Goal: Transaction & Acquisition: Purchase product/service

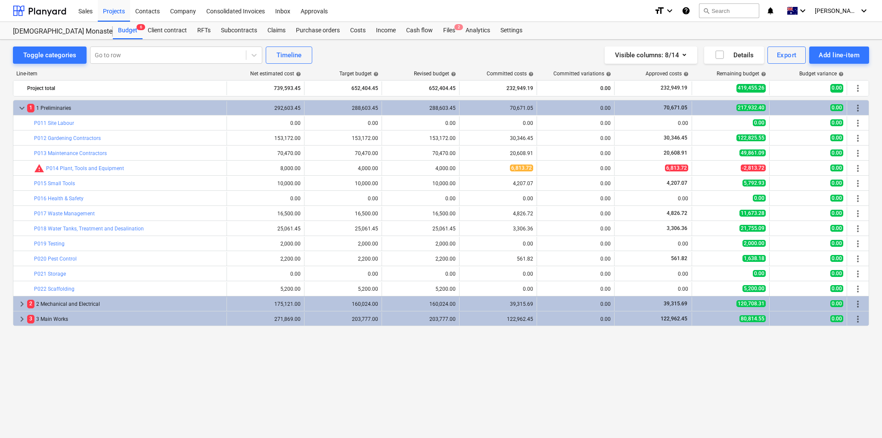
click at [698, 354] on div "keyboard_arrow_down 1 1 Preliminaries 292,603.45 288,603.45 288,603.45 70,671.0…" at bounding box center [441, 251] width 856 height 303
click at [305, 30] on div "Purchase orders" at bounding box center [318, 30] width 54 height 17
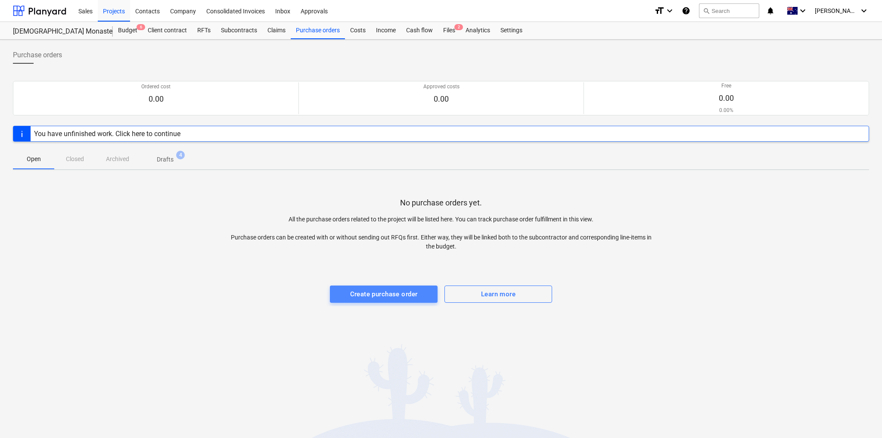
click at [388, 296] on div "Create purchase order" at bounding box center [384, 293] width 68 height 11
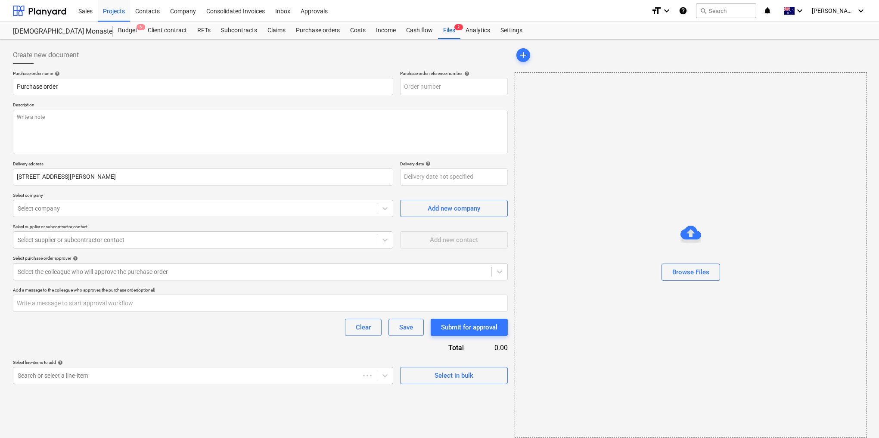
type textarea "x"
type input "CM094-PO-007"
click at [446, 88] on input "CM094-PO-007" at bounding box center [454, 86] width 108 height 17
click at [56, 120] on textarea at bounding box center [260, 132] width 495 height 44
type textarea "x"
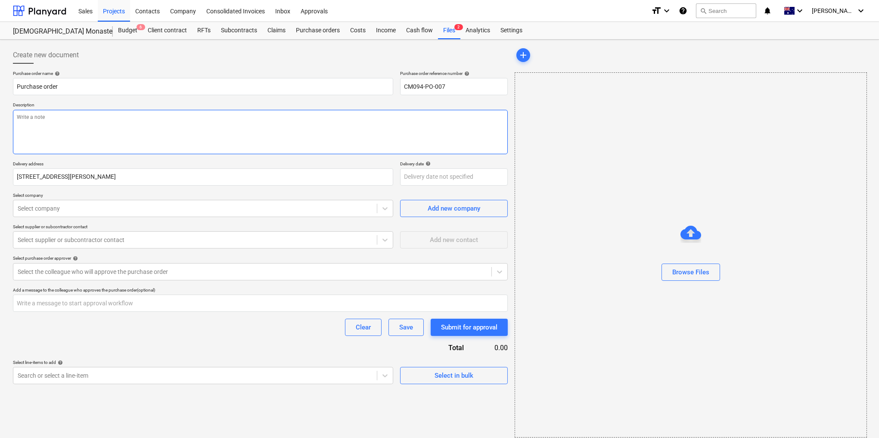
type textarea "S"
type textarea "x"
type textarea "Su"
type textarea "x"
type textarea "Sup"
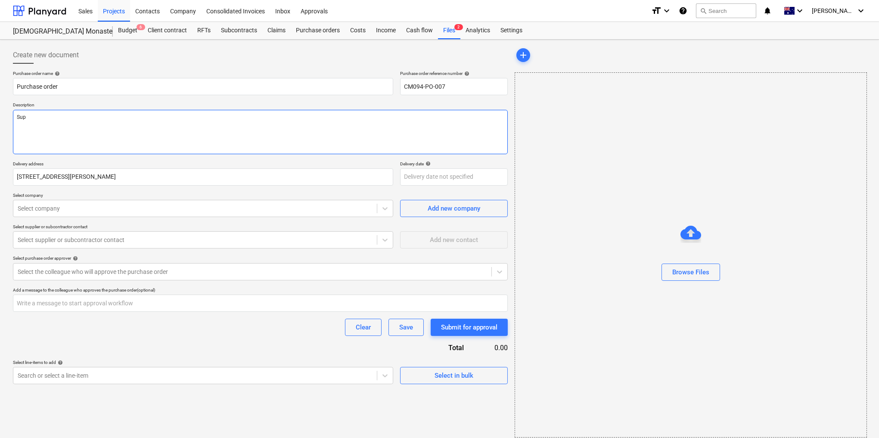
type textarea "x"
type textarea "Supp"
type textarea "x"
type textarea "Suppl"
type textarea "x"
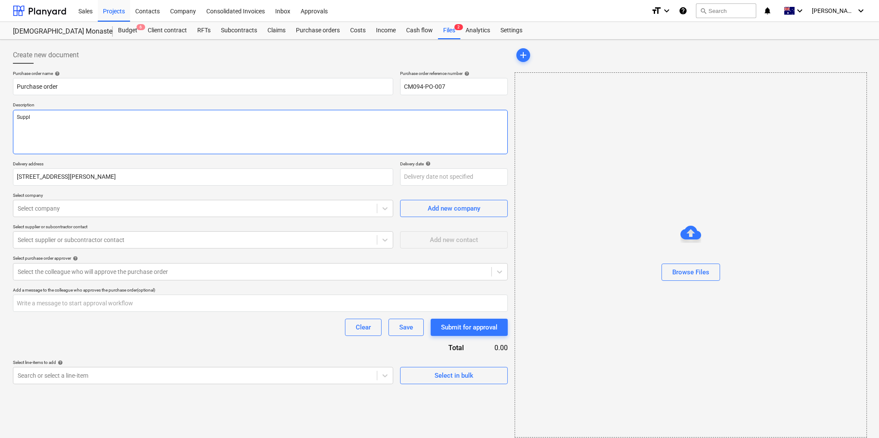
type textarea "Supply"
type textarea "x"
type textarea "Supply"
type textarea "x"
type textarea "Supply an"
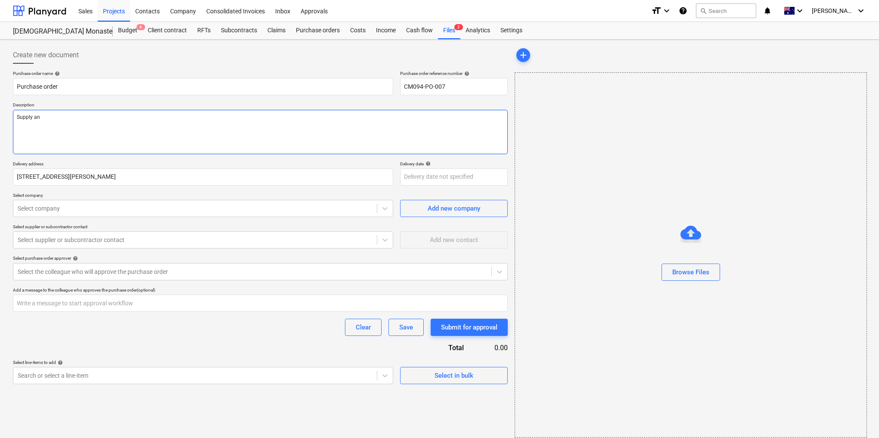
type textarea "x"
type textarea "Supply and"
type textarea "x"
type textarea "Supply and i"
type textarea "x"
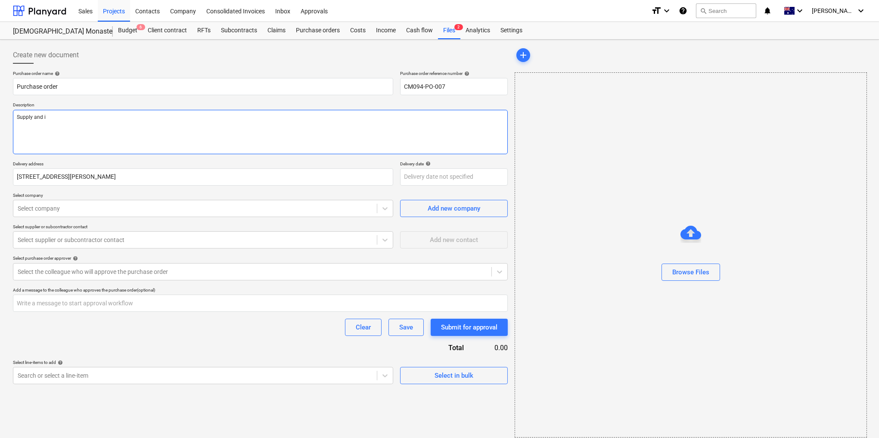
type textarea "Supply and in"
type textarea "x"
type textarea "Supply and ins"
type textarea "x"
type textarea "Supply and inst"
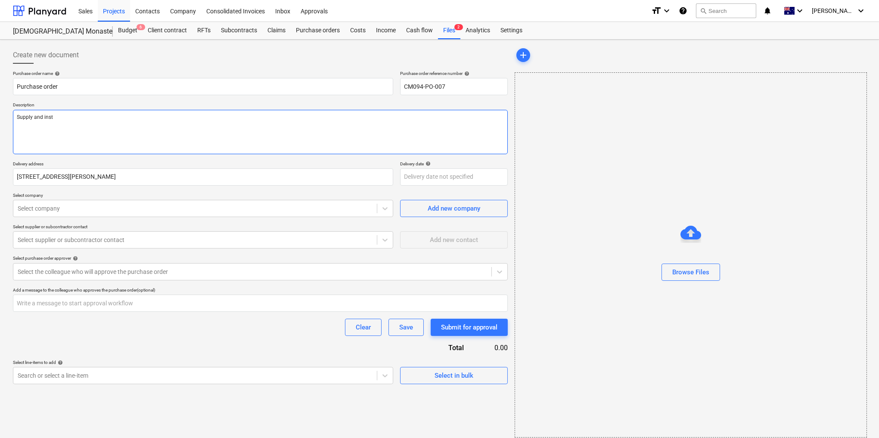
type textarea "x"
type textarea "Supply and insta"
type textarea "x"
type textarea "Supply and instal"
type textarea "x"
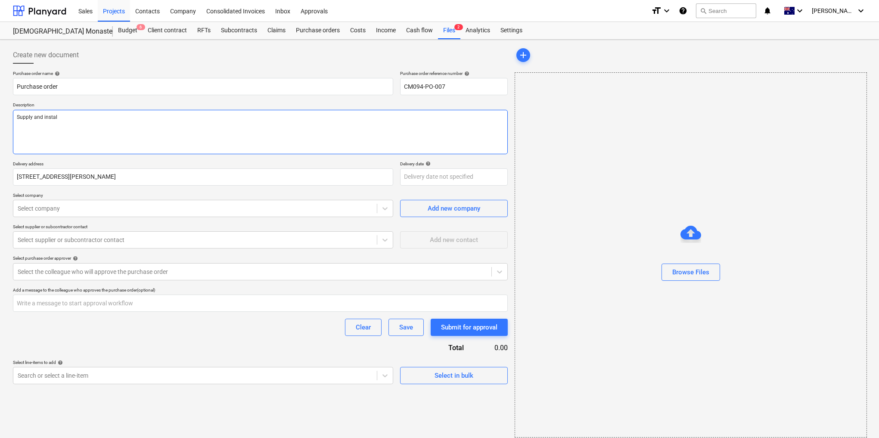
type textarea "Supply and install"
type textarea "x"
type textarea "Supply and installt"
type textarea "x"
type textarea "Supply and installti"
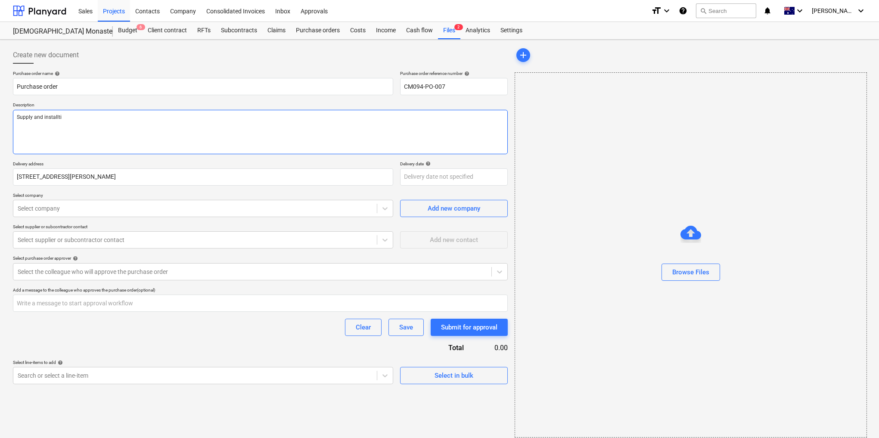
type textarea "x"
type textarea "Supply and installtio"
type textarea "x"
type textarea "Supply and installtion"
type textarea "x"
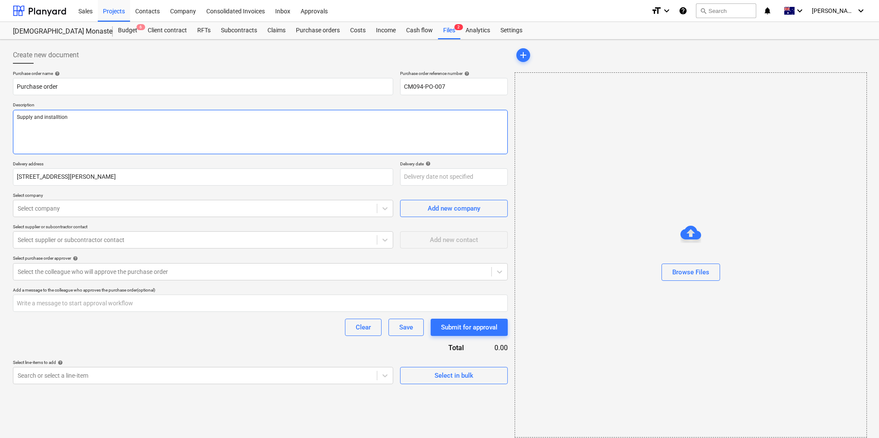
type textarea "Supply and installtion"
type textarea "x"
type textarea "Supply and installtion"
type textarea "x"
type textarea "Supply and installtio"
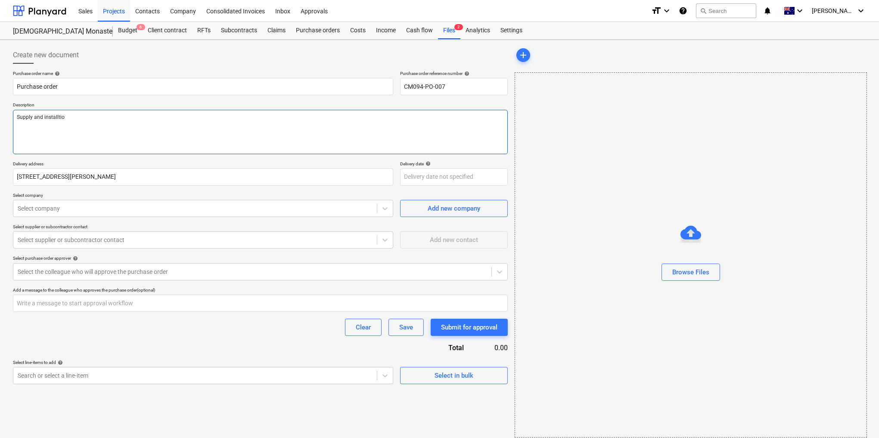
type textarea "x"
type textarea "Supply and installti"
type textarea "x"
type textarea "Supply and installt"
type textarea "x"
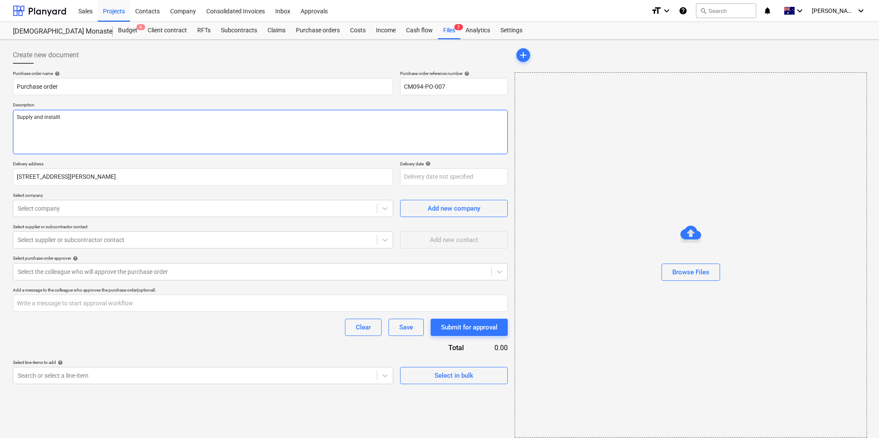
type textarea "Supply and install"
type textarea "x"
type textarea "Supply and installa"
type textarea "x"
type textarea "Supply and installat"
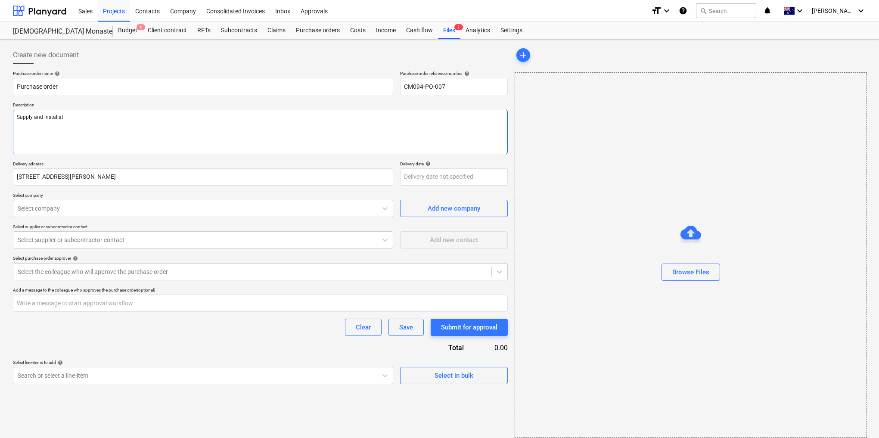
type textarea "x"
type textarea "Supply and installati"
type textarea "x"
type textarea "Supply and installatio"
type textarea "x"
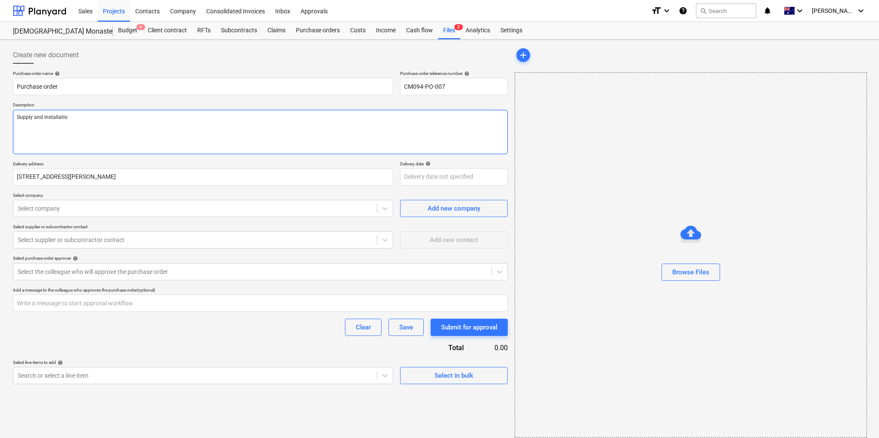
type textarea "Supply and installation"
type textarea "x"
type textarea "Supply and installation"
type textarea "x"
type textarea "Supply and installation o"
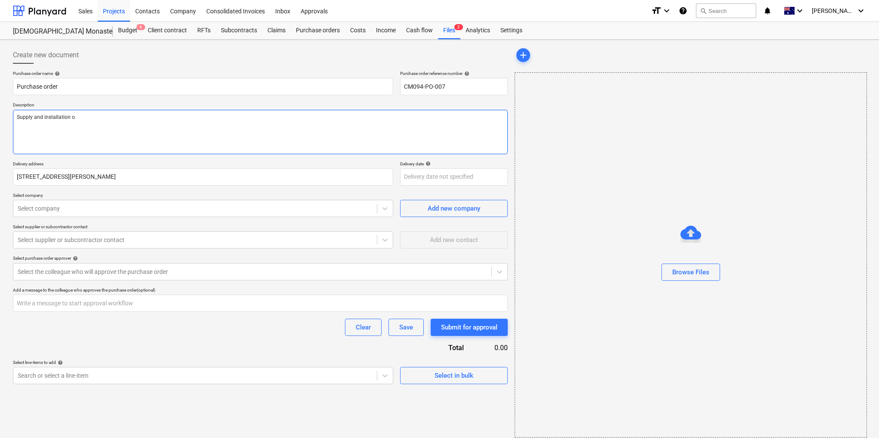
type textarea "x"
type textarea "Supply and installation of"
type textarea "x"
type textarea "Supply and installation of"
type textarea "x"
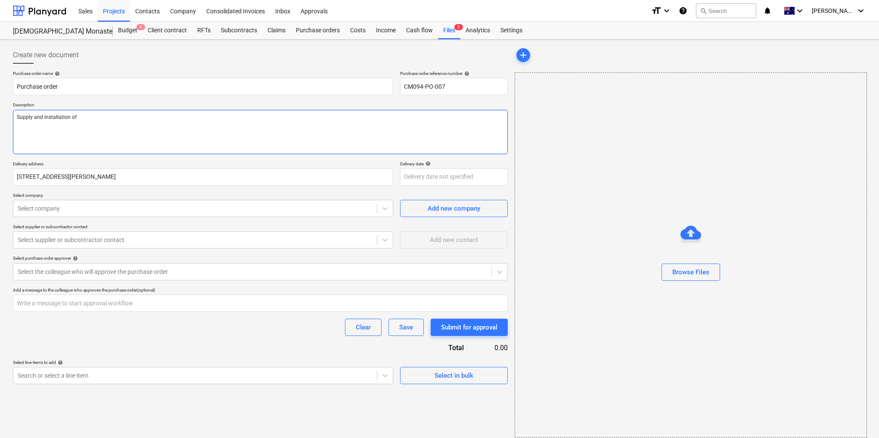
type textarea "Supply and installation of i"
type textarea "x"
type textarea "Supply and installation of ir"
type textarea "x"
type textarea "Supply and installation of irr"
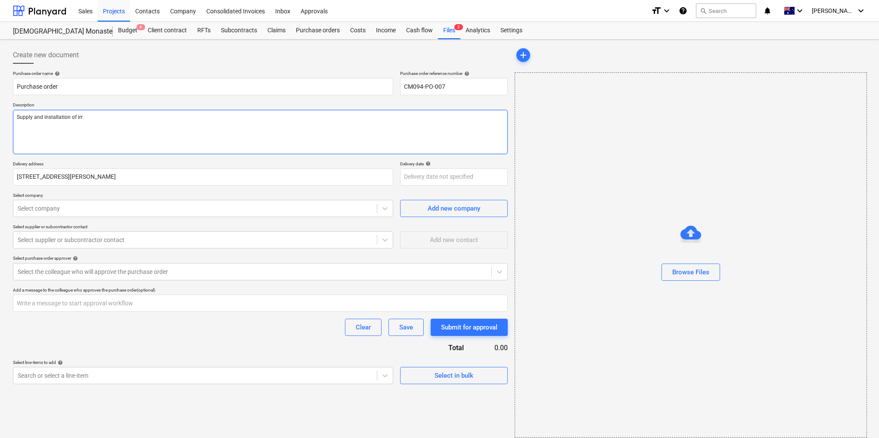
type textarea "x"
type textarea "Supply and installation of irrg"
type textarea "x"
type textarea "Supply and installation of irrga"
type textarea "x"
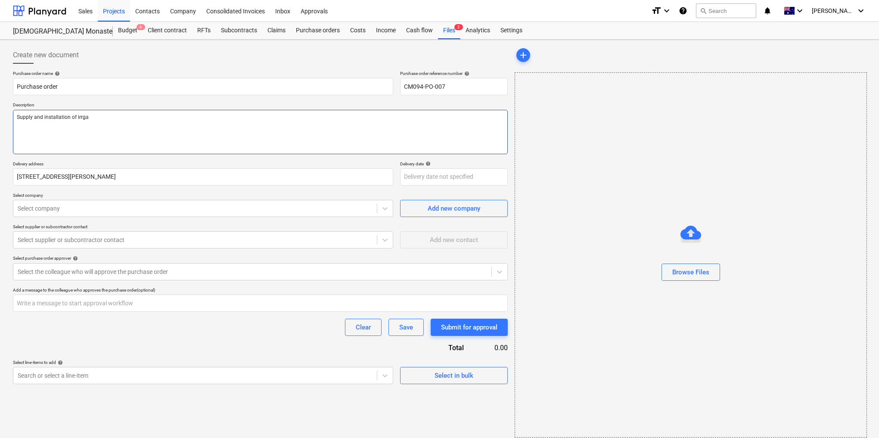
type textarea "Supply and installation of irrg"
type textarea "x"
type textarea "Supply and installation of irr"
type textarea "x"
type textarea "Supply and installation of ir"
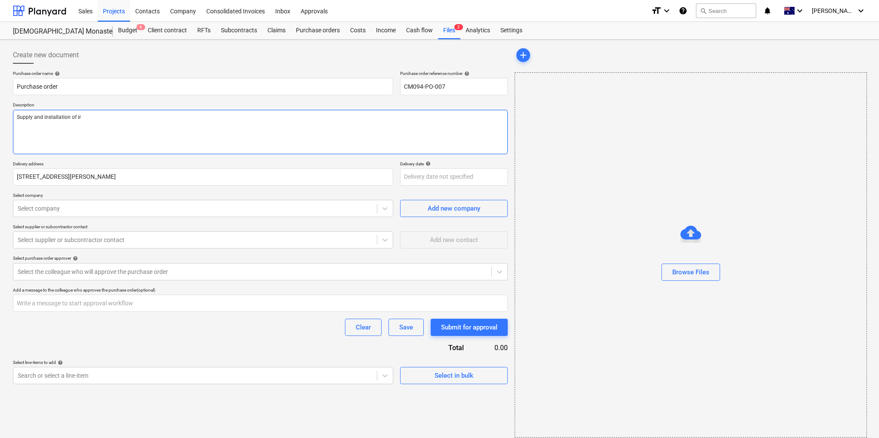
type textarea "x"
type textarea "Supply and installation of i"
type textarea "x"
type textarea "Supply and installation of"
type textarea "x"
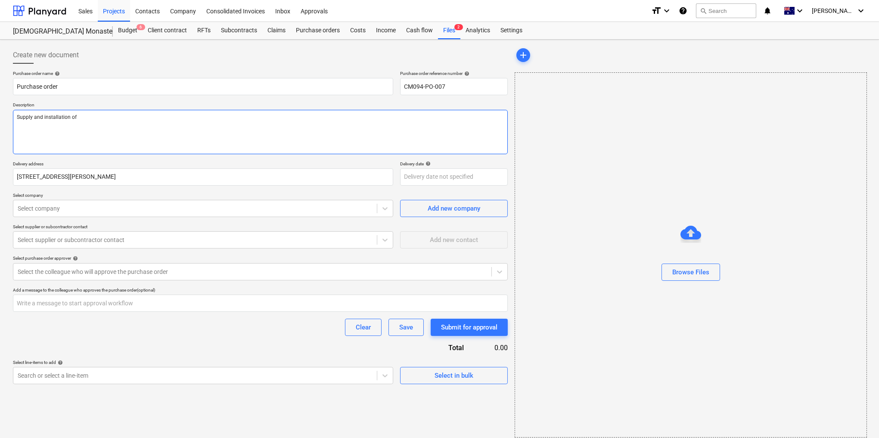
type textarea "Supply and installation of"
type textarea "x"
type textarea "Supply and installation o"
type textarea "x"
type textarea "Supply and installation"
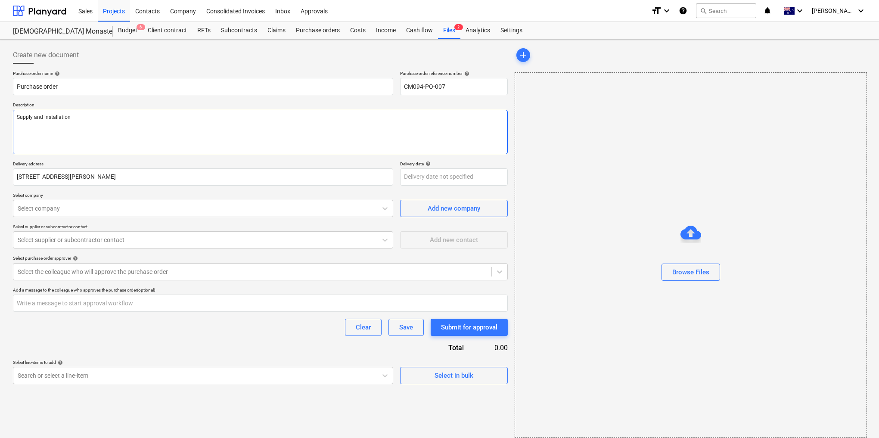
type textarea "x"
type textarea "Supply and installation"
type textarea "x"
type textarea "Supply and installatio"
type textarea "x"
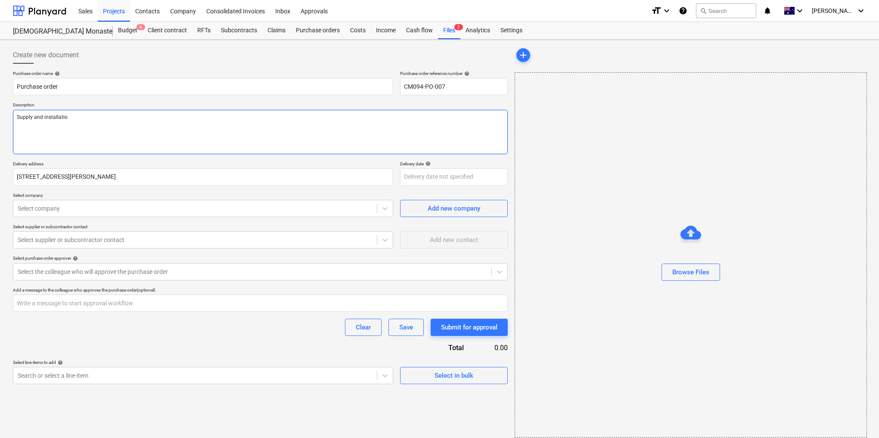
type textarea "Supply and installati"
type textarea "x"
type textarea "Supply and installat"
type textarea "x"
type textarea "Supply and installa"
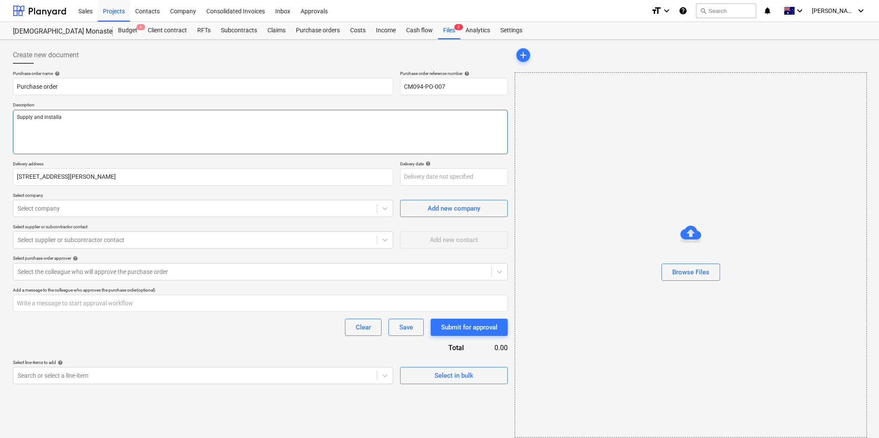
type textarea "x"
type textarea "Supply and install"
type textarea "x"
type textarea "Supply and instal"
type textarea "x"
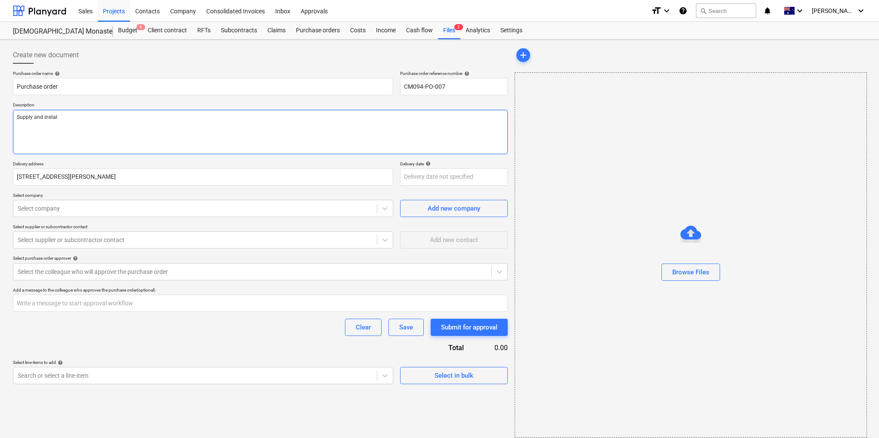
type textarea "Supply and insta"
type textarea "x"
type textarea "Supply and inst"
type textarea "x"
type textarea "Supply and ins"
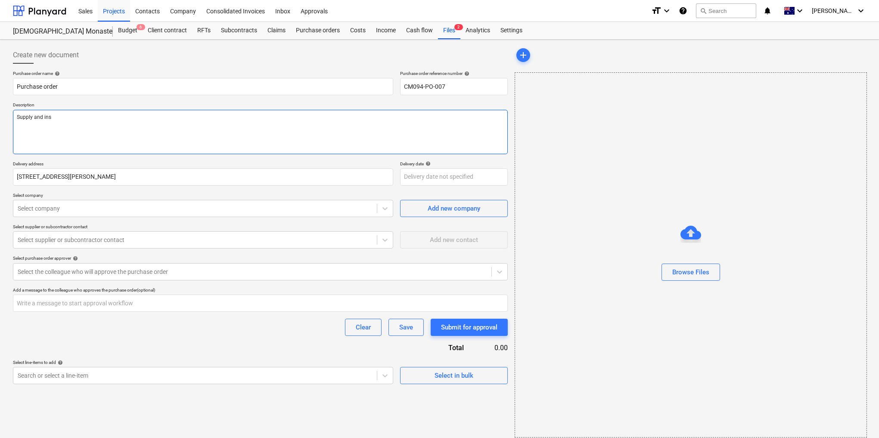
type textarea "x"
type textarea "Supply and in"
type textarea "x"
type textarea "Supply and i"
type textarea "x"
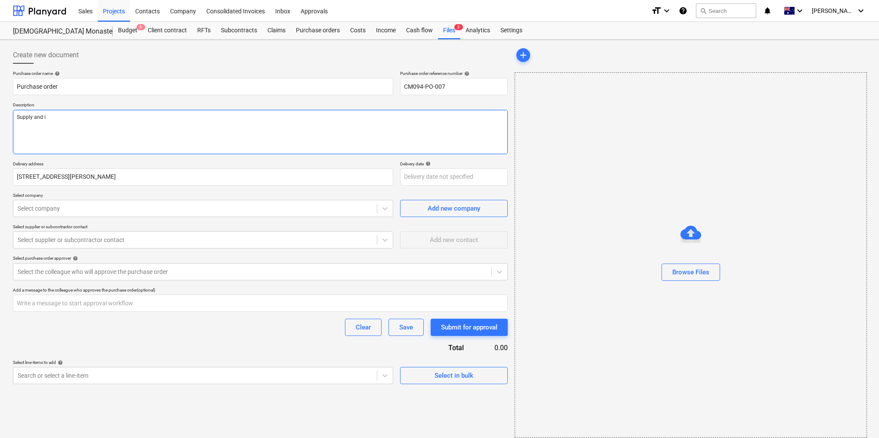
type textarea "Supply and"
type textarea "x"
type textarea "Supply and"
type textarea "x"
type textarea "Supply an"
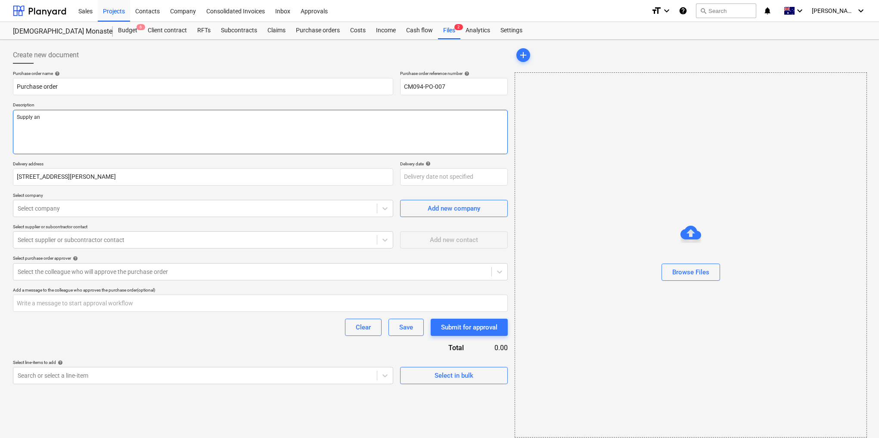
type textarea "x"
type textarea "Supply a"
type textarea "x"
type textarea "Supply"
type textarea "x"
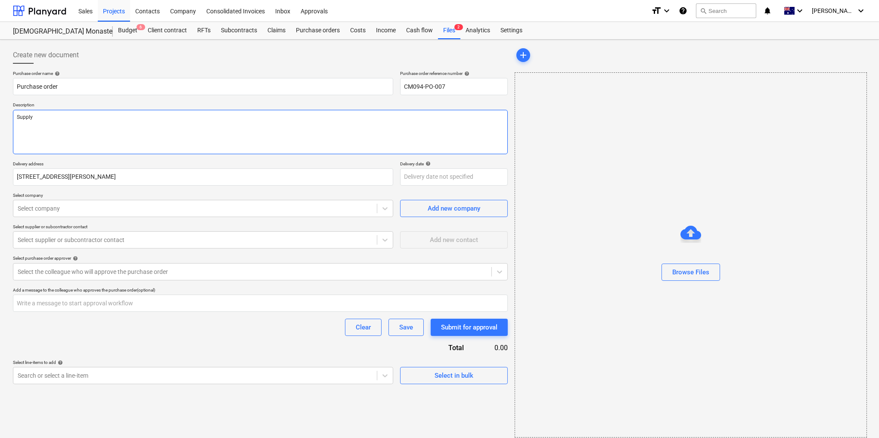
type textarea "Supply"
type textarea "x"
type textarea "Supp"
type textarea "x"
type textarea "Sup"
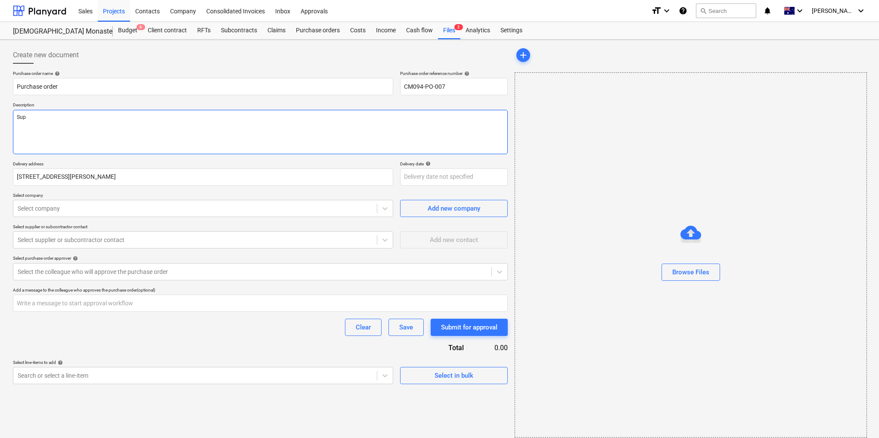
type textarea "x"
type textarea "Su"
type textarea "x"
type textarea "S"
type textarea "x"
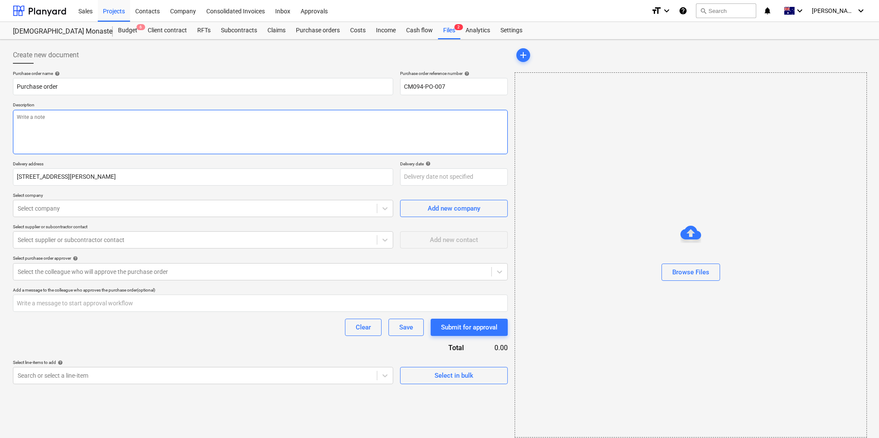
type textarea "x"
type textarea "I"
type textarea "x"
type textarea "Ir"
type textarea "x"
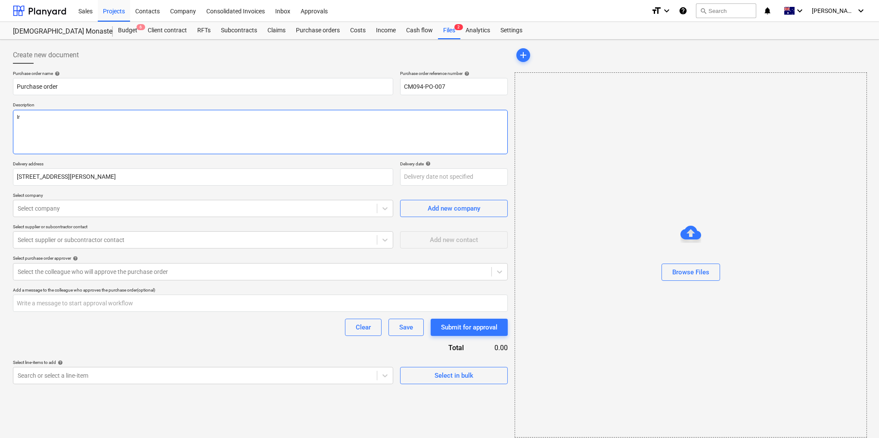
type textarea "Irr"
type textarea "x"
type textarea "Irri"
type textarea "x"
type textarea "Irrig"
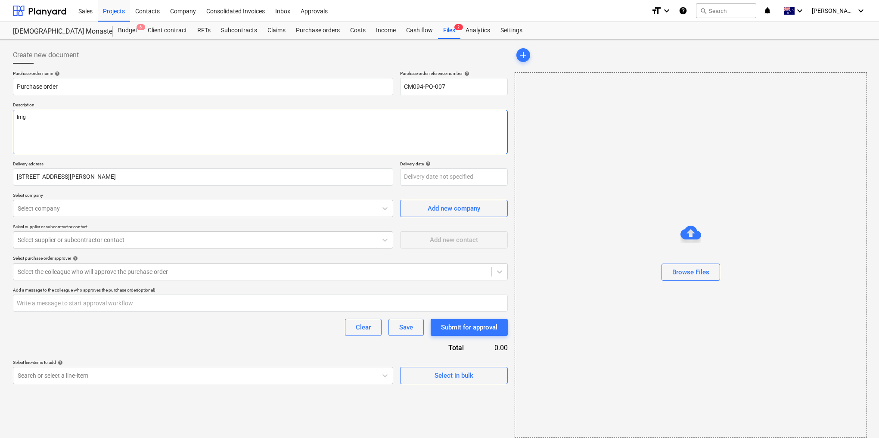
type textarea "x"
type textarea "Irriga"
type textarea "x"
type textarea "Irrigat"
type textarea "x"
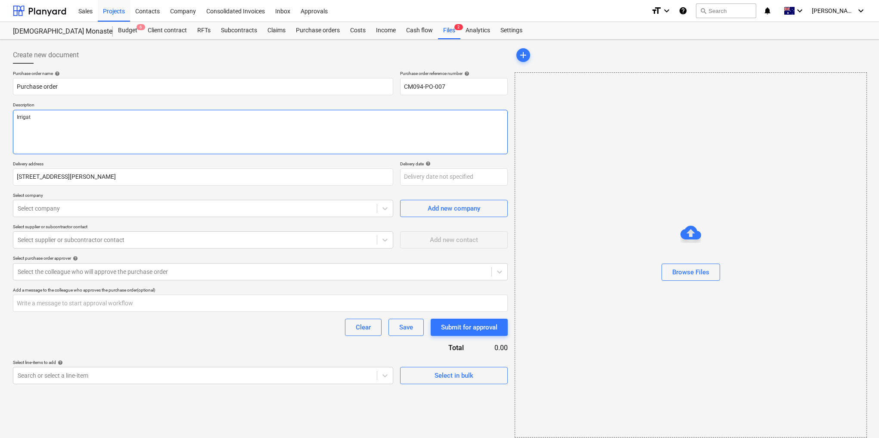
type textarea "Irrigati"
type textarea "x"
type textarea "Irrigatio"
type textarea "x"
type textarea "Irrigation"
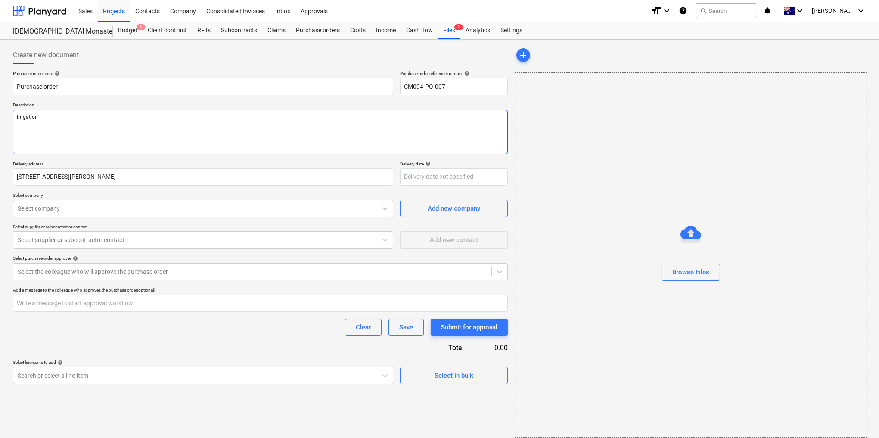
type textarea "x"
type textarea "Irrigation"
type textarea "x"
type textarea "Irrigation s"
type textarea "x"
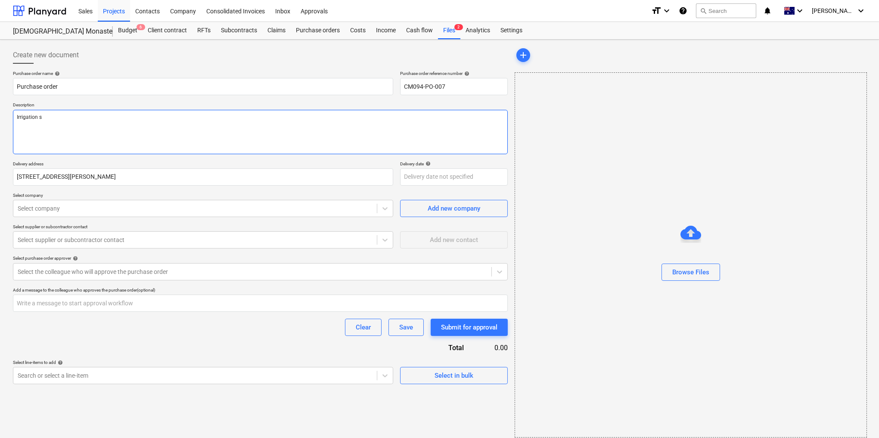
type textarea "Irrigation se"
type textarea "x"
type textarea "Irrigation ser"
type textarea "x"
type textarea "Irrigation serv"
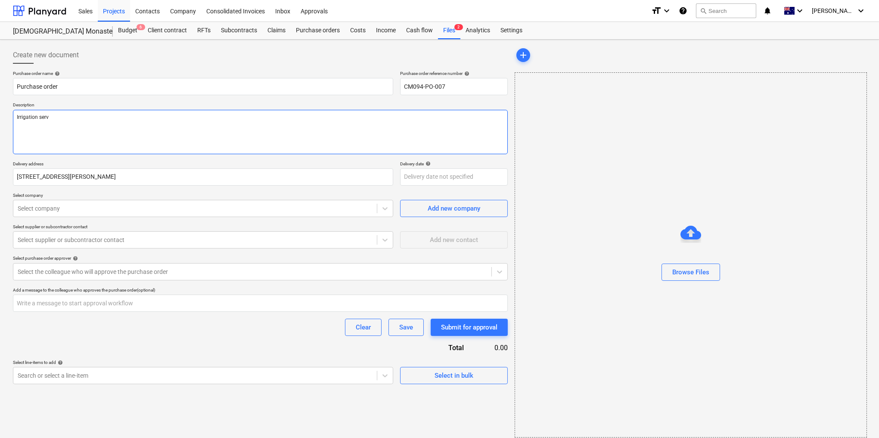
type textarea "x"
type textarea "Irrigation servi"
type textarea "x"
type textarea "Irrigation servic"
type textarea "x"
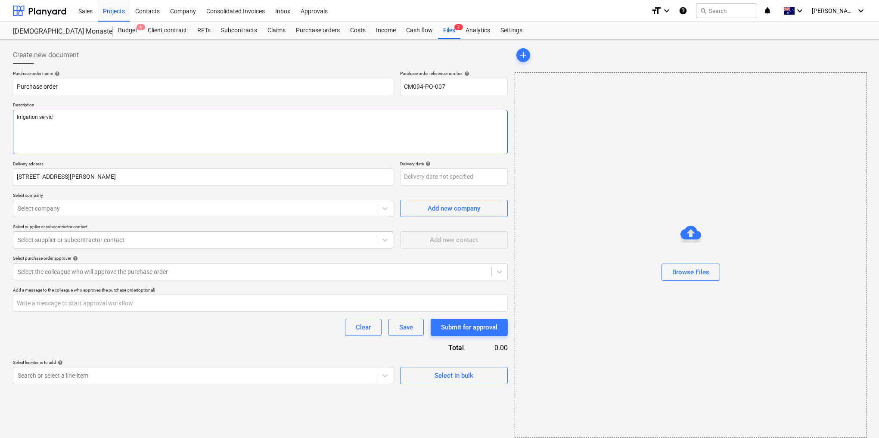
type textarea "Irrigation service"
type textarea "x"
type textarea "Irrigation services"
type textarea "x"
type textarea "Irrigation services"
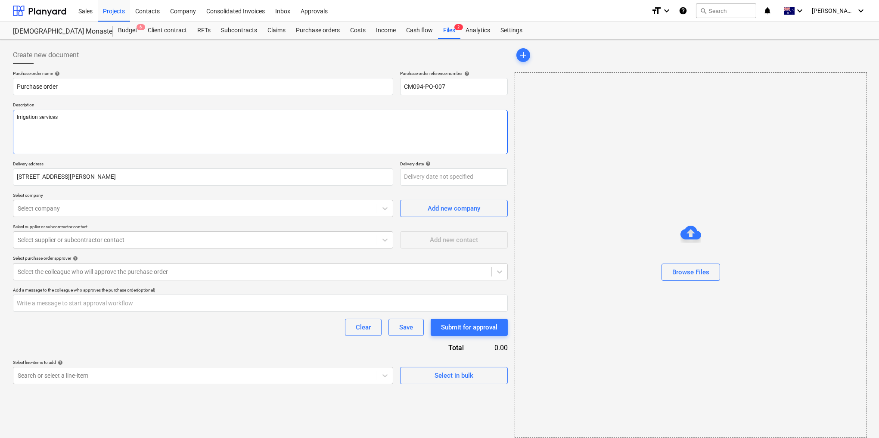
type textarea "x"
type textarea "Irrigation services"
type textarea "x"
type textarea "Irrigation servic"
type textarea "x"
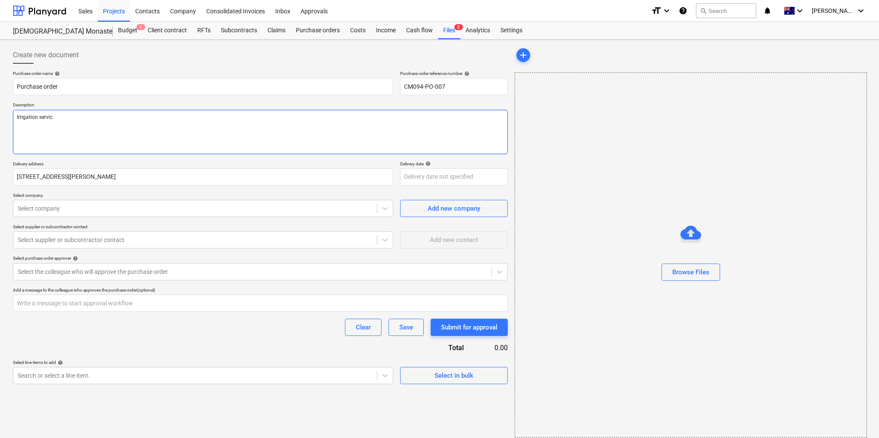
type textarea "Irrigation servi"
type textarea "x"
type textarea "Irrigation serv"
type textarea "x"
type textarea "Irrigation se"
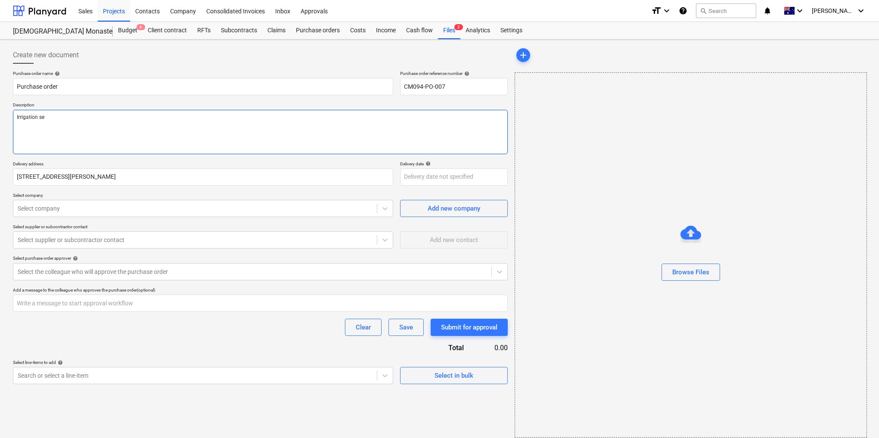
type textarea "x"
type textarea "Irrigation s"
type textarea "x"
type textarea "Irrigation"
type textarea "x"
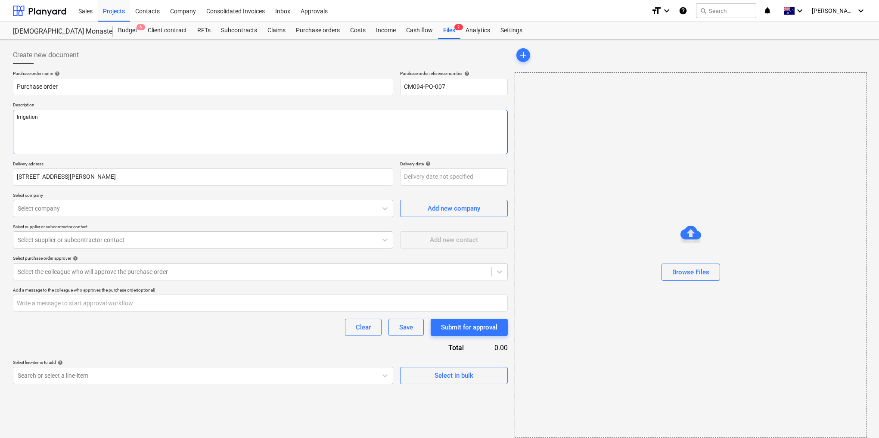
type textarea "Irrigation S"
click at [16, 113] on textarea "Irrigation Services" at bounding box center [260, 132] width 495 height 44
click at [16, 115] on textarea "SupplyIrrigation Services" at bounding box center [260, 132] width 495 height 44
click at [49, 117] on textarea "Labour, supplyIrrigation Services" at bounding box center [260, 132] width 495 height 44
click at [152, 117] on textarea "Labour, supply, and installtion of Irrigation Services" at bounding box center [260, 132] width 495 height 44
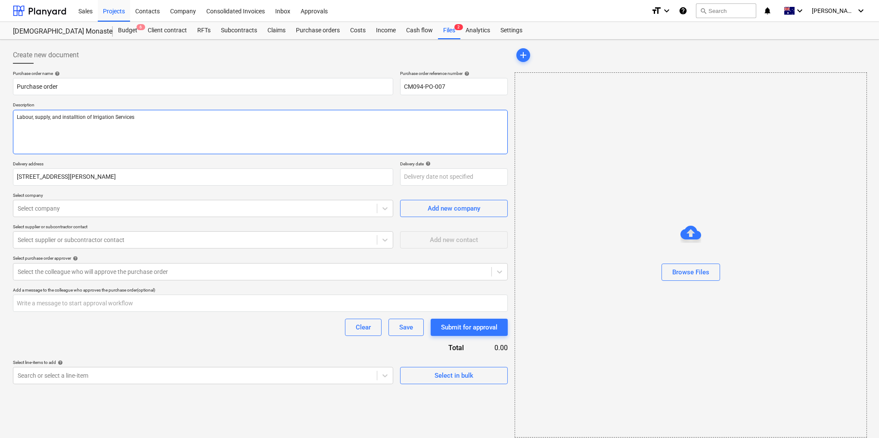
click at [120, 115] on textarea "Labour, supply, and installtion of Irrigation Services" at bounding box center [260, 132] width 495 height 44
click at [90, 115] on textarea "Labour, supply, and installtion of Irrigation Services" at bounding box center [260, 132] width 495 height 44
click at [74, 116] on textarea "Labour, supply, and installtion Irrigation Services" at bounding box center [260, 132] width 495 height 44
click at [75, 116] on textarea "Labour, supply, and installtion Irrigation Services" at bounding box center [260, 132] width 495 height 44
click at [87, 117] on textarea "Labour, supply, and installation Irrigation Services" at bounding box center [260, 132] width 495 height 44
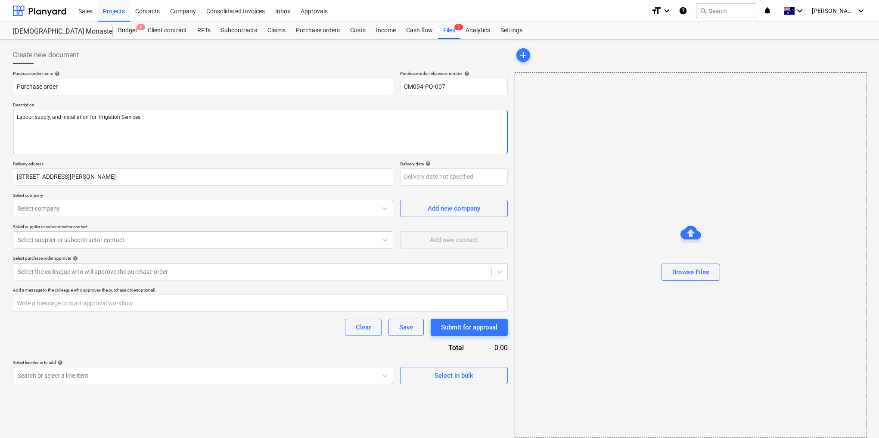
click at [151, 121] on textarea "Labour, supply, and installation for Irrigation Services" at bounding box center [260, 132] width 495 height 44
click at [99, 116] on textarea "Labour, supply, and installation for Irrigation Services" at bounding box center [260, 132] width 495 height 44
click at [144, 116] on textarea "Labour, supply, and installation for irrigation Services" at bounding box center [260, 132] width 495 height 44
drag, startPoint x: 152, startPoint y: 116, endPoint x: 0, endPoint y: 121, distance: 151.6
click at [0, 121] on div "Create new document Purchase order name help Purchase order Purchase order refe…" at bounding box center [439, 242] width 879 height 405
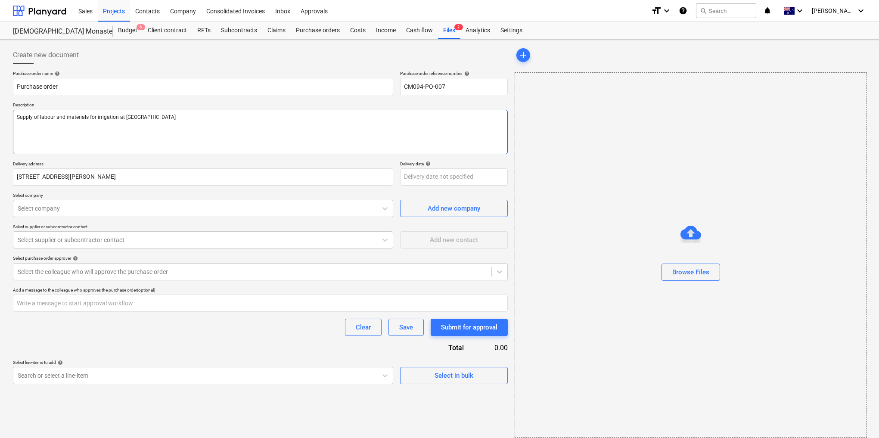
click at [122, 117] on textarea "Supply of labour and materials for irrigation at [GEOGRAPHIC_DATA]" at bounding box center [260, 132] width 495 height 44
click at [184, 115] on textarea "Supply of labour and materials for irrigation at the [GEOGRAPHIC_DATA]" at bounding box center [260, 132] width 495 height 44
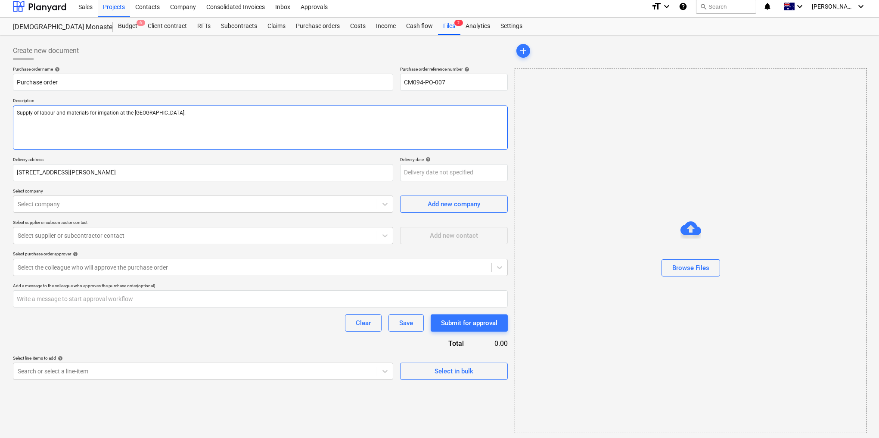
scroll to position [5, 0]
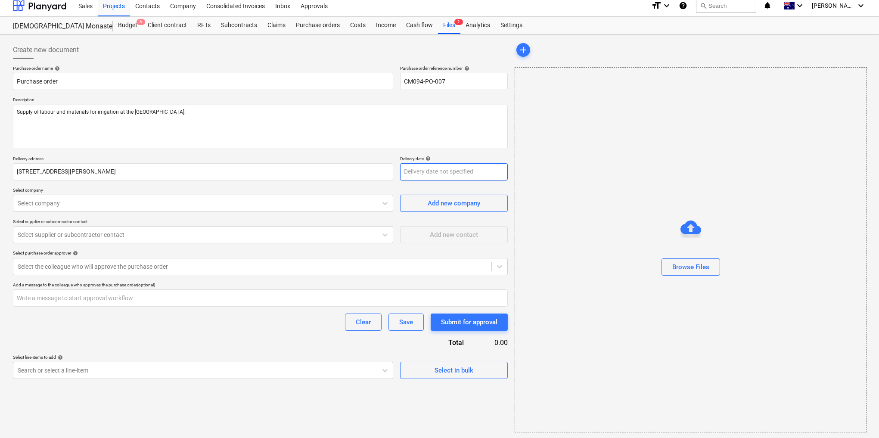
click at [447, 173] on body "Sales Projects Contacts Company Consolidated Invoices Inbox Approvals format_si…" at bounding box center [439, 214] width 879 height 438
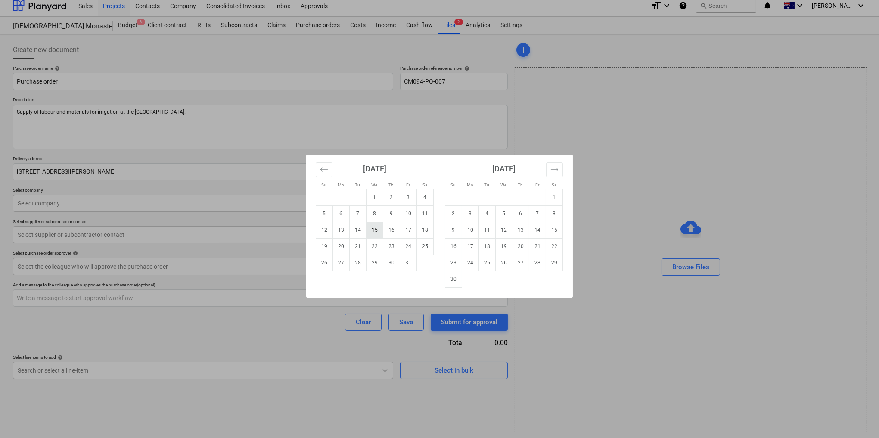
click at [373, 227] on td "15" at bounding box center [374, 230] width 17 height 16
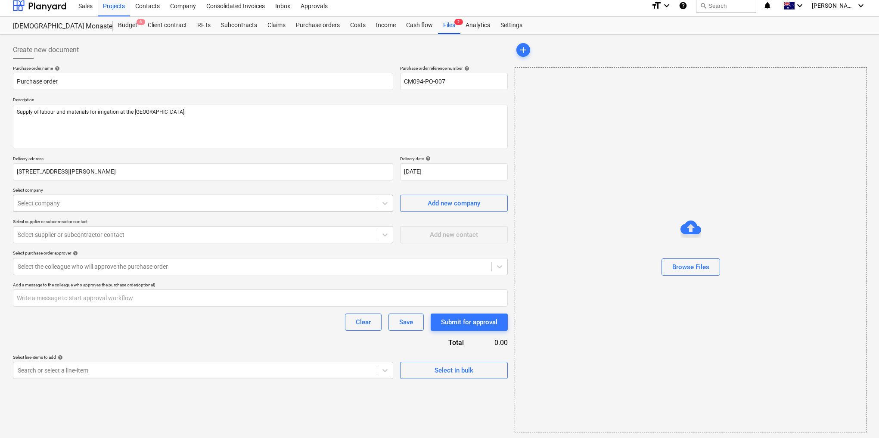
click at [189, 201] on div at bounding box center [195, 203] width 355 height 9
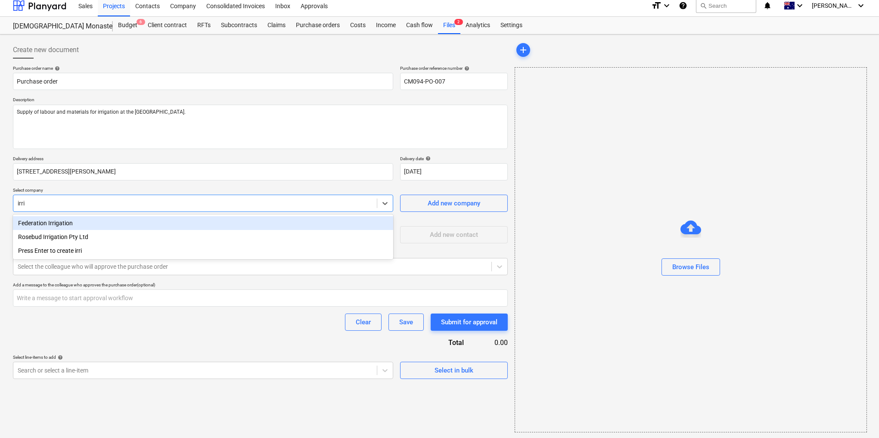
click at [197, 222] on div "Federation Irrigation" at bounding box center [203, 223] width 380 height 14
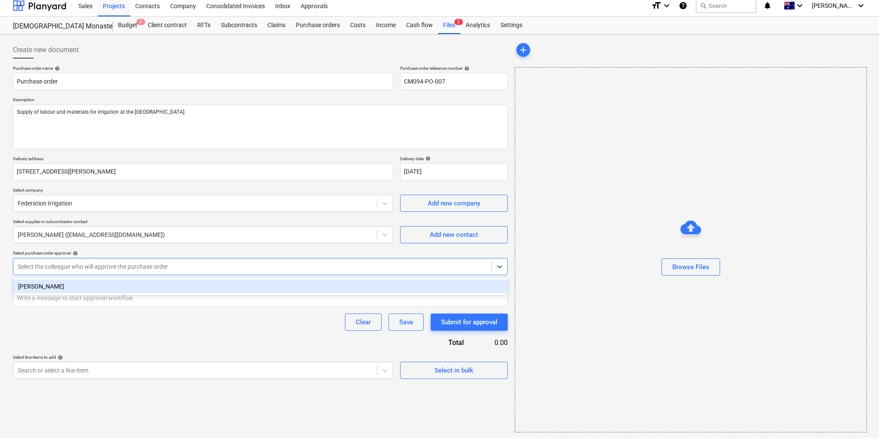
click at [99, 264] on div at bounding box center [252, 266] width 469 height 9
click at [58, 289] on div "[PERSON_NAME]" at bounding box center [260, 286] width 495 height 14
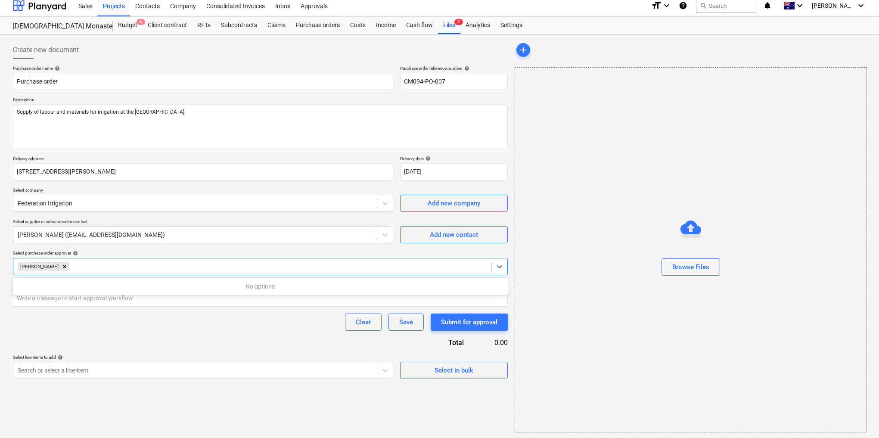
click at [97, 318] on div "Clear Save Submit for approval" at bounding box center [260, 321] width 495 height 17
click at [148, 370] on body "Sales Projects Contacts Company Consolidated Invoices Inbox Approvals format_si…" at bounding box center [439, 214] width 879 height 438
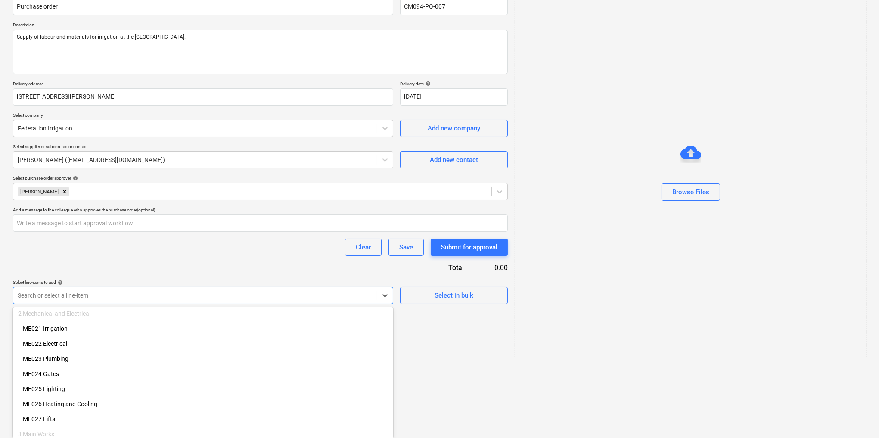
scroll to position [241, 0]
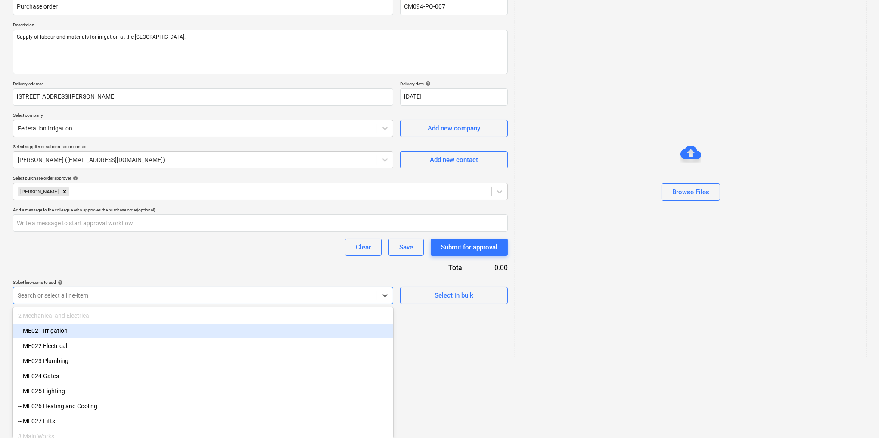
drag, startPoint x: 93, startPoint y: 334, endPoint x: 87, endPoint y: 330, distance: 7.5
click at [87, 330] on div "-- ME021 Irrigation" at bounding box center [203, 331] width 380 height 14
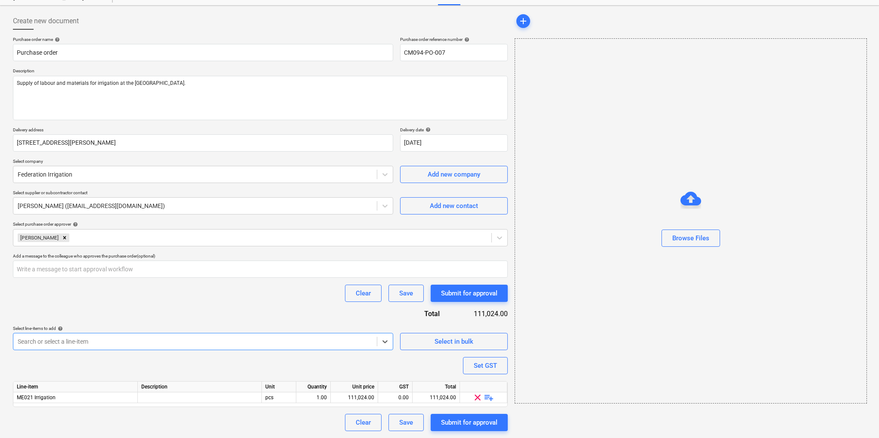
scroll to position [34, 0]
click at [190, 399] on div at bounding box center [200, 398] width 124 height 11
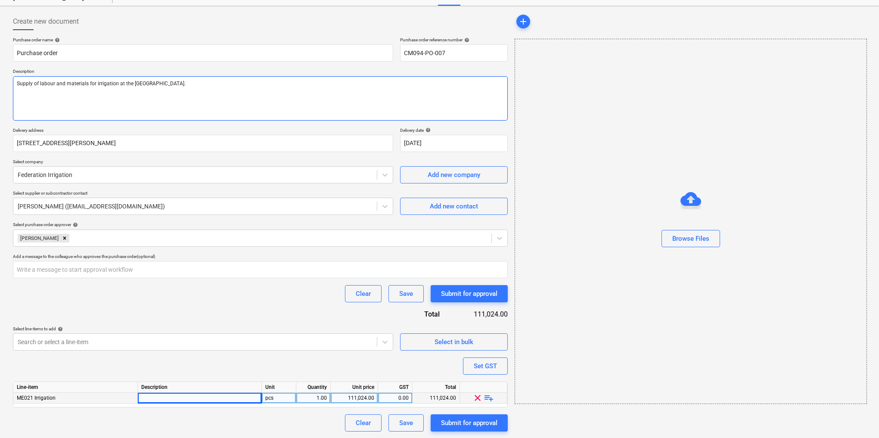
click at [85, 79] on textarea "Supply of labour and materials for irrigation at the [GEOGRAPHIC_DATA]." at bounding box center [260, 98] width 495 height 44
click at [65, 83] on textarea "Supply of labour and materials for irrigation at the [GEOGRAPHIC_DATA]." at bounding box center [260, 98] width 495 height 44
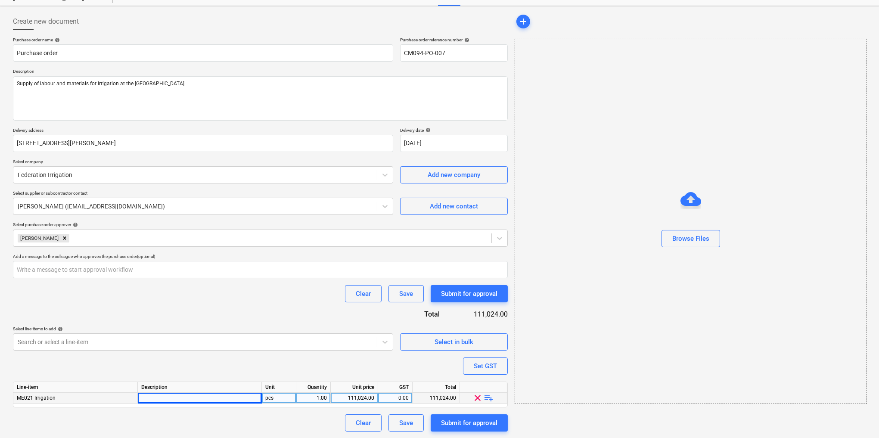
click at [159, 396] on div at bounding box center [200, 398] width 124 height 11
click at [288, 350] on div "Search or select a line-item" at bounding box center [203, 341] width 380 height 17
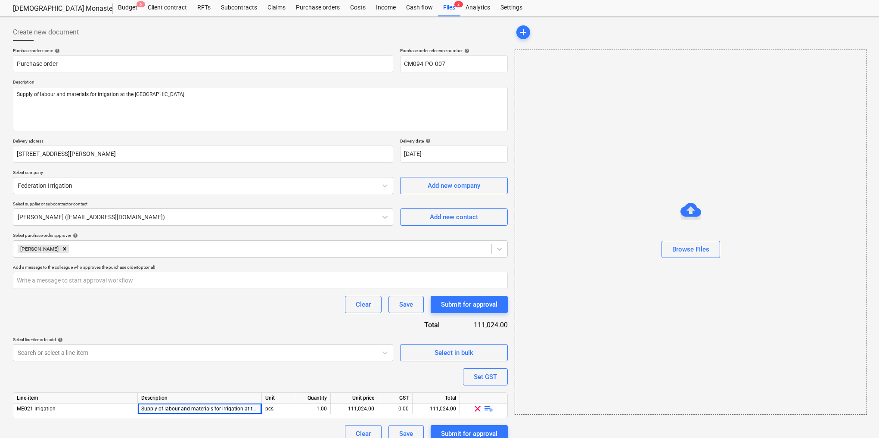
scroll to position [34, 0]
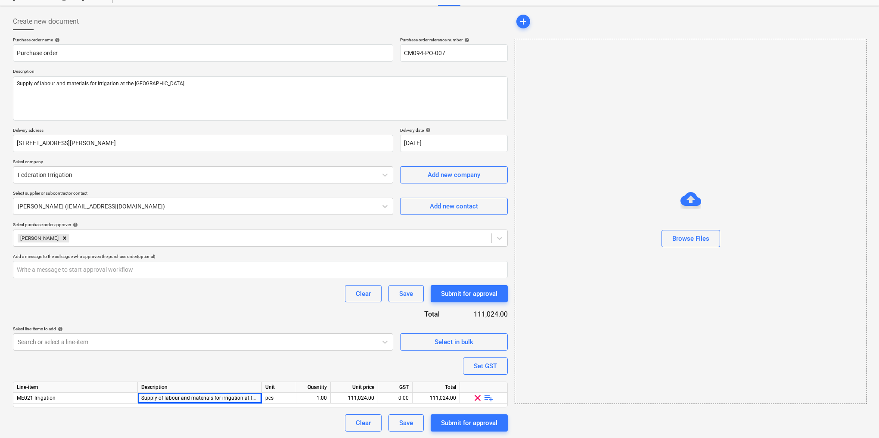
click at [198, 317] on div "Purchase order name help Purchase order Purchase order reference number help CM…" at bounding box center [260, 234] width 495 height 394
click at [352, 395] on div "111,024.00" at bounding box center [354, 398] width 40 height 11
click at [269, 397] on div "pcs" at bounding box center [279, 398] width 34 height 11
click at [269, 397] on input "pcs" at bounding box center [279, 398] width 34 height 10
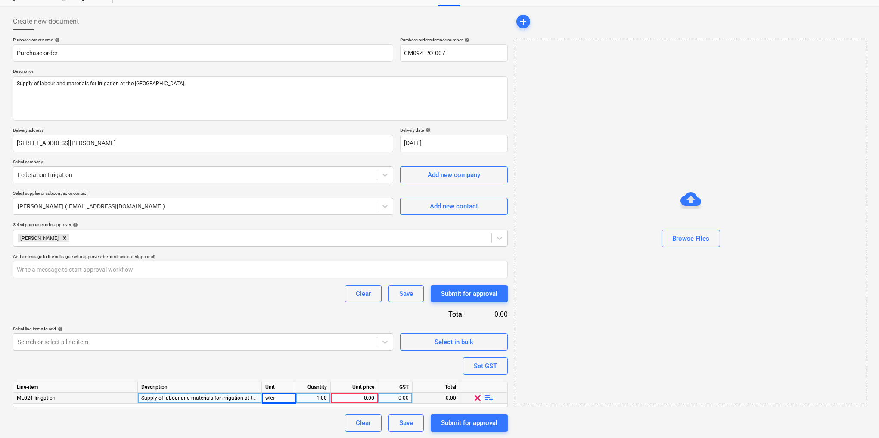
click at [322, 394] on div "1.00" at bounding box center [313, 398] width 27 height 11
click at [319, 364] on div "Purchase order name help Purchase order Purchase order reference number help CM…" at bounding box center [260, 234] width 495 height 394
click at [359, 394] on div "0.00" at bounding box center [354, 398] width 40 height 11
click at [366, 395] on div "0.00" at bounding box center [354, 398] width 40 height 11
click at [365, 368] on div "Purchase order name help Purchase order Purchase order reference number help CM…" at bounding box center [260, 234] width 495 height 394
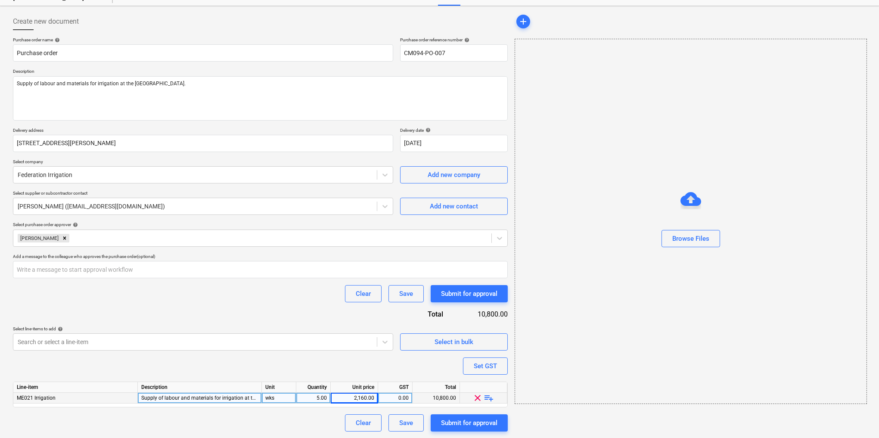
click at [251, 297] on div "Clear Save Submit for approval" at bounding box center [260, 293] width 495 height 17
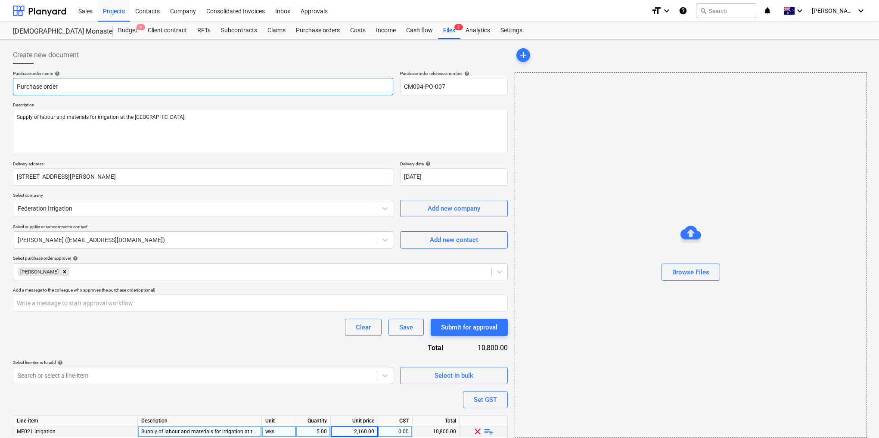
click at [87, 85] on input "Purchase order" at bounding box center [203, 86] width 380 height 17
click at [205, 65] on div at bounding box center [260, 67] width 495 height 7
click at [46, 86] on input "Purchase order - Irrigation Services" at bounding box center [203, 86] width 380 height 17
click at [194, 64] on div at bounding box center [260, 67] width 495 height 7
click at [336, 103] on p "Description" at bounding box center [260, 105] width 495 height 7
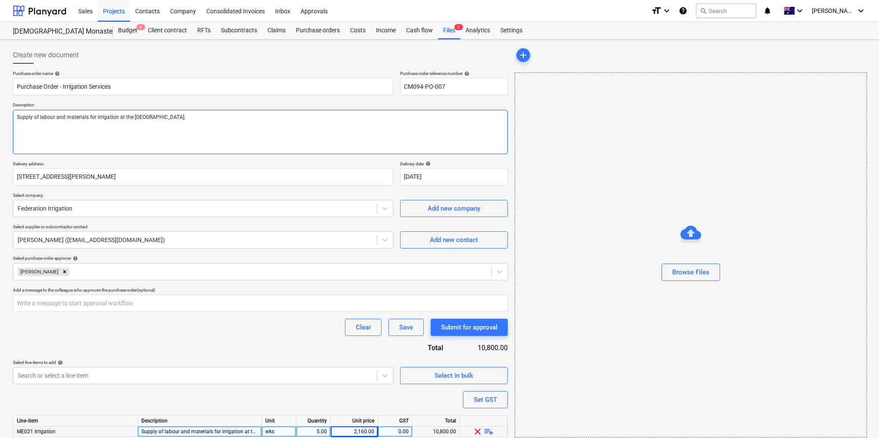
scroll to position [34, 0]
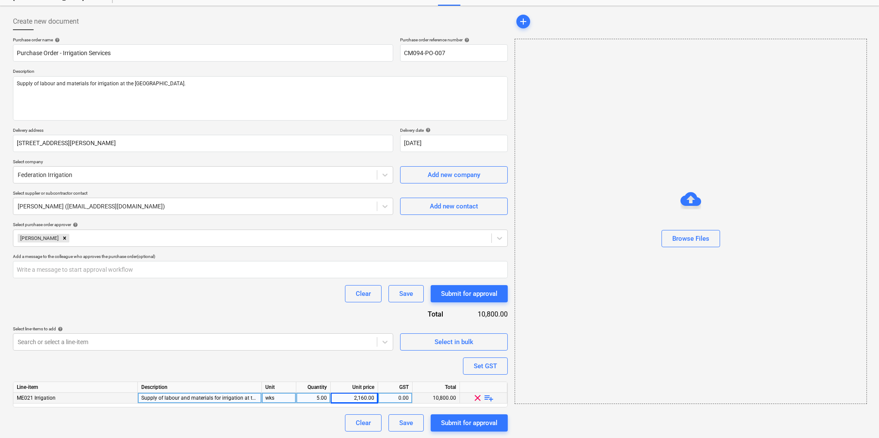
click at [490, 398] on span "playlist_add" at bounding box center [489, 398] width 10 height 10
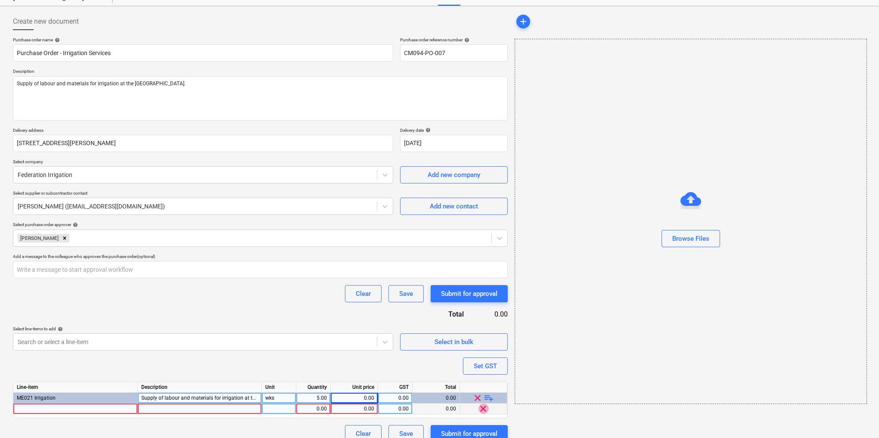
click at [481, 408] on span "clear" at bounding box center [483, 408] width 10 height 10
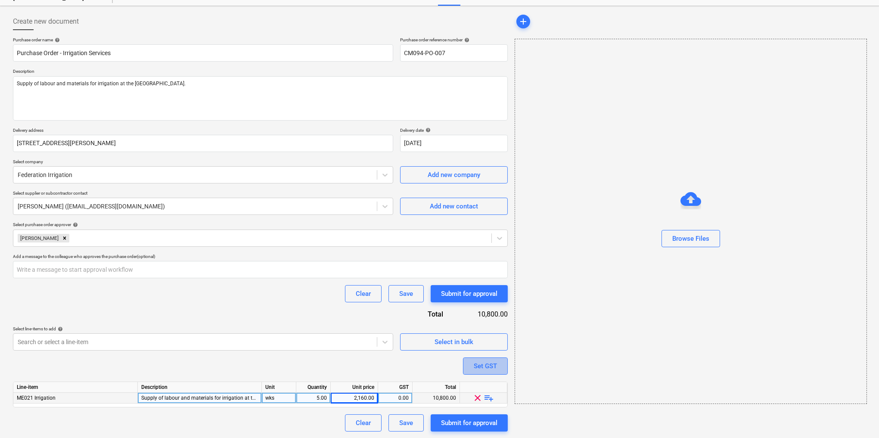
click at [487, 366] on div "Set GST" at bounding box center [485, 365] width 23 height 11
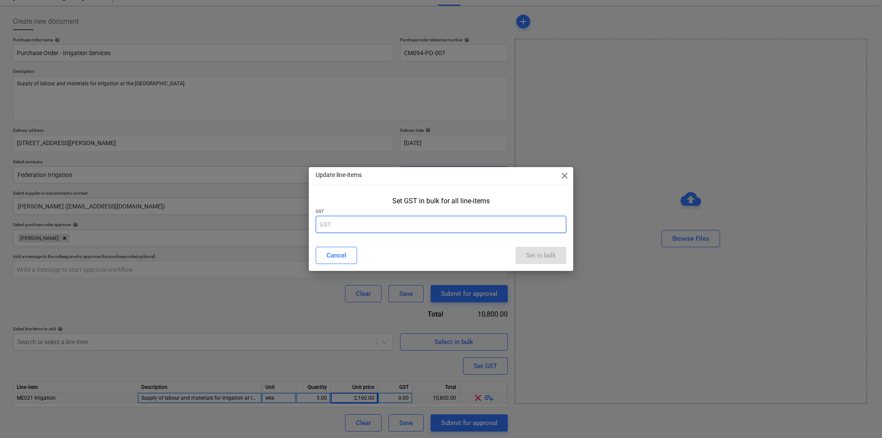
click at [348, 229] on input "text" at bounding box center [441, 224] width 251 height 17
click at [536, 255] on div "Set in bulk" at bounding box center [541, 255] width 30 height 11
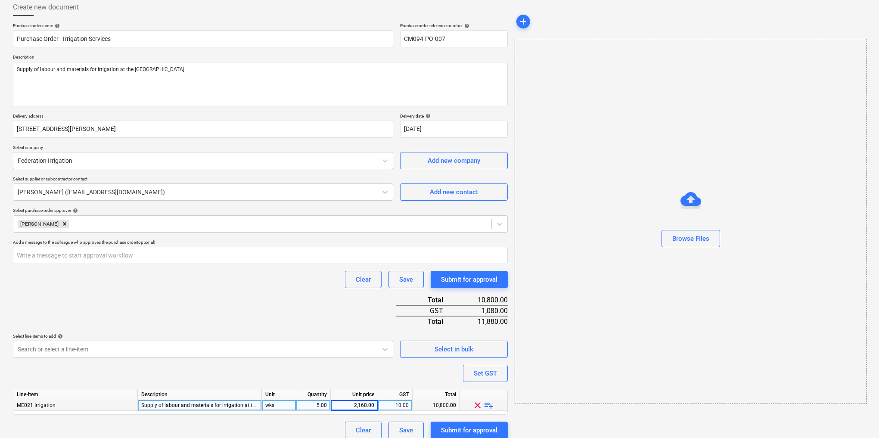
scroll to position [56, 0]
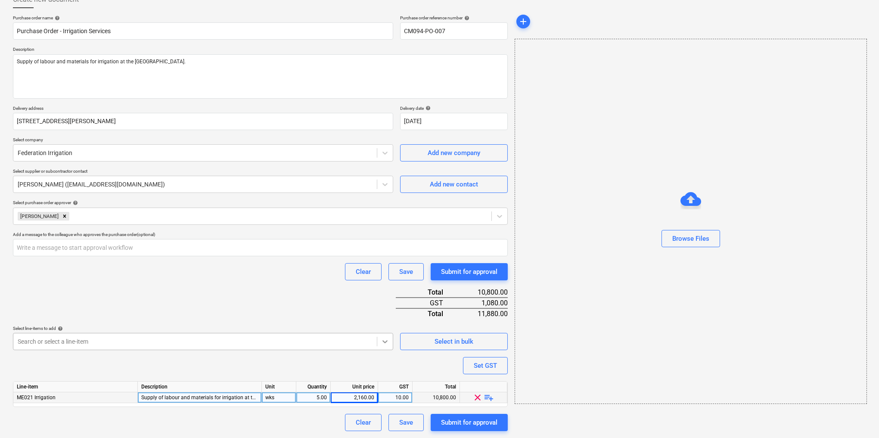
click at [388, 342] on body "Sales Projects Contacts Company Consolidated Invoices Inbox Approvals format_si…" at bounding box center [439, 163] width 879 height 438
click at [142, 239] on div "Purchase order name help Purchase Order - Irrigation Services Purchase order re…" at bounding box center [260, 223] width 495 height 416
click at [146, 301] on div "Purchase order name help Purchase Order - Irrigation Services Purchase order re…" at bounding box center [260, 223] width 495 height 416
click at [472, 271] on div "Submit for approval" at bounding box center [469, 271] width 56 height 11
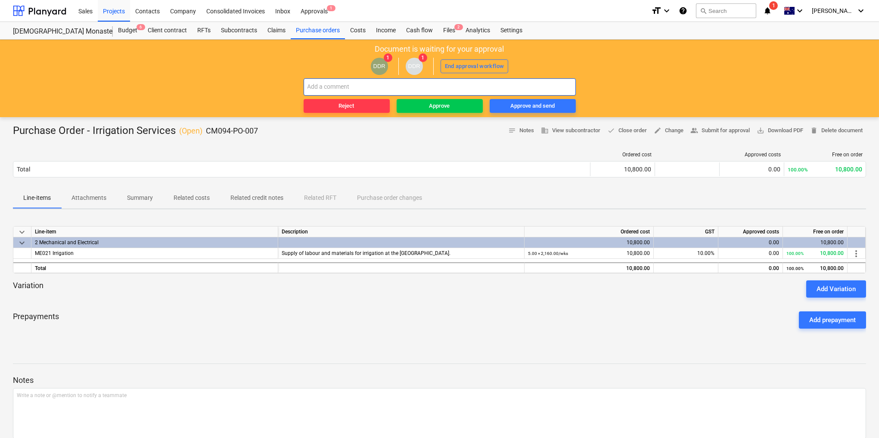
click at [342, 84] on input "text" at bounding box center [440, 86] width 272 height 17
click at [527, 105] on div "Approve and send" at bounding box center [532, 106] width 44 height 10
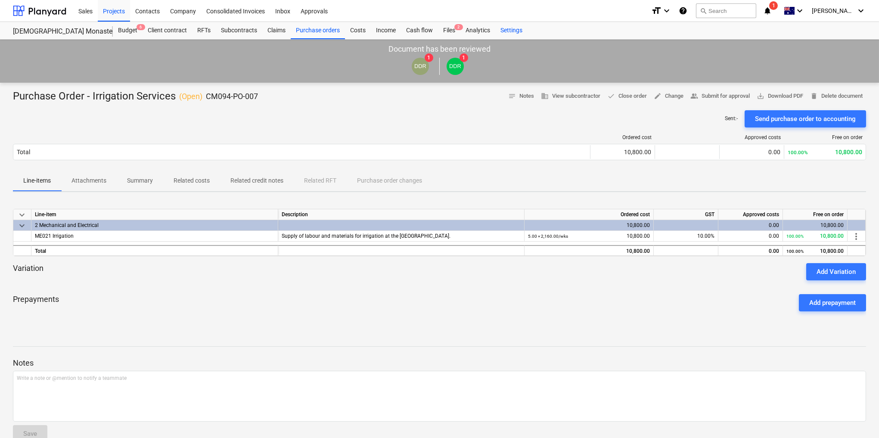
click at [512, 28] on div "Settings" at bounding box center [511, 30] width 32 height 17
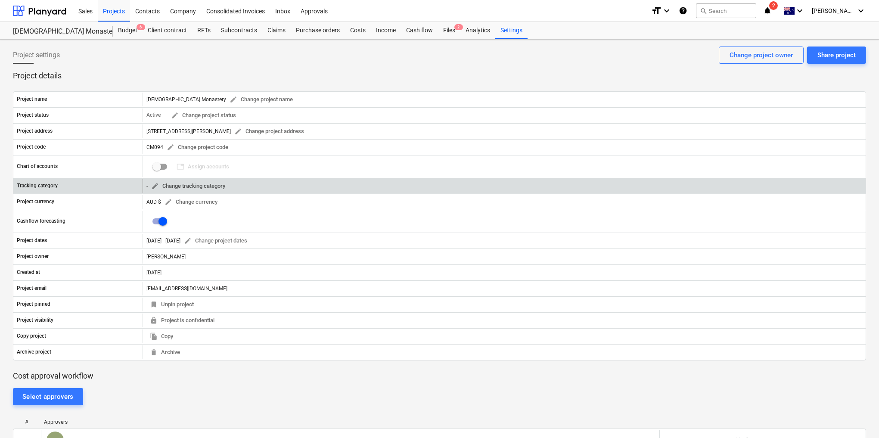
click at [197, 183] on span "edit Change tracking category" at bounding box center [188, 186] width 74 height 10
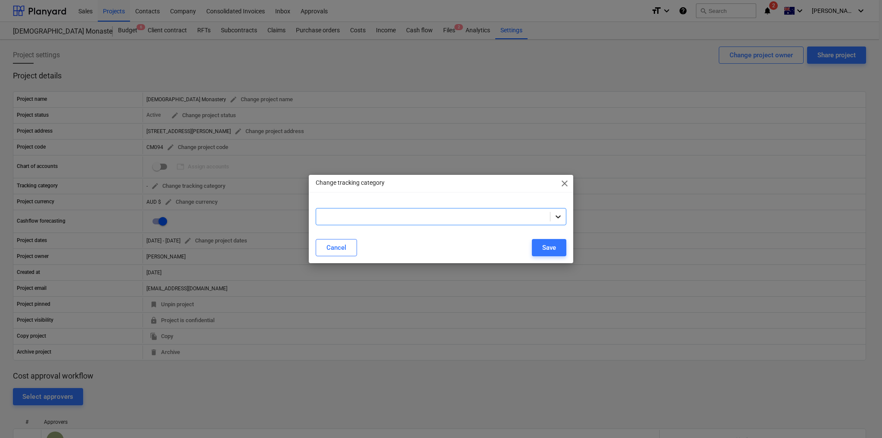
click at [557, 213] on icon at bounding box center [558, 216] width 9 height 9
click at [416, 206] on div at bounding box center [441, 204] width 251 height 7
click at [558, 247] on button "Save" at bounding box center [549, 247] width 34 height 17
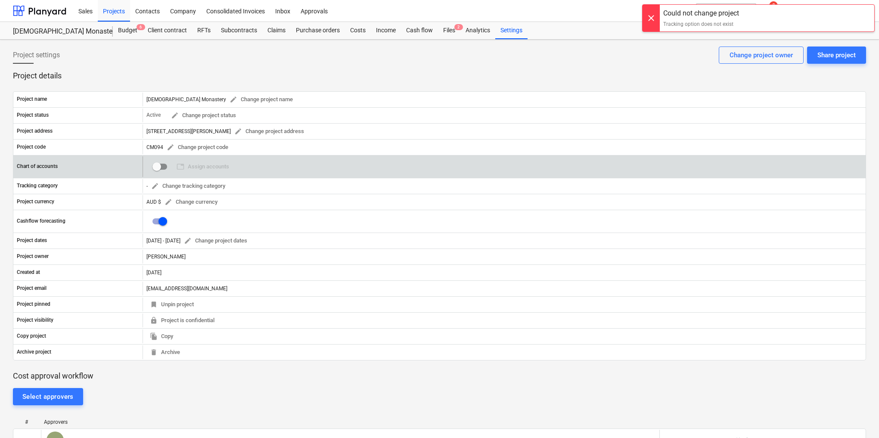
click at [157, 165] on input "checkbox" at bounding box center [156, 166] width 21 height 21
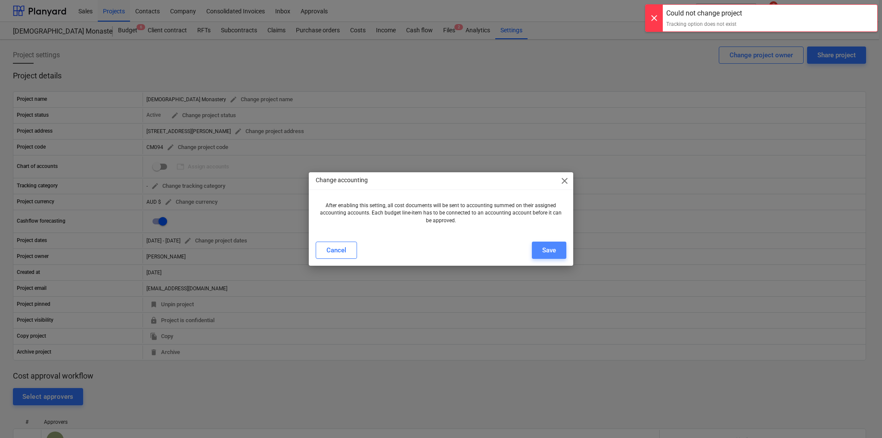
click at [550, 248] on div "Save" at bounding box center [549, 250] width 14 height 11
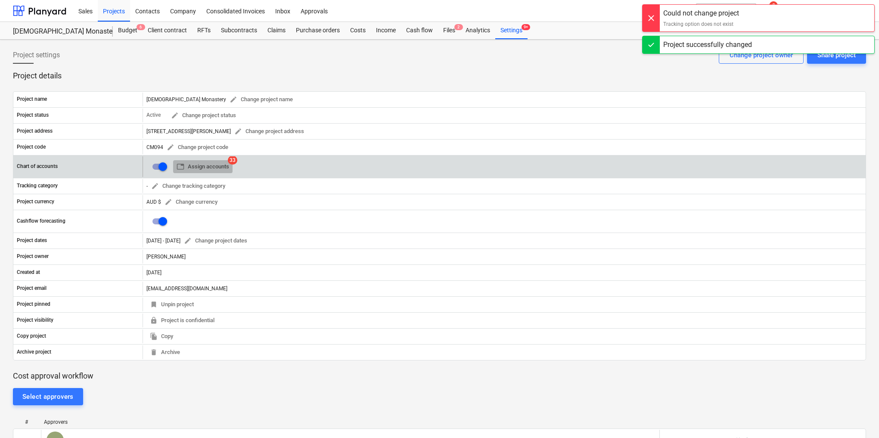
click at [208, 164] on span "table Assign accounts" at bounding box center [203, 167] width 53 height 10
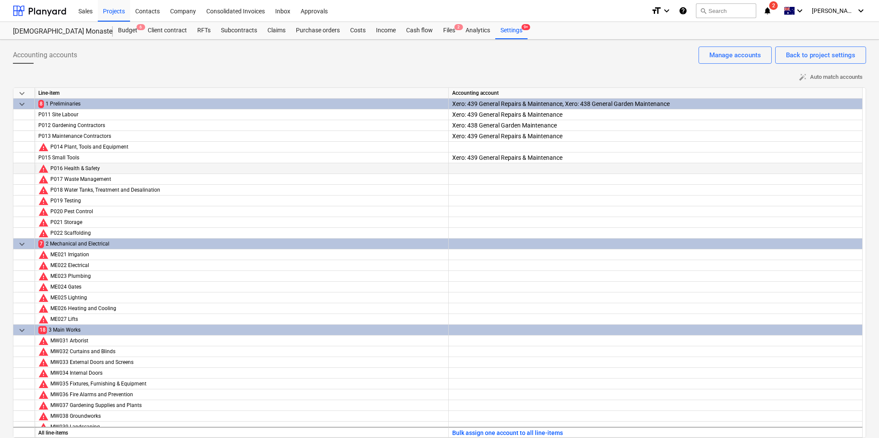
click at [518, 169] on div at bounding box center [655, 176] width 406 height 26
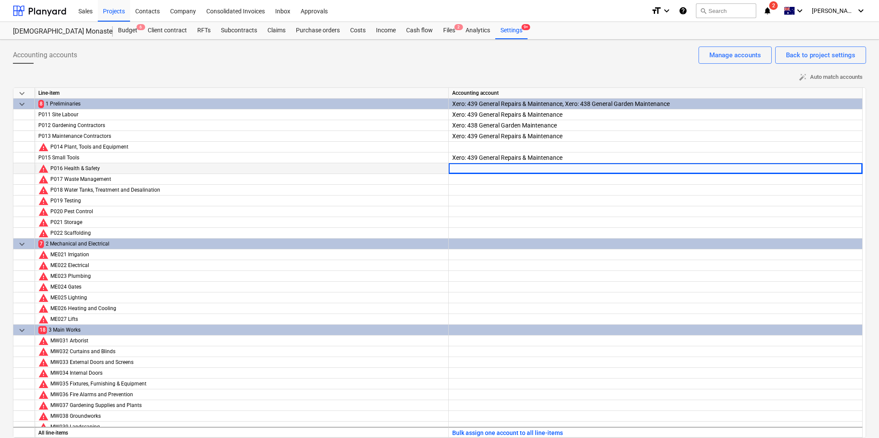
click at [849, 171] on div at bounding box center [655, 176] width 406 height 26
click at [628, 166] on div at bounding box center [655, 176] width 406 height 26
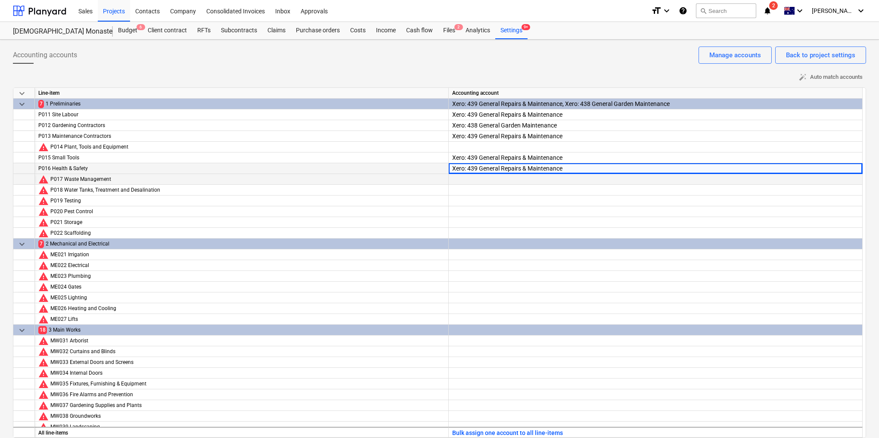
click at [499, 180] on div at bounding box center [655, 187] width 406 height 26
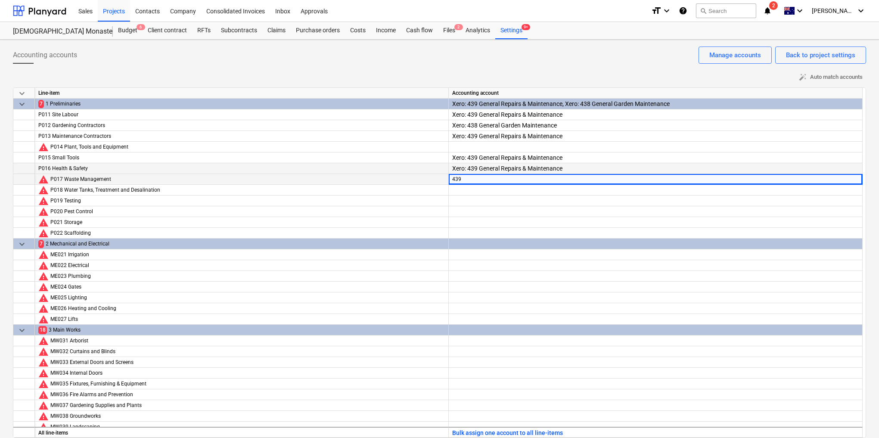
click at [510, 189] on div at bounding box center [655, 198] width 406 height 26
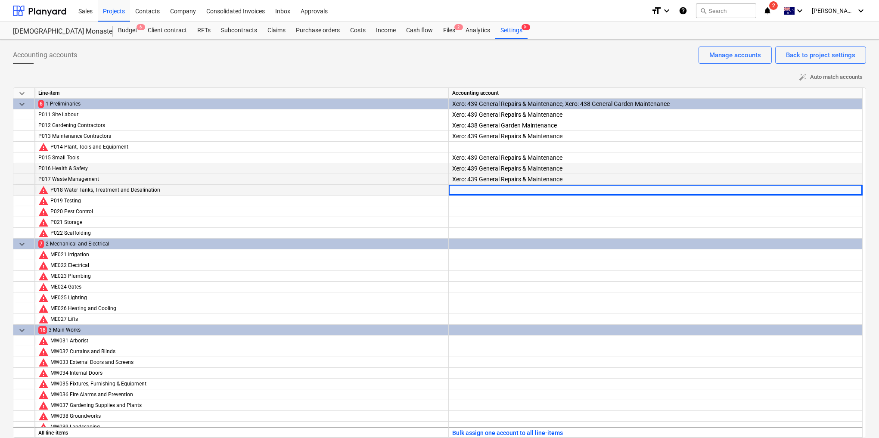
click at [510, 189] on div at bounding box center [655, 198] width 406 height 26
click at [514, 202] on div at bounding box center [655, 208] width 406 height 26
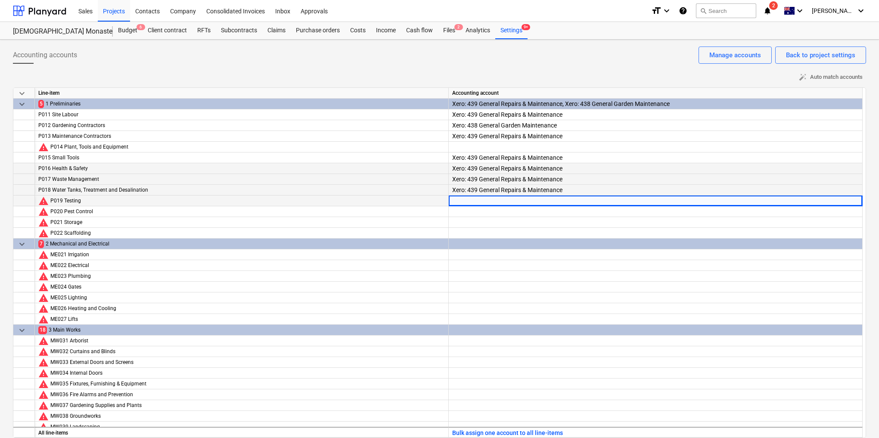
click at [514, 202] on div at bounding box center [655, 208] width 406 height 26
click at [525, 208] on div at bounding box center [655, 219] width 406 height 26
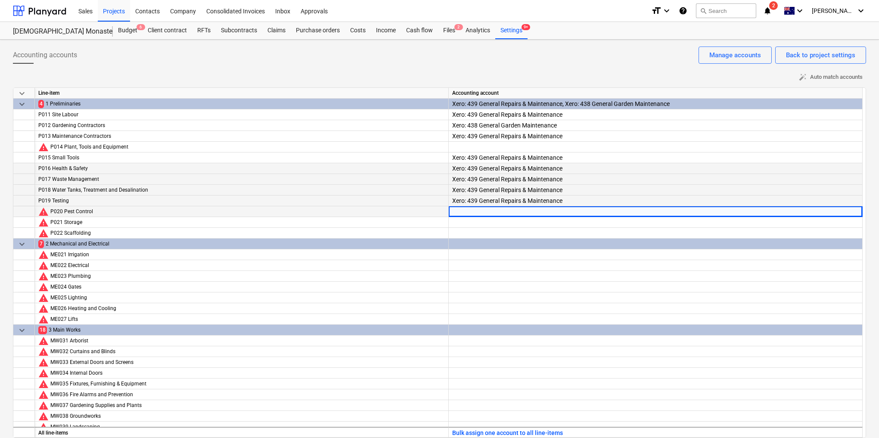
click at [525, 208] on div at bounding box center [655, 219] width 406 height 26
click at [514, 221] on div at bounding box center [655, 230] width 406 height 26
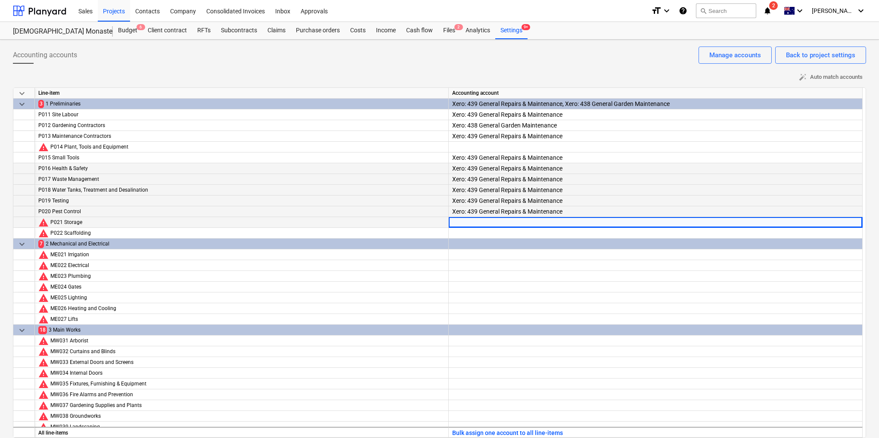
click at [514, 222] on div at bounding box center [655, 230] width 406 height 26
click at [510, 231] on div at bounding box center [655, 241] width 406 height 26
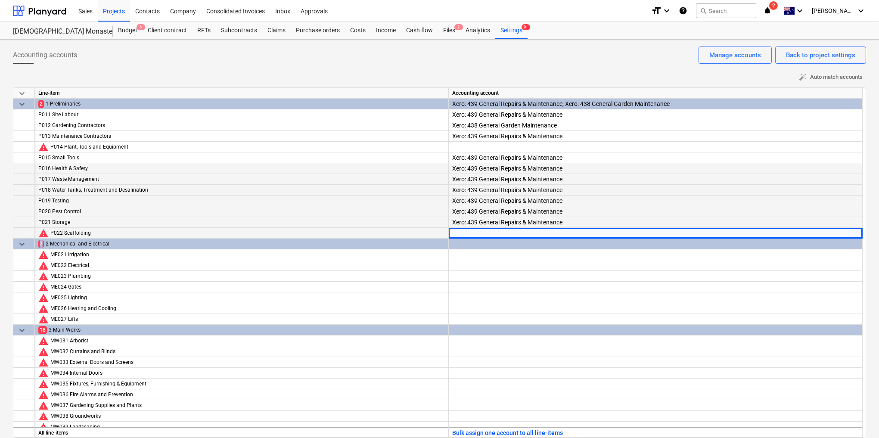
click at [510, 231] on div at bounding box center [655, 241] width 406 height 26
click at [482, 254] on div at bounding box center [655, 262] width 406 height 26
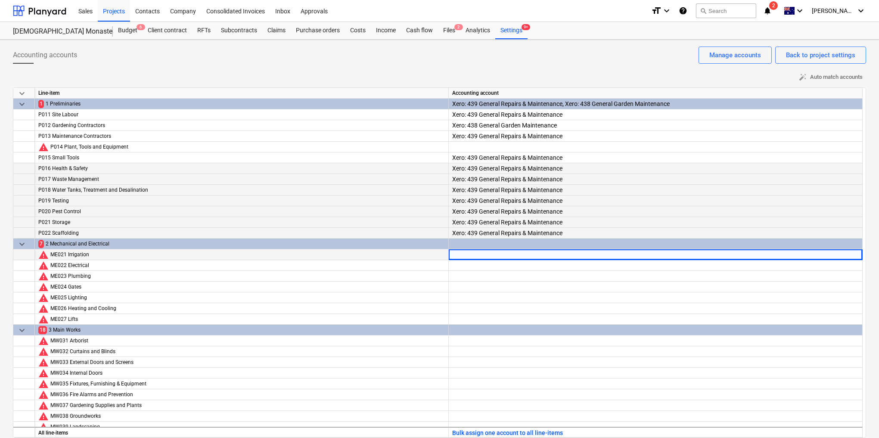
click at [482, 254] on div at bounding box center [655, 262] width 406 height 26
click at [514, 257] on div "Xero: 439 General Repairs & Maintenance" at bounding box center [655, 267] width 406 height 37
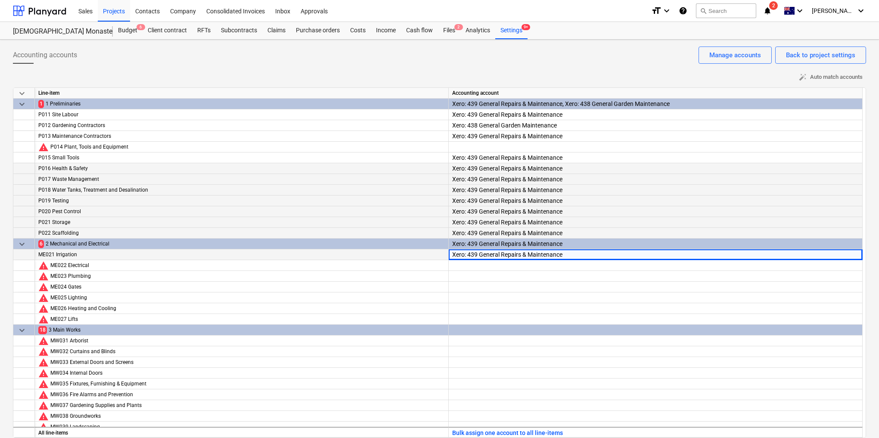
click at [514, 260] on div at bounding box center [655, 265] width 406 height 11
click at [511, 260] on div at bounding box center [655, 265] width 406 height 11
click at [508, 260] on div at bounding box center [655, 265] width 406 height 11
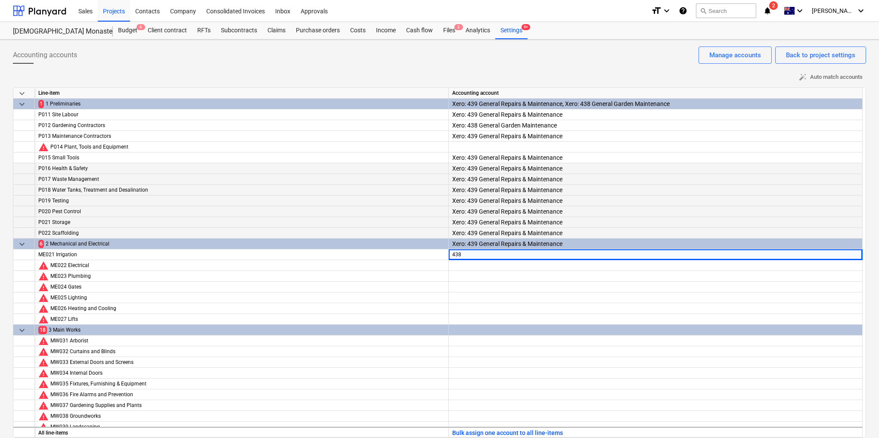
click at [493, 266] on div at bounding box center [655, 273] width 406 height 26
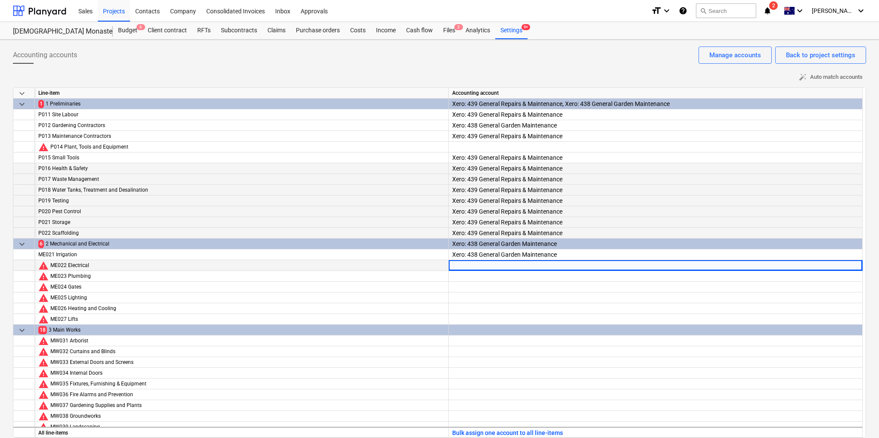
click at [493, 266] on div at bounding box center [655, 273] width 406 height 26
click at [505, 276] on div at bounding box center [655, 284] width 406 height 26
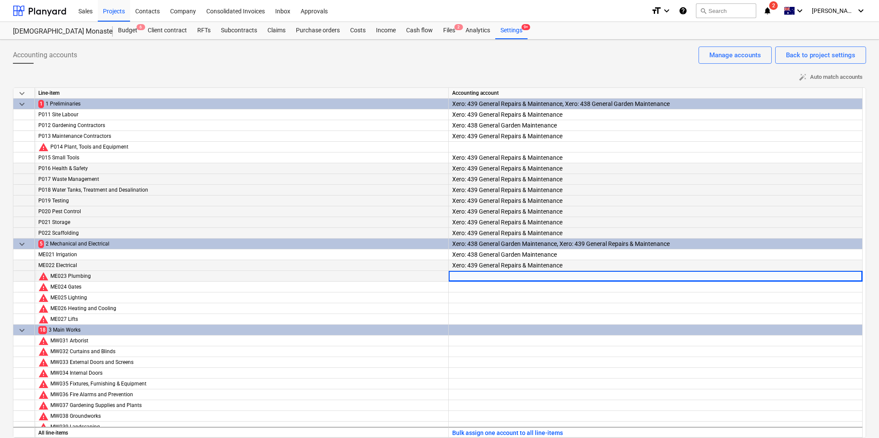
click at [505, 276] on div at bounding box center [655, 284] width 406 height 26
click at [503, 287] on div at bounding box center [655, 295] width 406 height 26
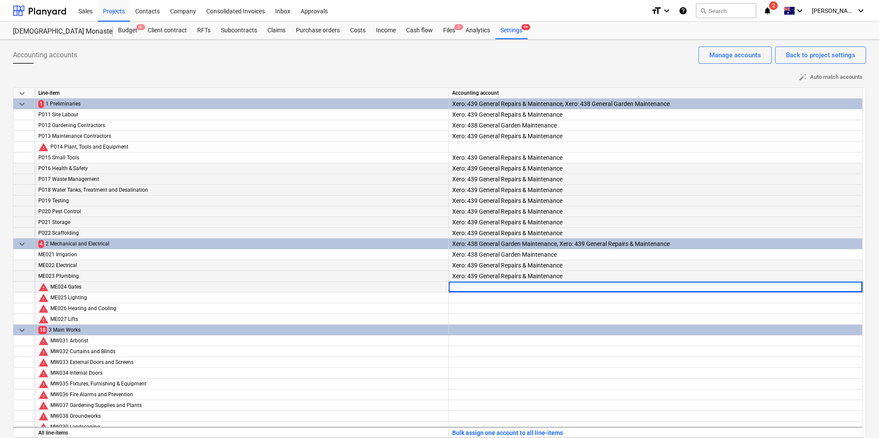
click at [503, 287] on div at bounding box center [655, 295] width 406 height 26
click at [511, 297] on div at bounding box center [655, 305] width 406 height 26
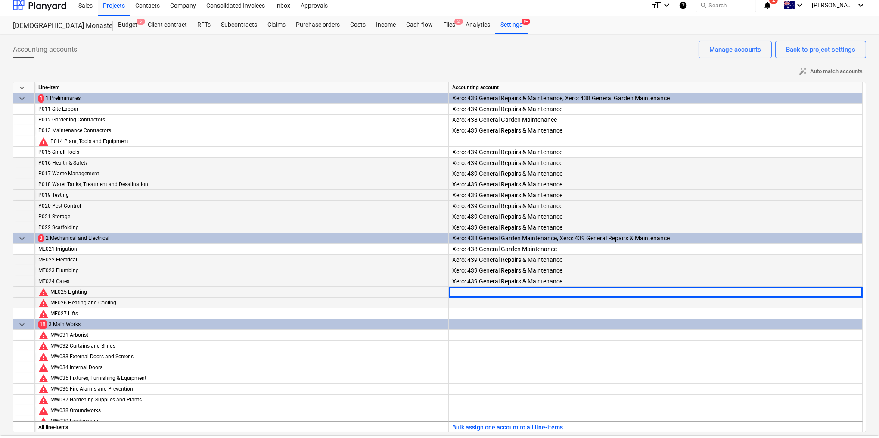
scroll to position [6, 0]
click at [507, 301] on div at bounding box center [655, 310] width 406 height 26
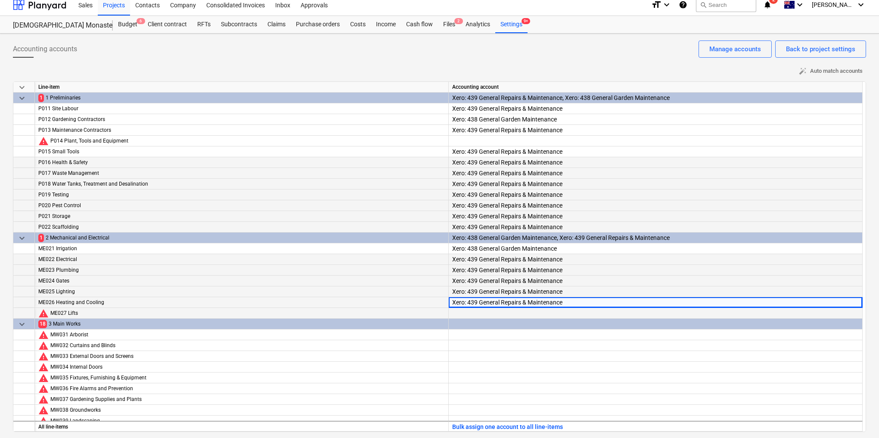
click at [515, 316] on div at bounding box center [655, 321] width 406 height 26
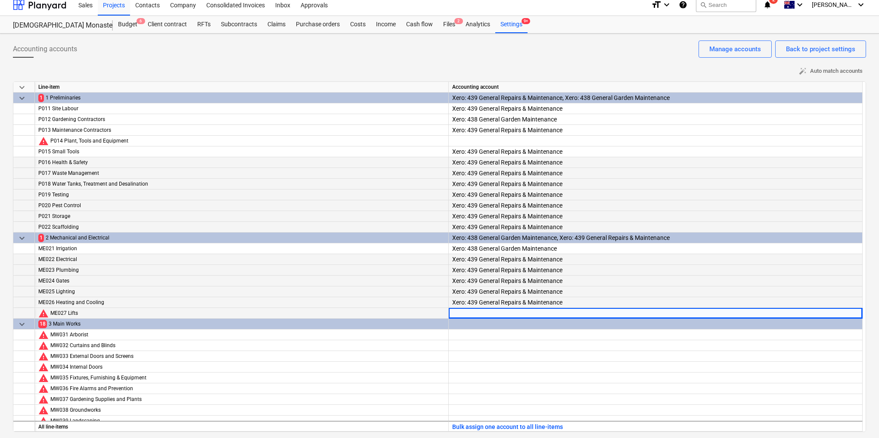
click at [515, 314] on div at bounding box center [655, 321] width 406 height 26
click at [514, 315] on div at bounding box center [655, 321] width 406 height 26
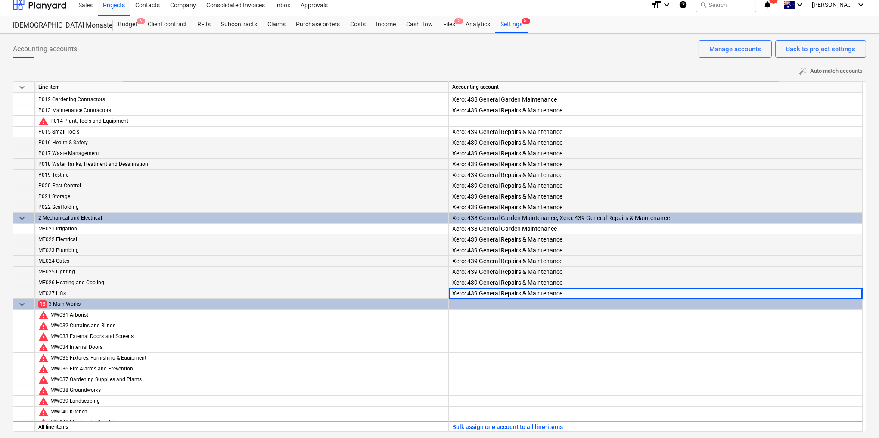
scroll to position [0, 0]
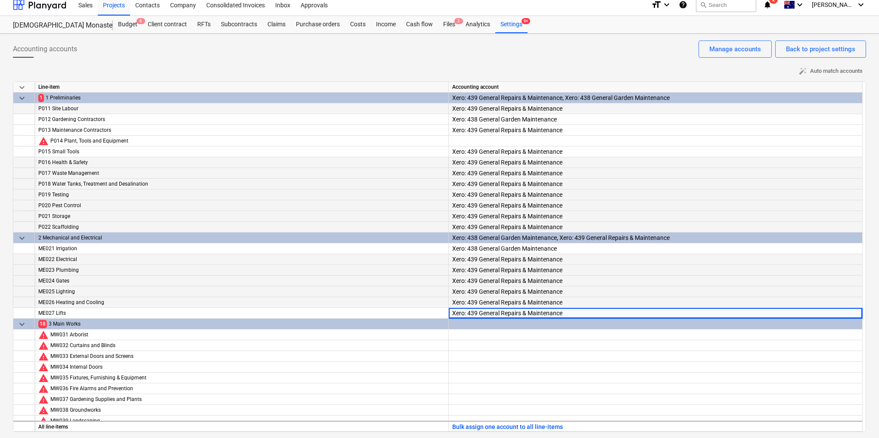
click at [25, 105] on div at bounding box center [24, 108] width 22 height 11
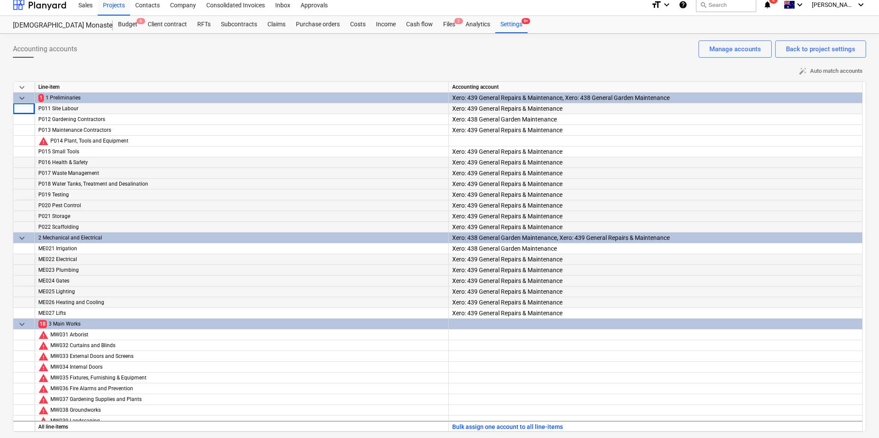
click at [19, 107] on div at bounding box center [24, 108] width 22 height 11
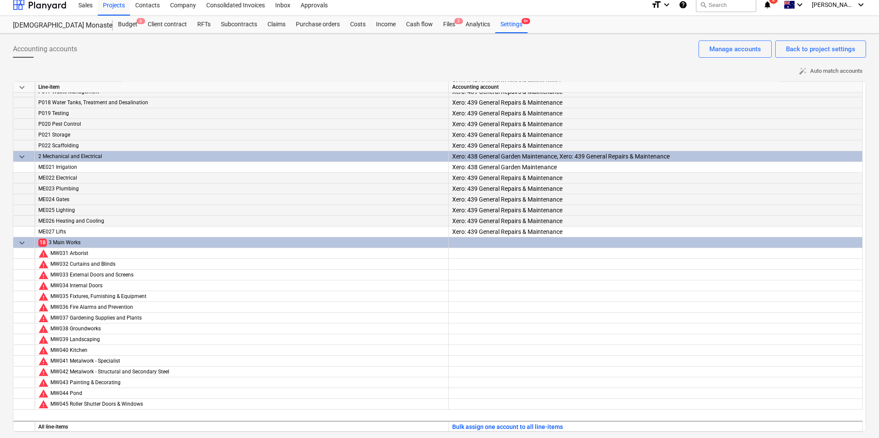
scroll to position [102, 0]
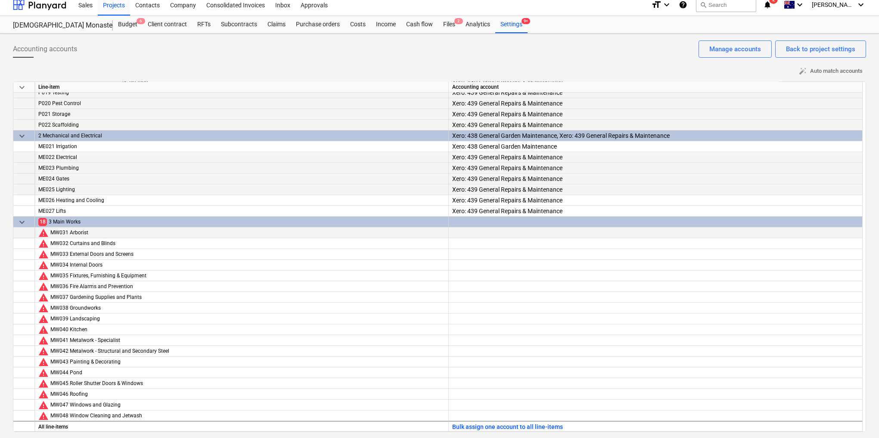
click at [490, 228] on div at bounding box center [655, 240] width 406 height 26
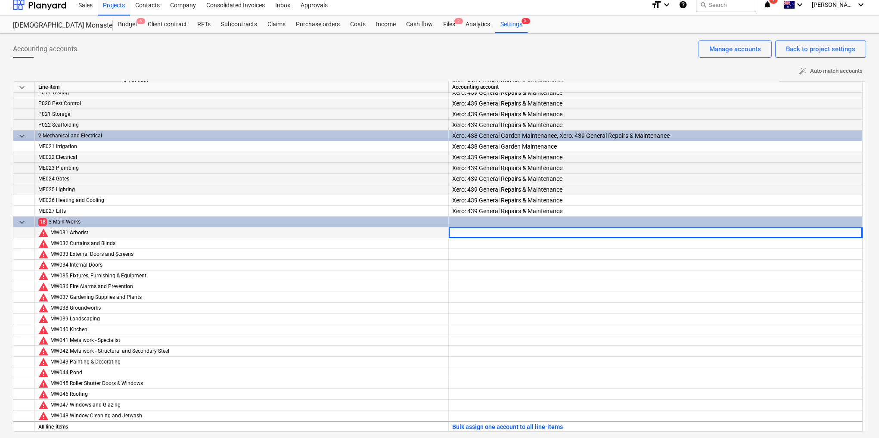
click at [490, 228] on div at bounding box center [655, 240] width 406 height 26
click at [487, 243] on div at bounding box center [655, 251] width 406 height 26
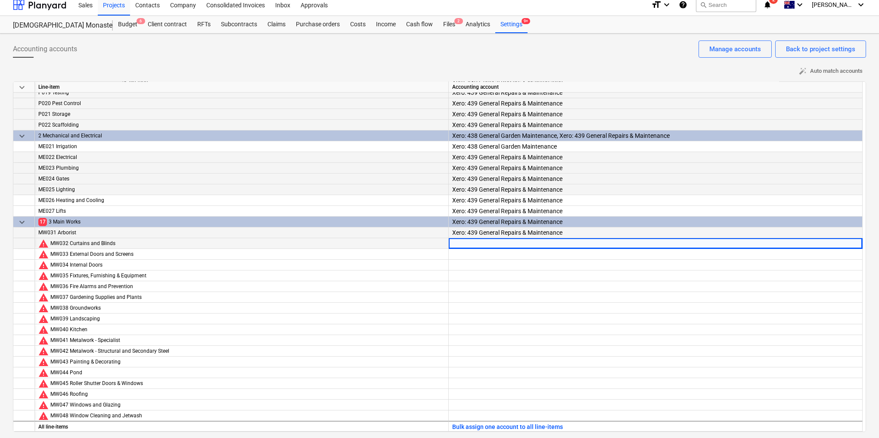
click at [487, 243] on div at bounding box center [655, 251] width 406 height 26
click at [550, 231] on div "Xero: 439 General Repairs & Maintenance" at bounding box center [655, 245] width 406 height 37
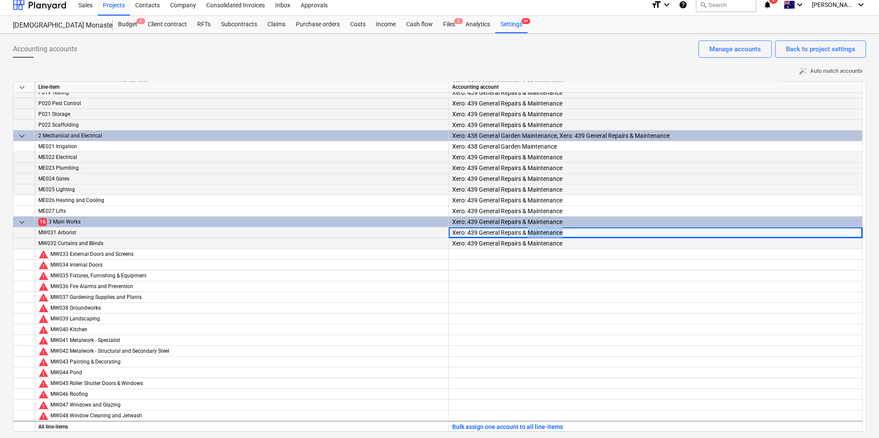
click at [550, 232] on div "Xero: 439 General Repairs & Maintenance" at bounding box center [655, 245] width 406 height 37
click at [541, 437] on div "Xero: 438 General Garden Maintenance" at bounding box center [439, 444] width 879 height 14
click at [519, 254] on div at bounding box center [655, 262] width 406 height 26
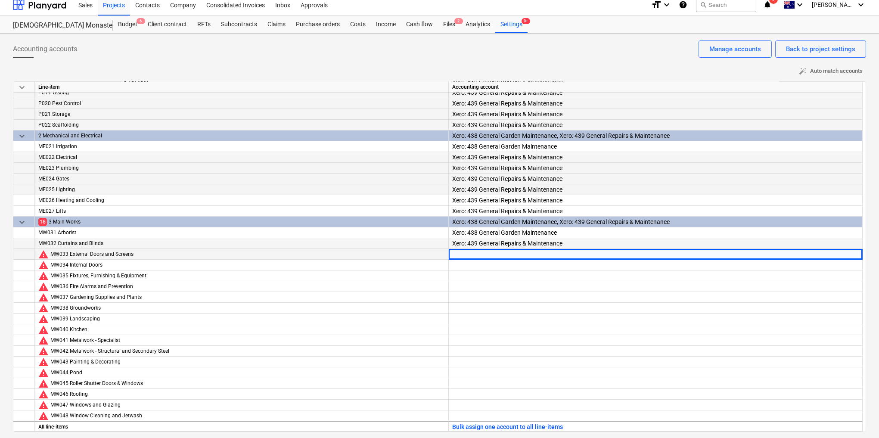
click at [519, 254] on div at bounding box center [655, 262] width 406 height 26
click at [524, 263] on div at bounding box center [655, 273] width 406 height 26
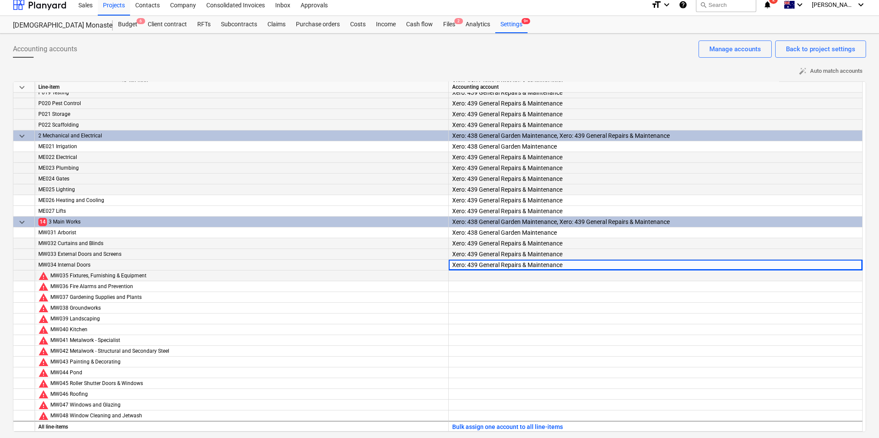
click at [509, 271] on div at bounding box center [655, 283] width 406 height 26
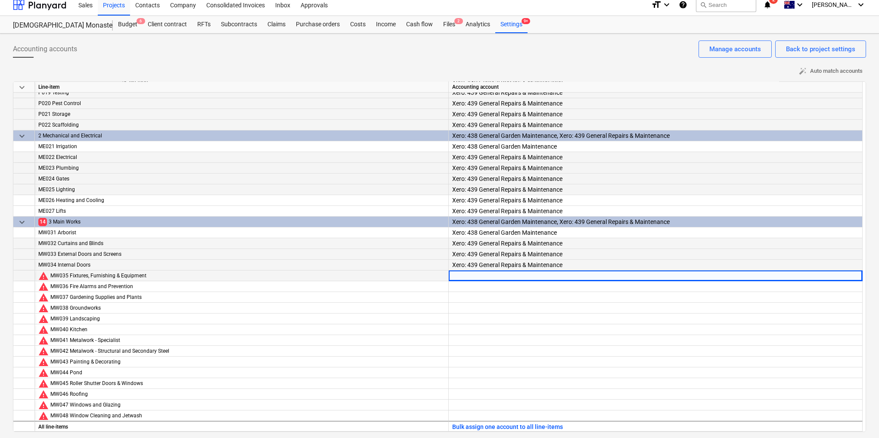
click at [507, 276] on div at bounding box center [655, 283] width 406 height 26
click at [496, 286] on div at bounding box center [655, 294] width 406 height 26
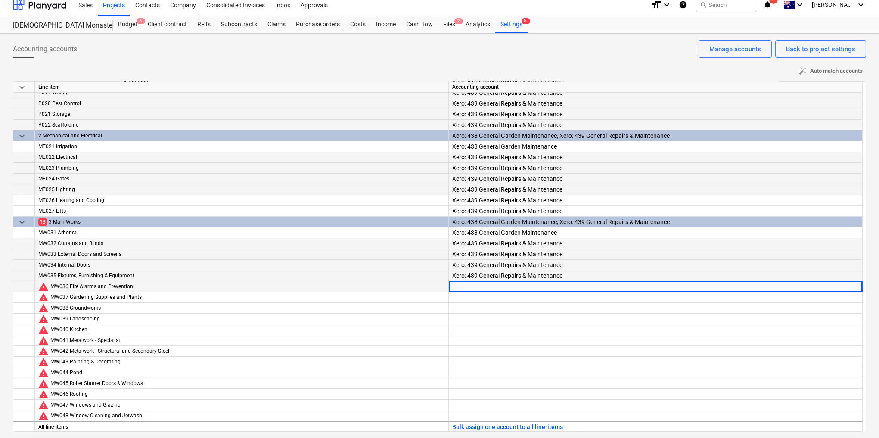
click at [496, 286] on div at bounding box center [655, 294] width 406 height 26
click at [517, 298] on div at bounding box center [655, 305] width 406 height 26
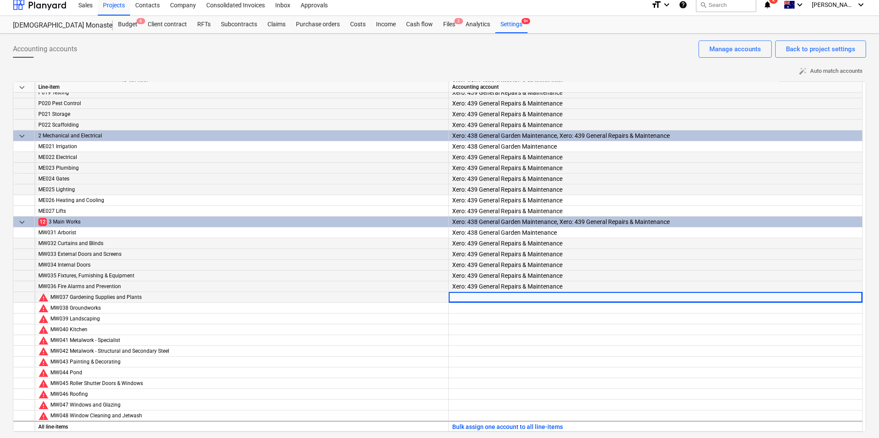
click at [517, 298] on div at bounding box center [655, 305] width 406 height 26
click at [543, 305] on div at bounding box center [655, 316] width 406 height 26
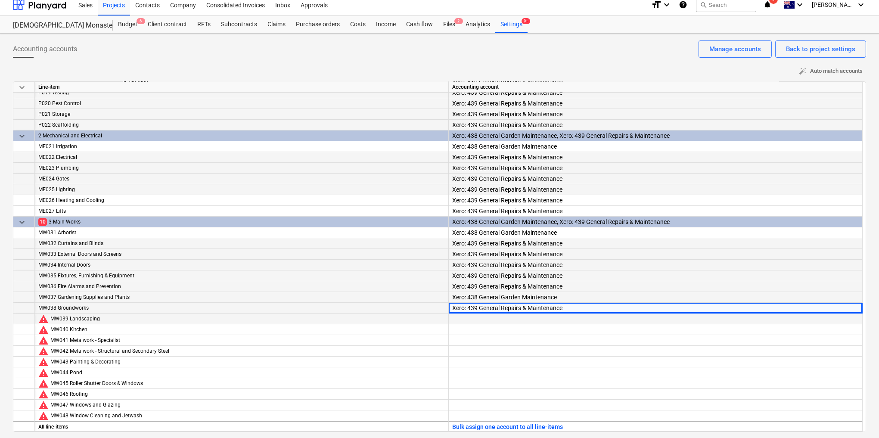
click at [515, 319] on div at bounding box center [655, 326] width 406 height 26
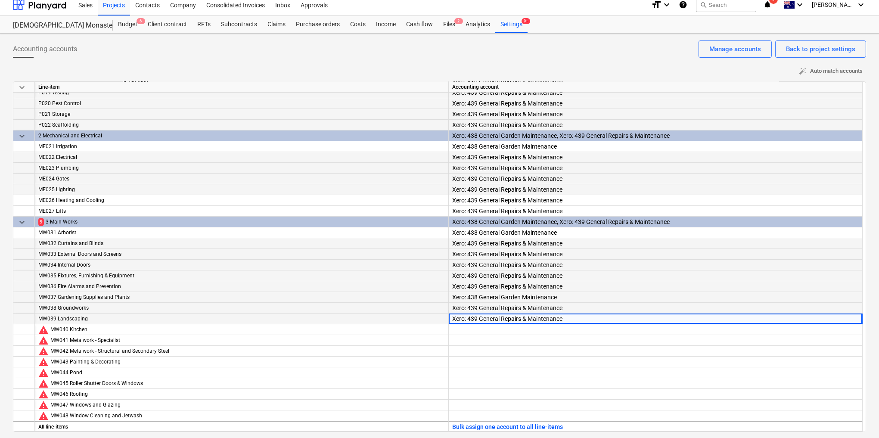
click at [515, 319] on div "Xero: 439 General Repairs & Maintenance" at bounding box center [655, 331] width 406 height 37
click at [503, 330] on div at bounding box center [655, 337] width 406 height 26
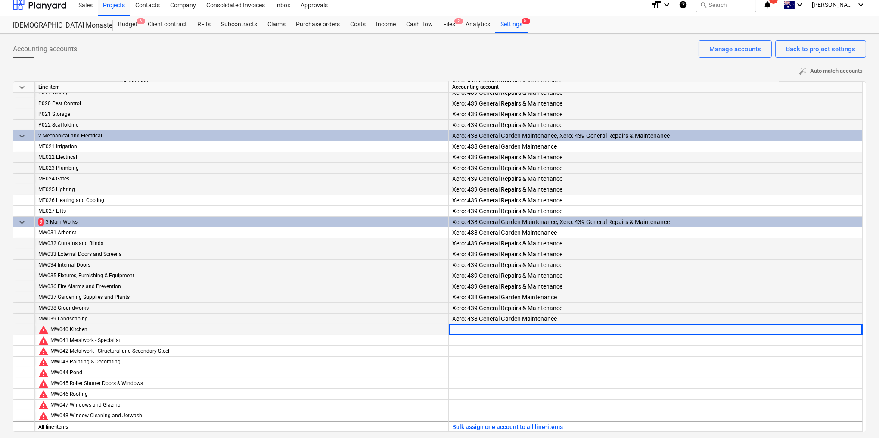
click at [503, 330] on div at bounding box center [655, 337] width 406 height 26
click at [508, 341] on div at bounding box center [655, 348] width 406 height 26
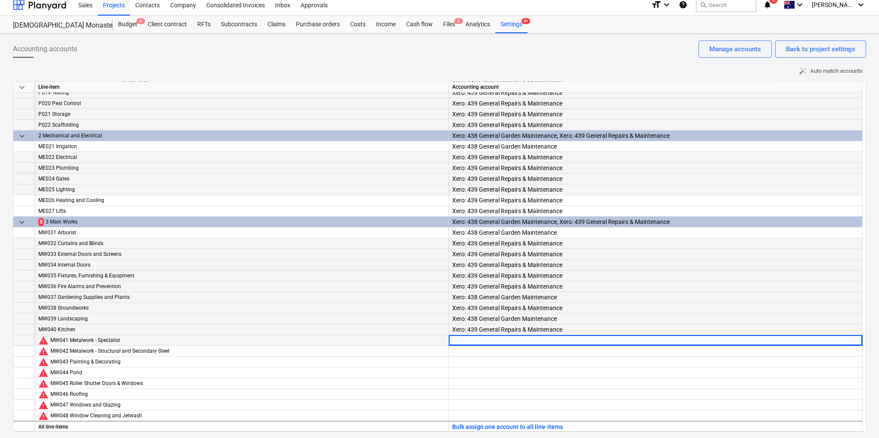
click at [508, 341] on div at bounding box center [655, 348] width 406 height 26
click at [511, 353] on div at bounding box center [655, 359] width 406 height 26
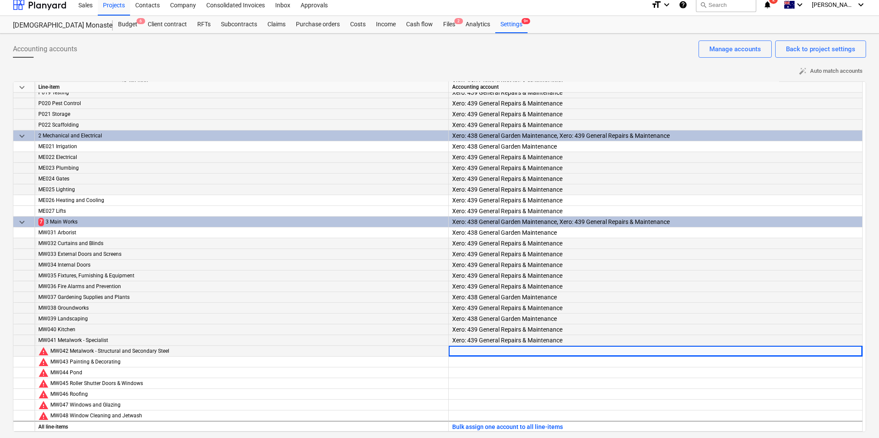
click at [510, 354] on div at bounding box center [655, 359] width 406 height 26
click at [509, 362] on div at bounding box center [655, 370] width 406 height 26
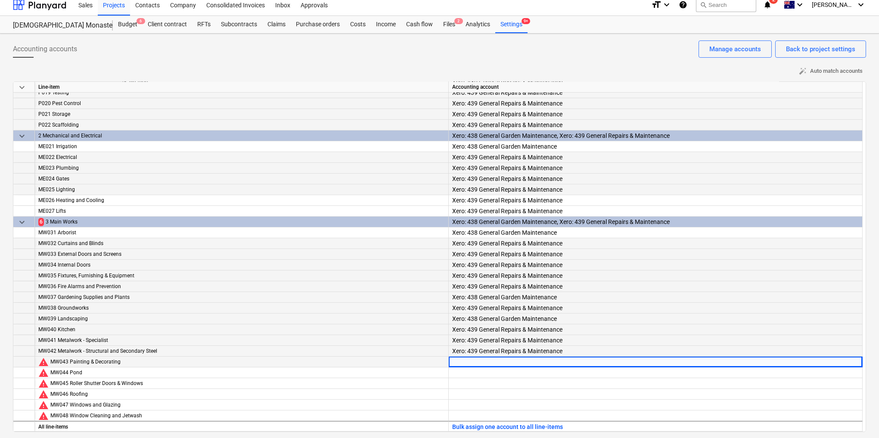
click at [509, 362] on div at bounding box center [655, 370] width 406 height 26
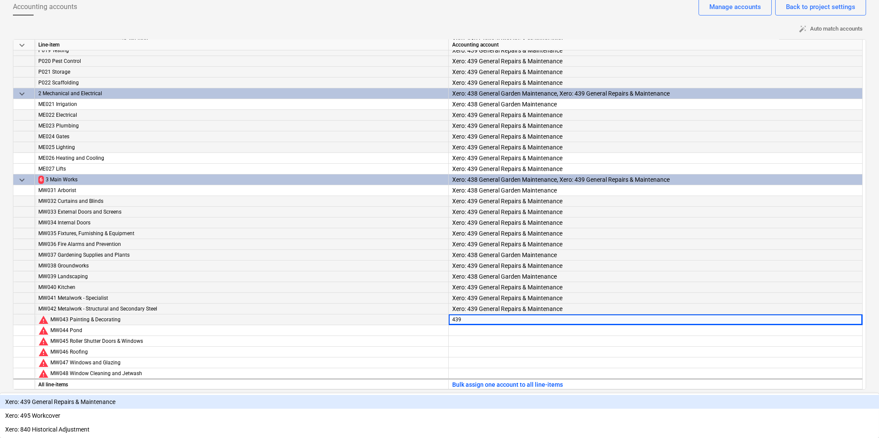
scroll to position [6, 0]
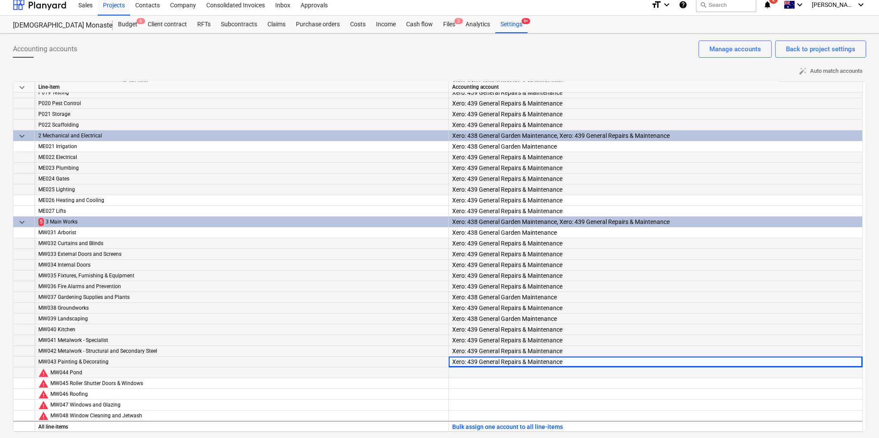
click at [505, 373] on div at bounding box center [655, 380] width 406 height 26
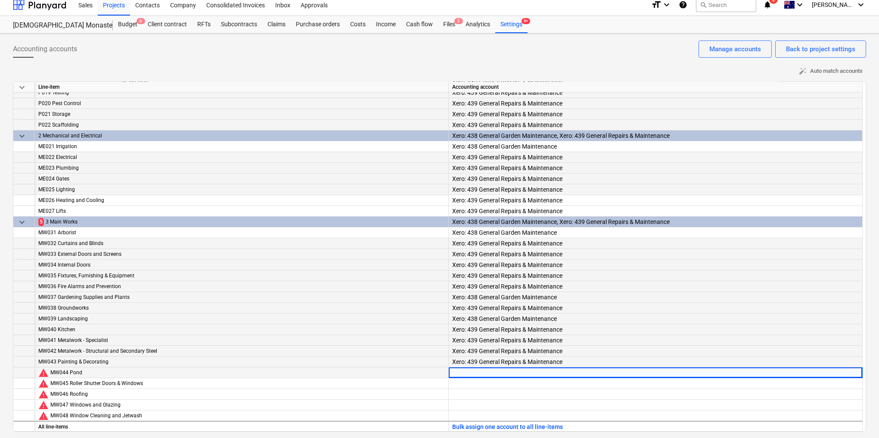
click at [505, 373] on div at bounding box center [655, 380] width 406 height 26
click at [505, 383] on div at bounding box center [655, 391] width 406 height 26
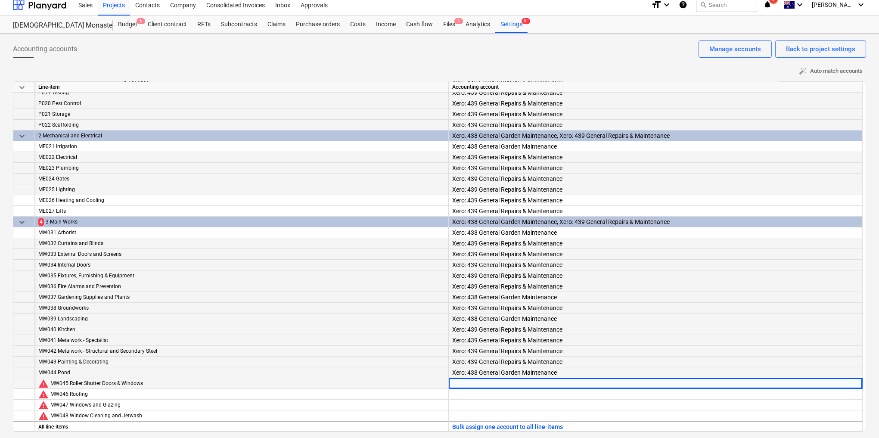
click at [504, 383] on div at bounding box center [655, 391] width 406 height 26
click at [505, 394] on div at bounding box center [655, 402] width 406 height 26
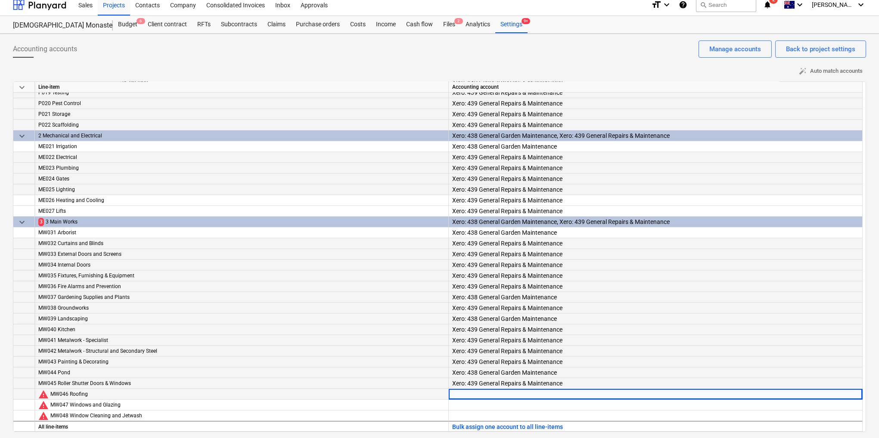
click at [505, 394] on div at bounding box center [655, 402] width 406 height 26
click at [499, 406] on div at bounding box center [655, 413] width 406 height 26
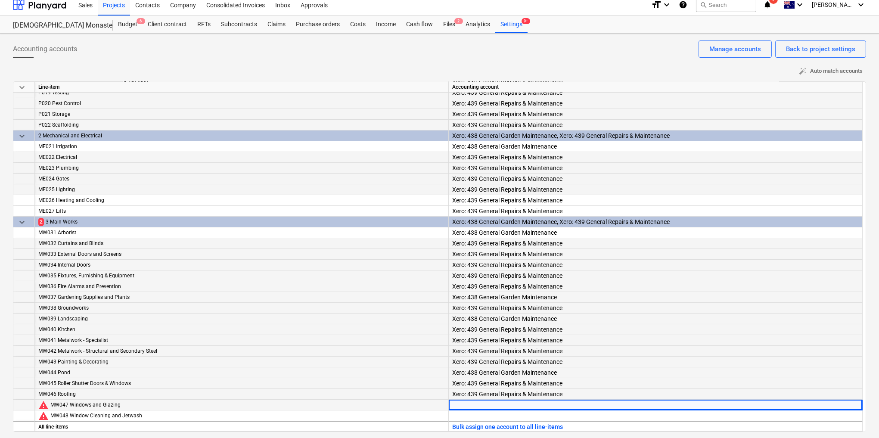
click at [499, 406] on div at bounding box center [655, 413] width 406 height 26
click at [514, 413] on div at bounding box center [655, 423] width 406 height 26
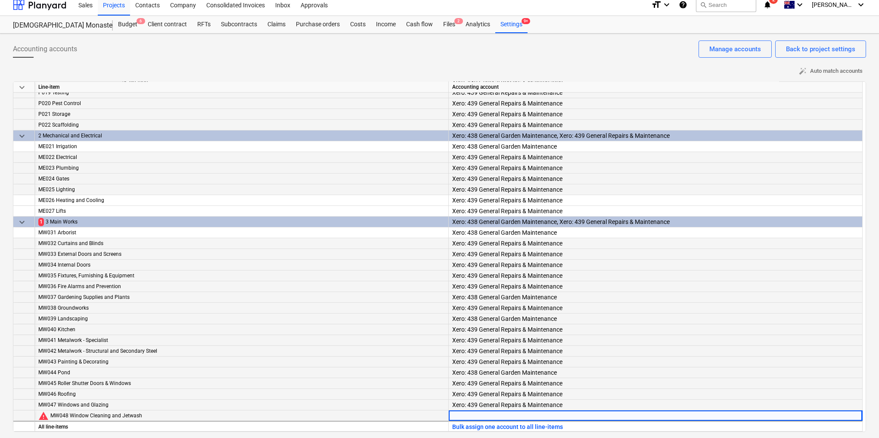
click at [514, 413] on div at bounding box center [655, 423] width 406 height 26
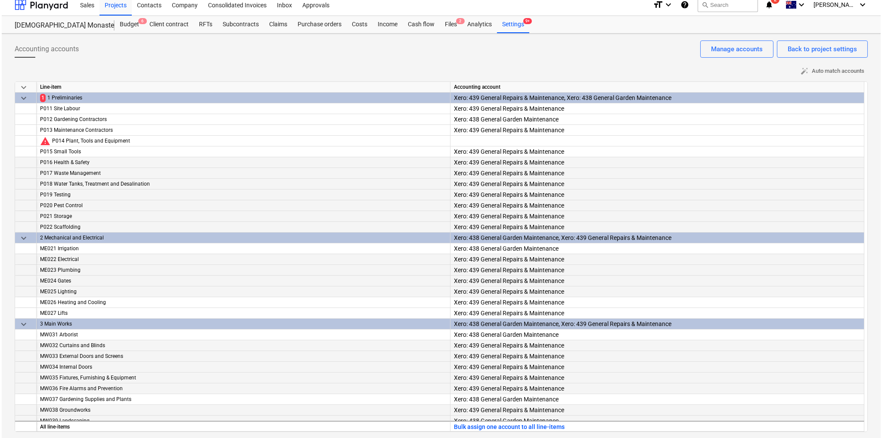
scroll to position [0, 0]
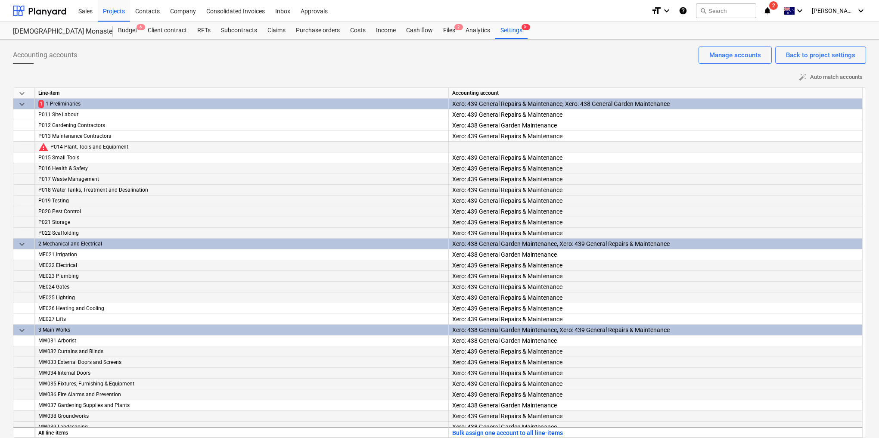
click at [487, 143] on div at bounding box center [655, 155] width 406 height 26
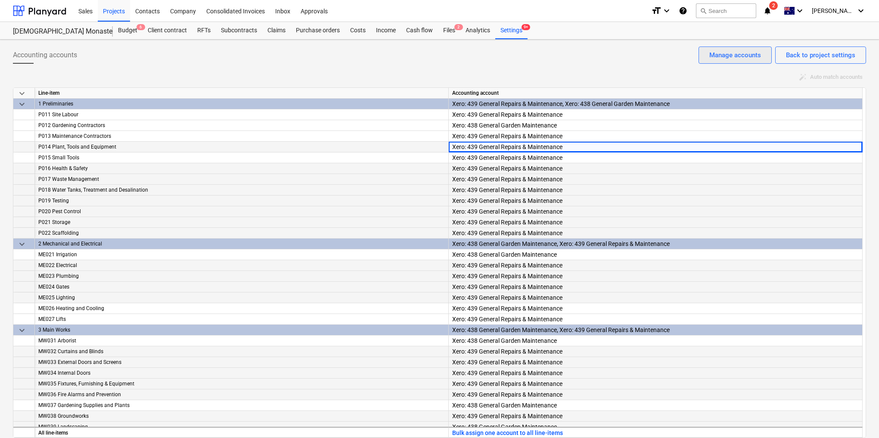
click at [744, 58] on div "Manage accounts" at bounding box center [735, 55] width 52 height 11
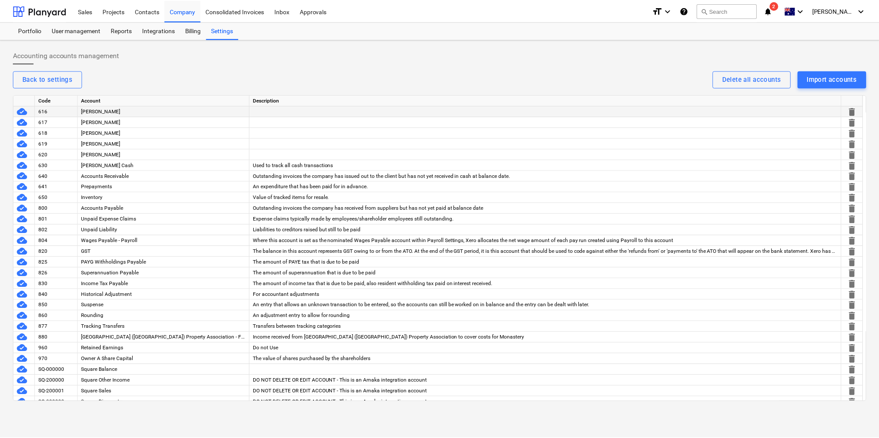
scroll to position [1039, 0]
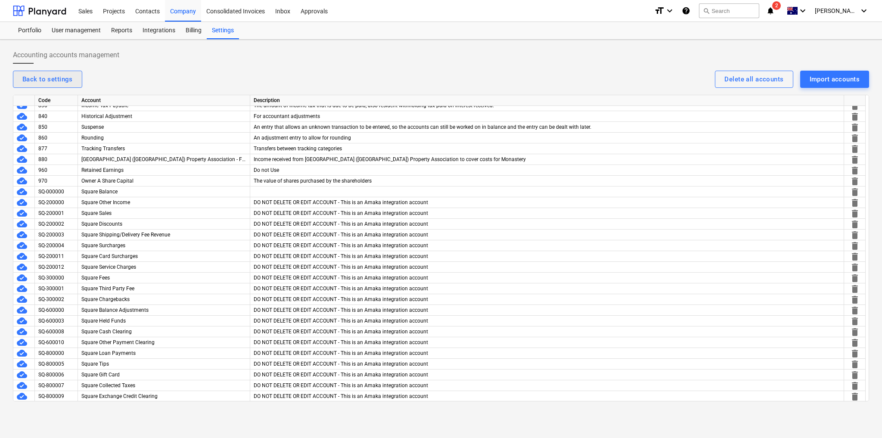
click at [65, 78] on div "Back to settings" at bounding box center [47, 79] width 50 height 11
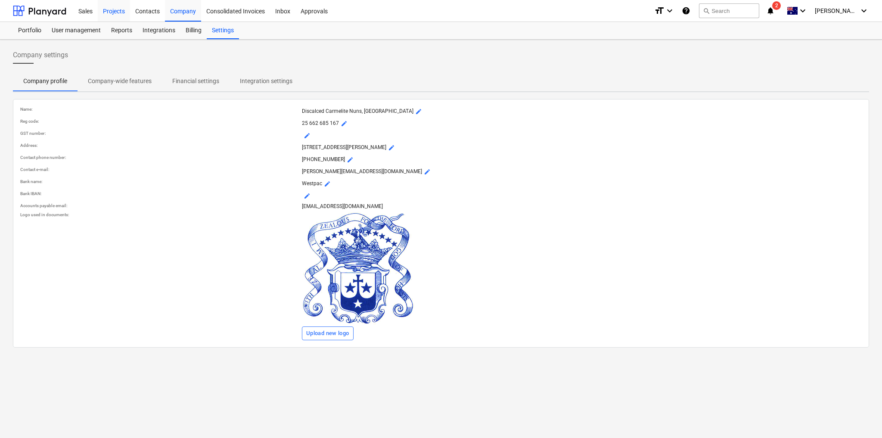
click at [123, 10] on div "Projects" at bounding box center [114, 11] width 32 height 22
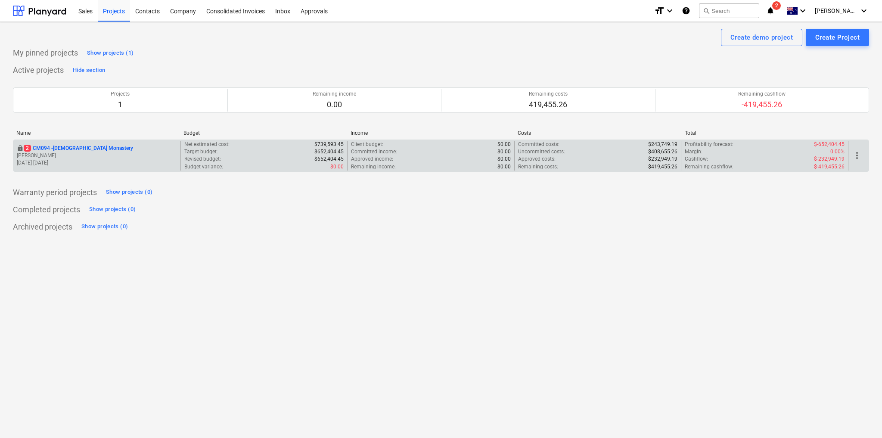
click at [74, 152] on p "[PERSON_NAME]" at bounding box center [97, 155] width 160 height 7
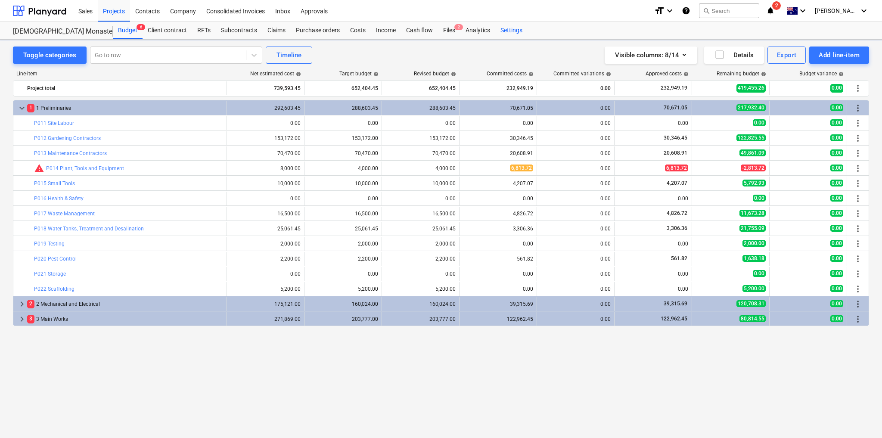
click at [505, 27] on div "Settings" at bounding box center [511, 30] width 32 height 17
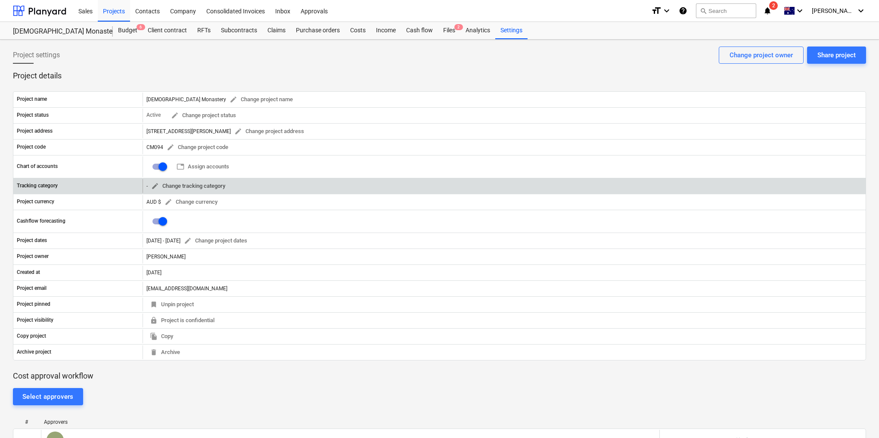
click at [207, 186] on span "edit Change tracking category" at bounding box center [188, 186] width 74 height 10
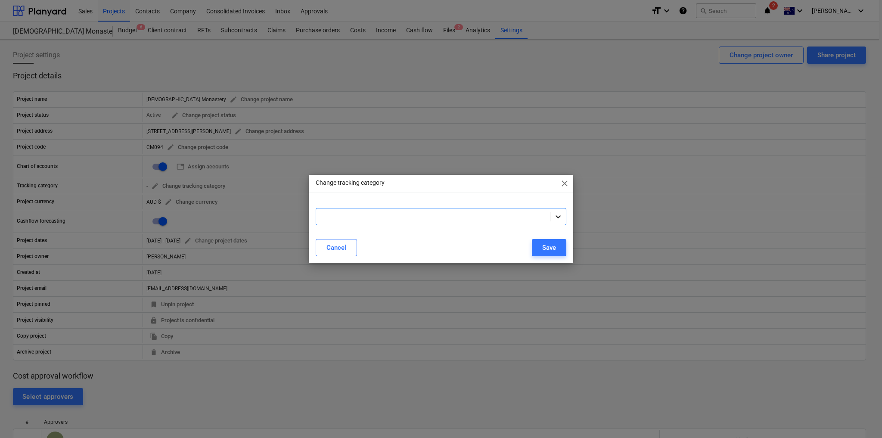
click at [558, 216] on icon at bounding box center [558, 216] width 9 height 9
click at [564, 183] on span "close" at bounding box center [564, 183] width 10 height 10
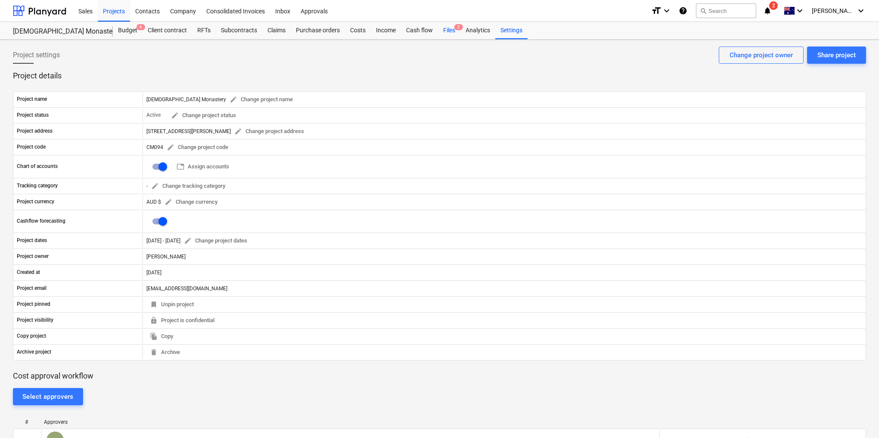
click at [445, 28] on div "Files 2" at bounding box center [449, 30] width 22 height 17
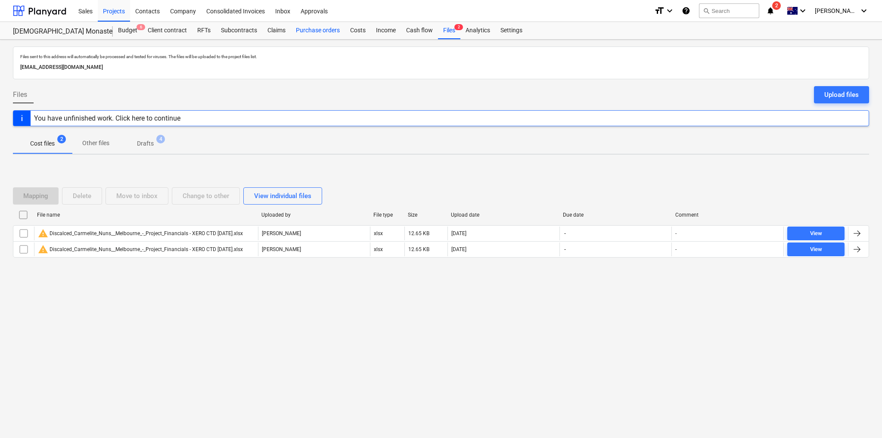
click at [329, 30] on div "Purchase orders" at bounding box center [318, 30] width 54 height 17
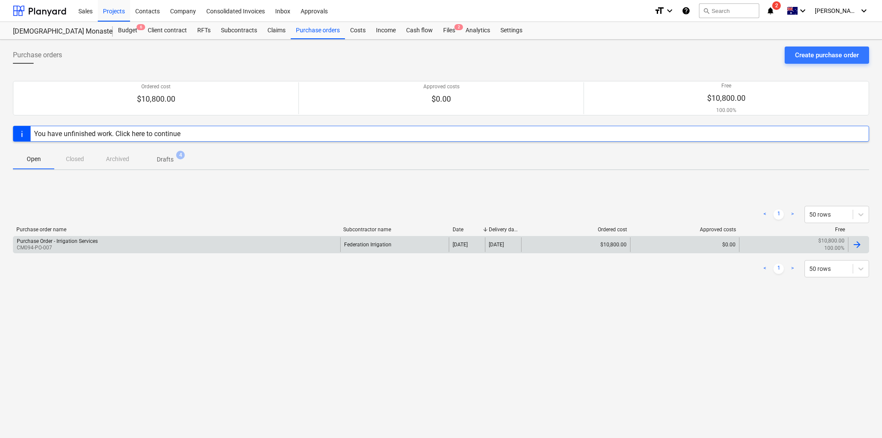
click at [853, 244] on div at bounding box center [857, 244] width 10 height 10
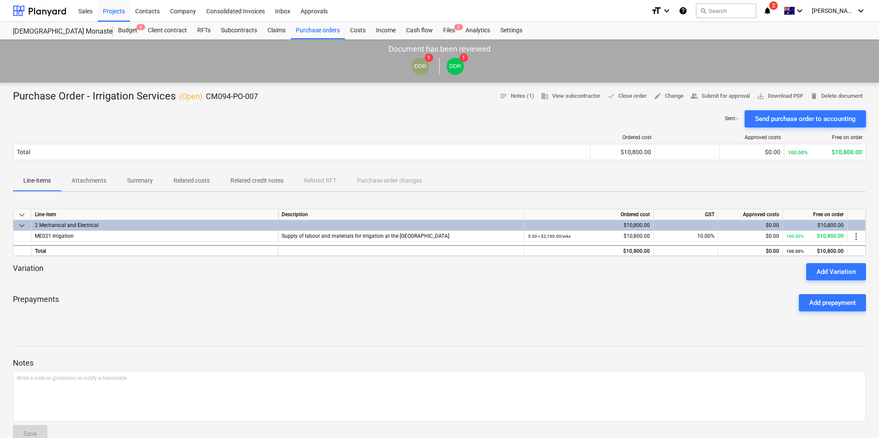
click at [418, 118] on div "Sent : - Send purchase order to accounting" at bounding box center [439, 118] width 853 height 17
click at [775, 95] on span "save_alt Download PDF" at bounding box center [780, 96] width 47 height 10
click at [185, 11] on div "Company" at bounding box center [183, 11] width 36 height 22
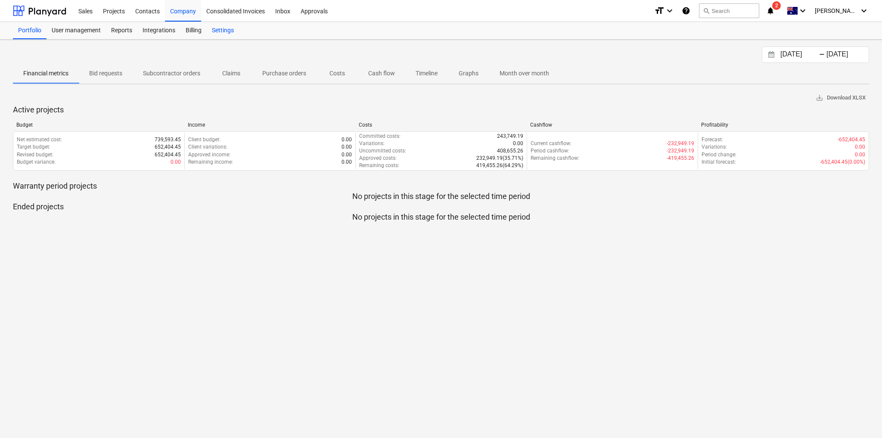
click at [221, 29] on div "Settings" at bounding box center [223, 30] width 32 height 17
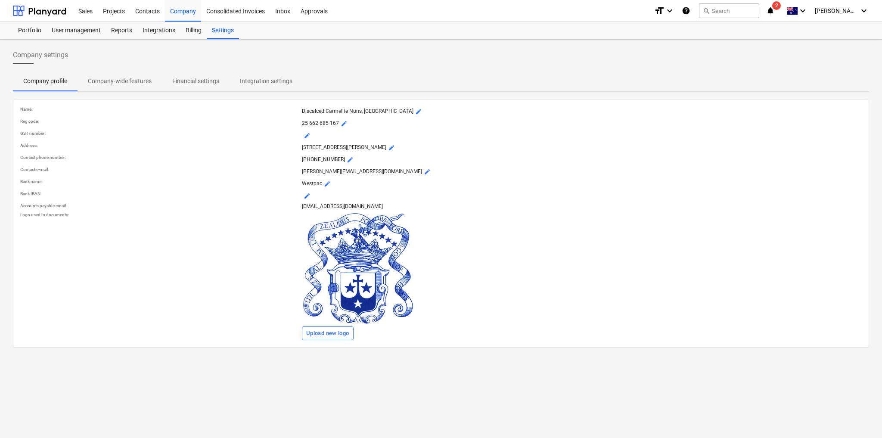
click at [114, 82] on p "Company-wide features" at bounding box center [120, 81] width 64 height 9
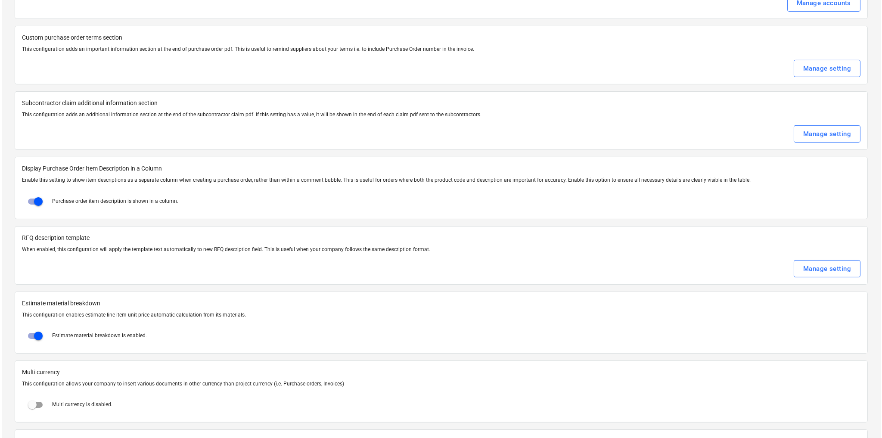
scroll to position [1191, 0]
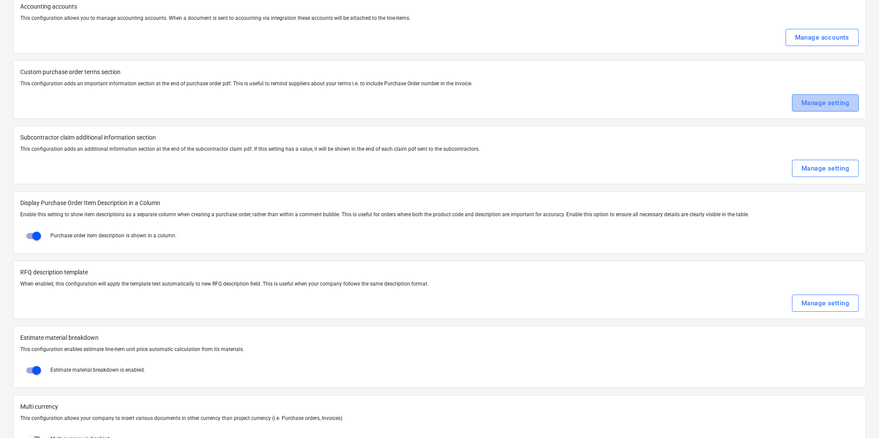
click at [815, 97] on div "Manage setting" at bounding box center [825, 102] width 48 height 11
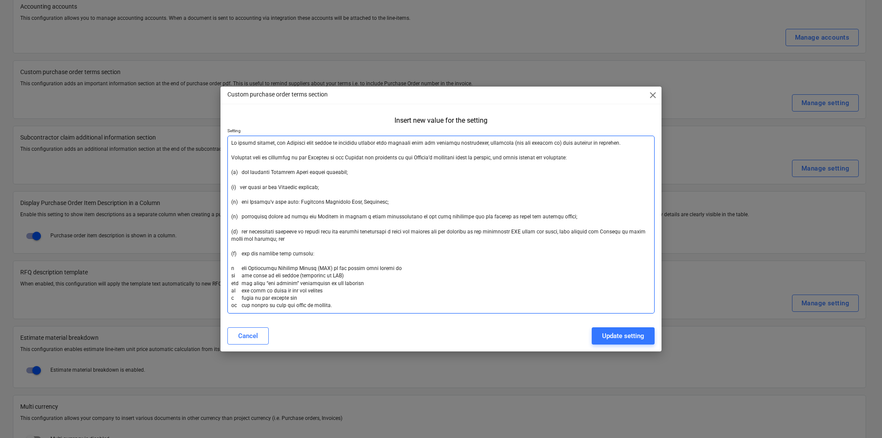
click at [246, 151] on textarea at bounding box center [440, 225] width 427 height 178
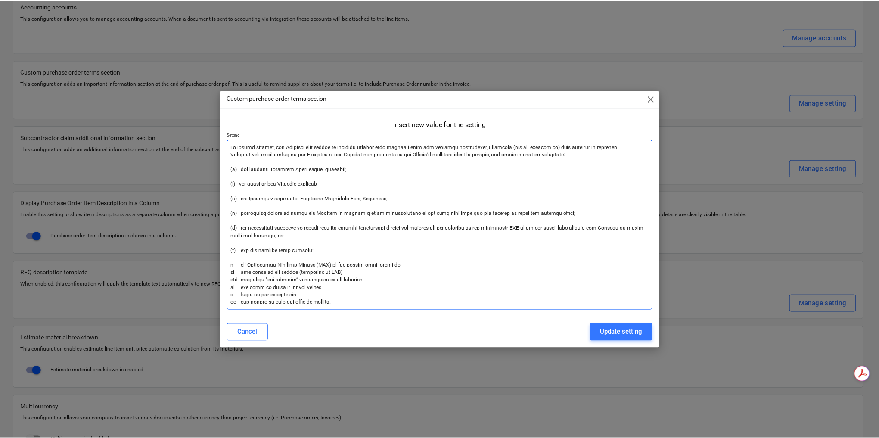
scroll to position [0, 0]
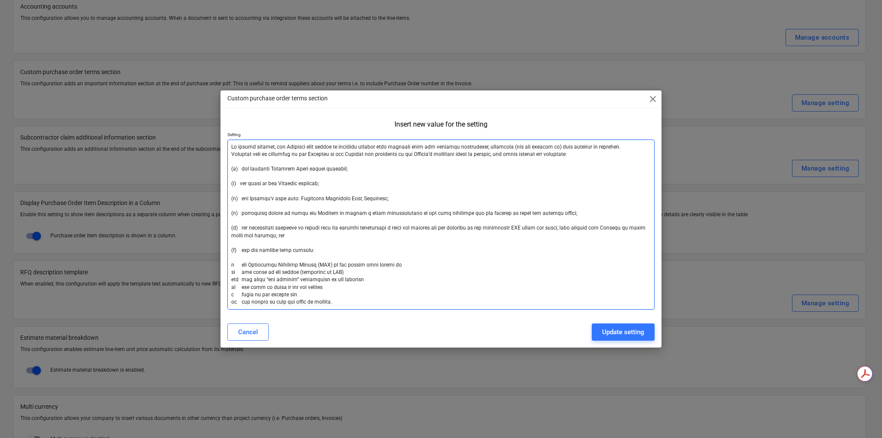
click at [245, 175] on textarea at bounding box center [440, 225] width 427 height 170
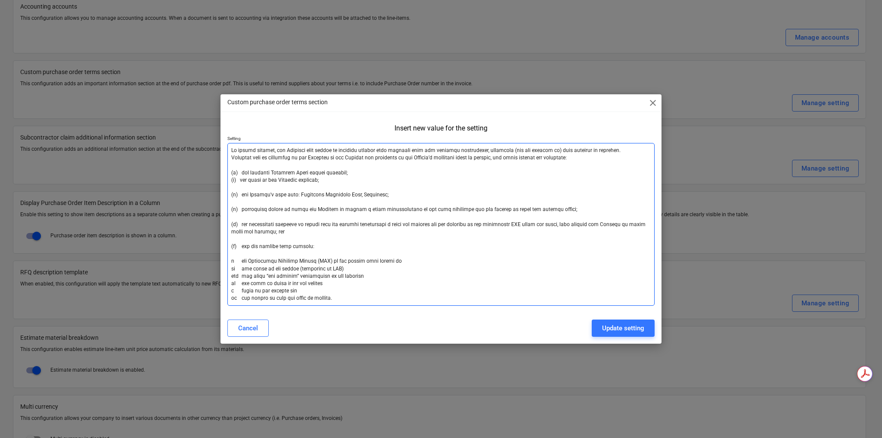
click at [233, 187] on textarea at bounding box center [440, 224] width 427 height 163
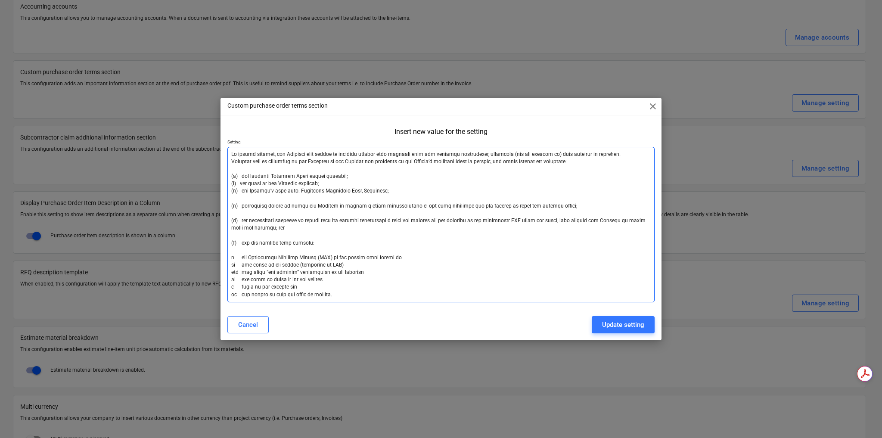
click at [238, 200] on textarea at bounding box center [440, 224] width 427 height 155
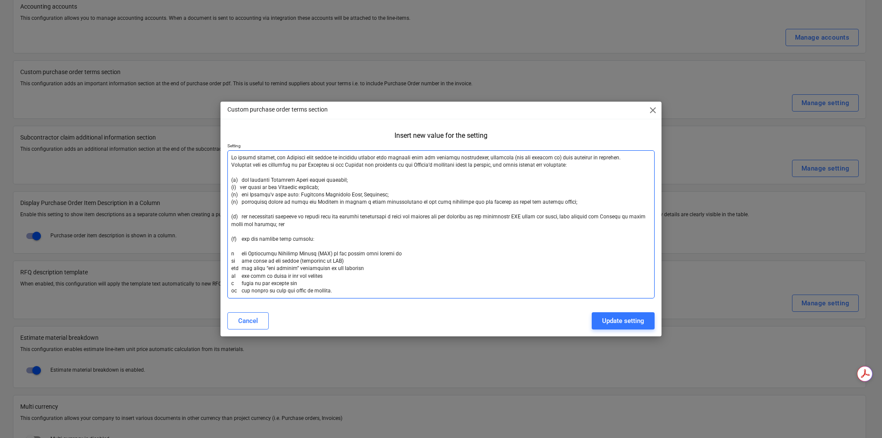
click at [232, 209] on textarea at bounding box center [440, 224] width 427 height 148
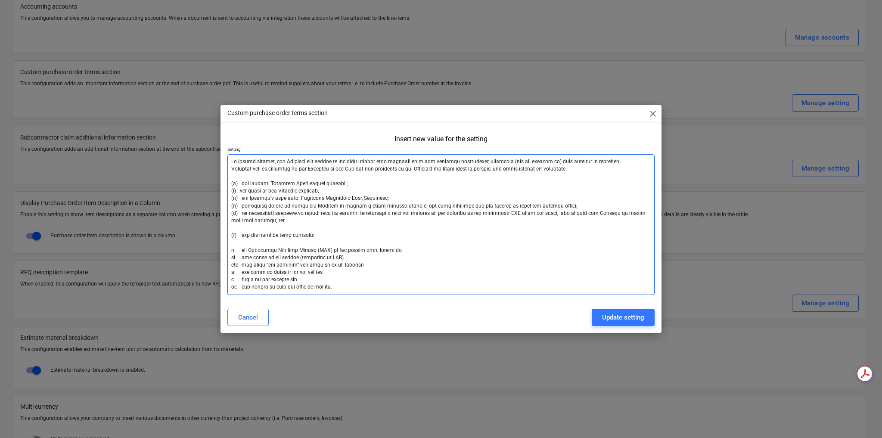
click at [233, 227] on textarea at bounding box center [440, 224] width 427 height 141
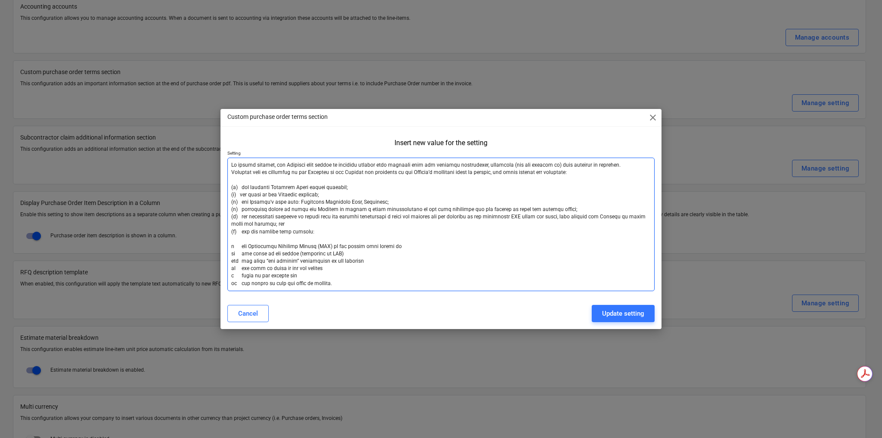
click at [426, 272] on textarea at bounding box center [440, 224] width 427 height 133
click at [231, 223] on textarea at bounding box center [440, 224] width 427 height 133
click at [229, 223] on textarea at bounding box center [440, 224] width 427 height 133
click at [229, 224] on textarea at bounding box center [440, 224] width 427 height 133
click at [227, 223] on textarea at bounding box center [440, 224] width 427 height 133
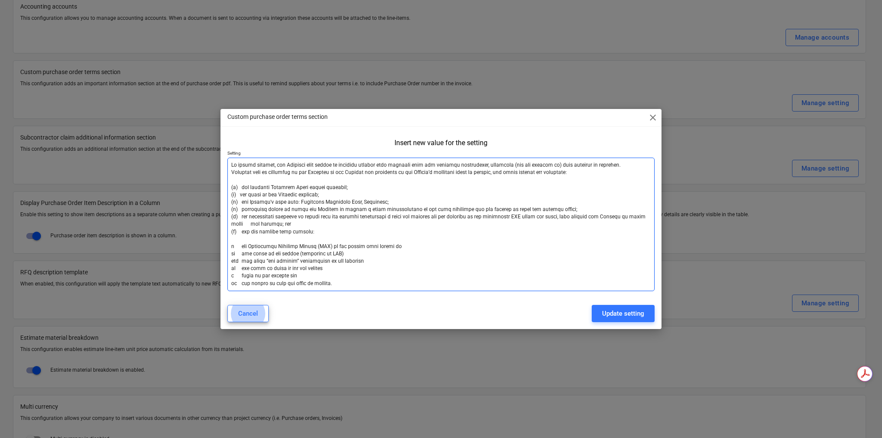
click at [250, 252] on textarea at bounding box center [440, 224] width 427 height 133
click at [231, 224] on textarea at bounding box center [440, 224] width 427 height 133
drag, startPoint x: 240, startPoint y: 224, endPoint x: 223, endPoint y: 223, distance: 17.3
click at [223, 223] on div "Insert new value for the setting Setting" at bounding box center [440, 216] width 441 height 163
click at [645, 217] on textarea at bounding box center [440, 224] width 427 height 133
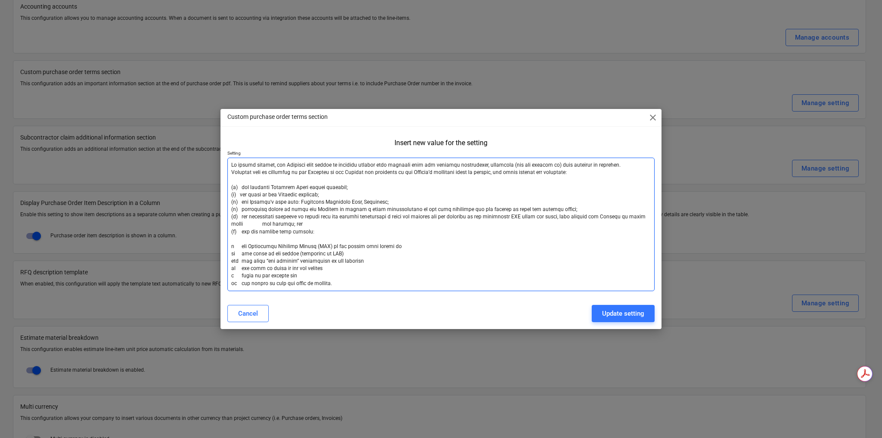
click at [648, 217] on textarea at bounding box center [440, 224] width 427 height 133
click at [227, 223] on textarea at bounding box center [440, 224] width 427 height 133
click at [239, 240] on textarea at bounding box center [440, 224] width 427 height 133
click at [231, 224] on textarea at bounding box center [440, 224] width 427 height 133
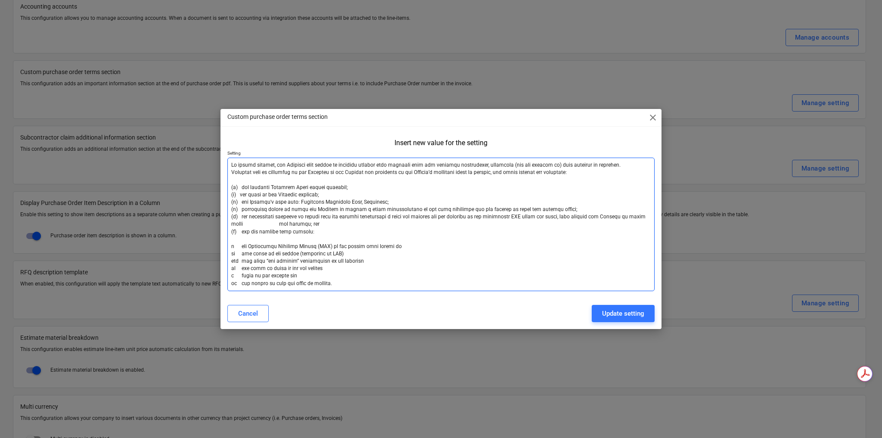
drag, startPoint x: 373, startPoint y: 222, endPoint x: 344, endPoint y: 220, distance: 28.9
click at [344, 220] on textarea at bounding box center [440, 224] width 427 height 133
drag, startPoint x: 393, startPoint y: 227, endPoint x: 388, endPoint y: 232, distance: 6.7
click at [393, 227] on textarea at bounding box center [440, 224] width 427 height 133
drag, startPoint x: 342, startPoint y: 248, endPoint x: 378, endPoint y: 244, distance: 35.9
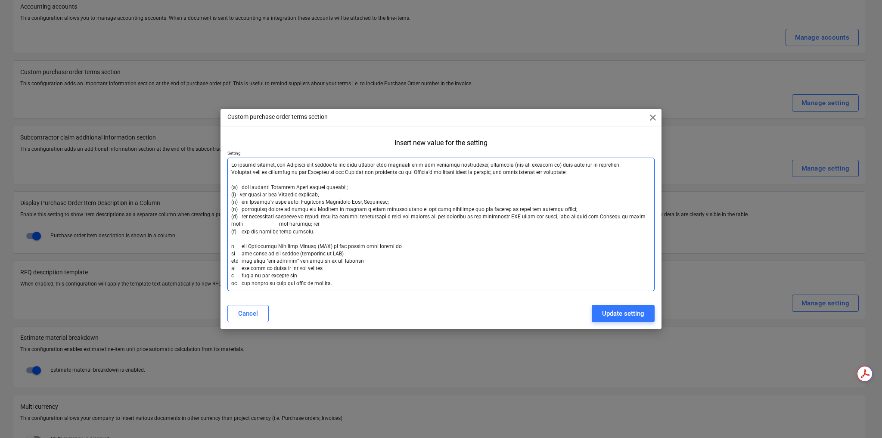
click at [373, 245] on textarea at bounding box center [440, 224] width 427 height 133
click at [411, 245] on textarea at bounding box center [440, 224] width 427 height 133
drag, startPoint x: 327, startPoint y: 217, endPoint x: 319, endPoint y: 215, distance: 8.4
click at [319, 215] on textarea at bounding box center [440, 224] width 427 height 133
click at [410, 216] on textarea at bounding box center [440, 224] width 427 height 133
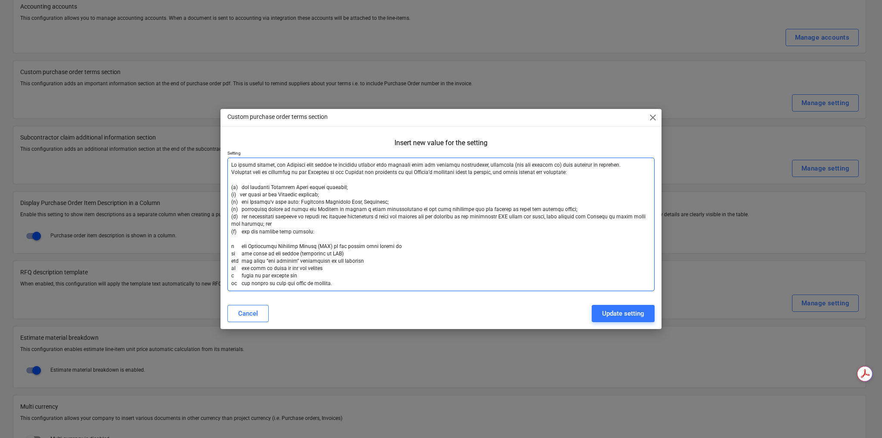
click at [231, 224] on textarea at bounding box center [440, 224] width 427 height 133
drag, startPoint x: 272, startPoint y: 224, endPoint x: 227, endPoint y: 225, distance: 44.8
click at [227, 225] on textarea at bounding box center [440, 224] width 427 height 133
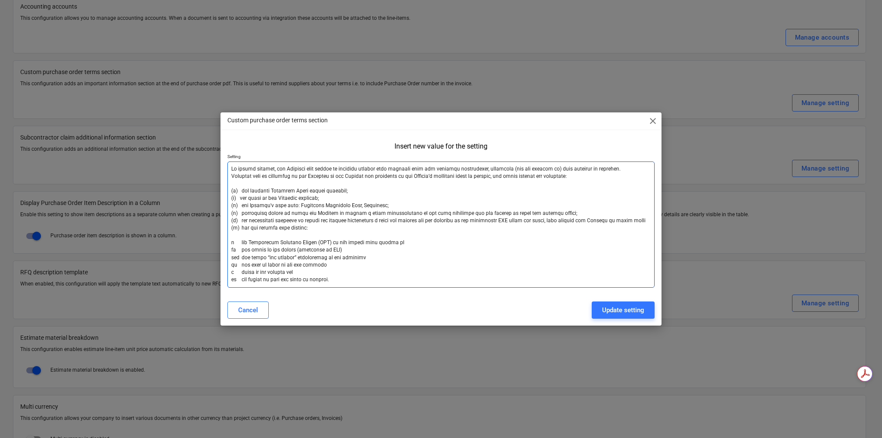
drag, startPoint x: 636, startPoint y: 220, endPoint x: 645, endPoint y: 222, distance: 9.2
click at [636, 221] on textarea at bounding box center [440, 224] width 427 height 126
paste textarea "tax credits; and"
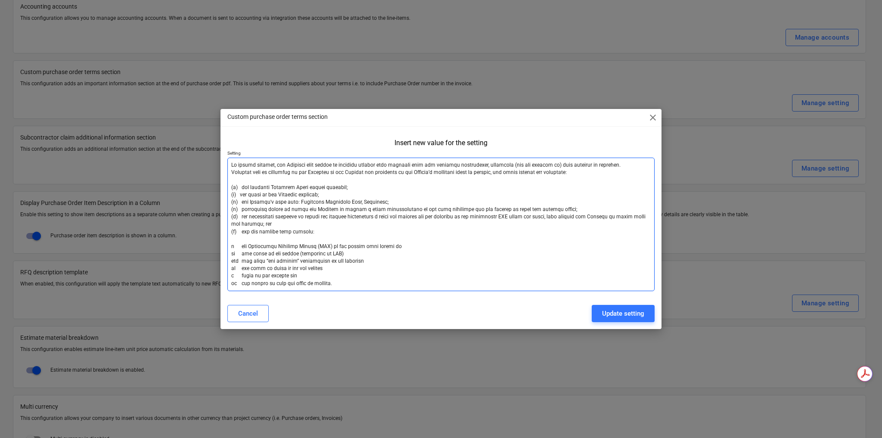
click at [231, 225] on textarea at bounding box center [440, 224] width 427 height 133
drag, startPoint x: 505, startPoint y: 216, endPoint x: 541, endPoint y: 217, distance: 36.2
click at [541, 217] on textarea at bounding box center [440, 224] width 427 height 133
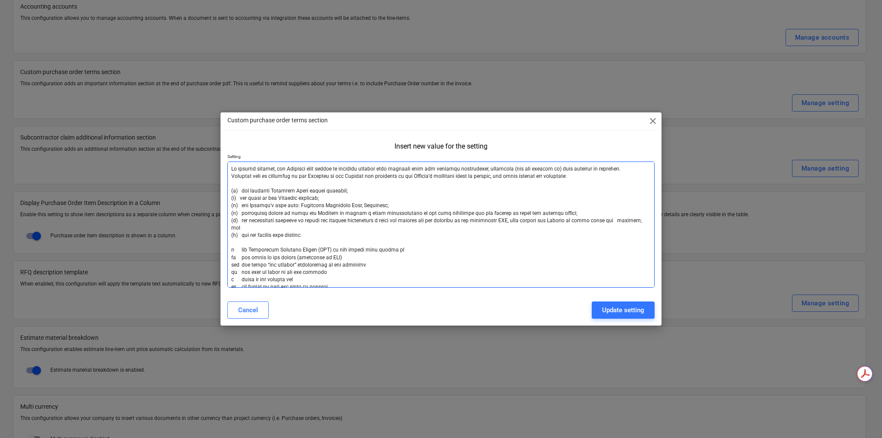
click at [519, 219] on textarea at bounding box center [440, 224] width 427 height 126
click at [583, 224] on textarea at bounding box center [440, 224] width 427 height 126
click at [611, 221] on textarea at bounding box center [440, 224] width 427 height 126
click at [462, 275] on textarea at bounding box center [440, 224] width 427 height 126
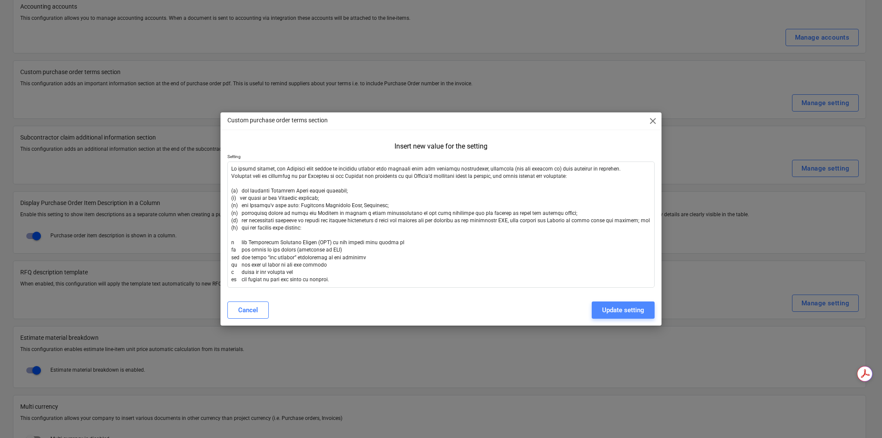
click at [615, 310] on div "Update setting" at bounding box center [623, 309] width 42 height 11
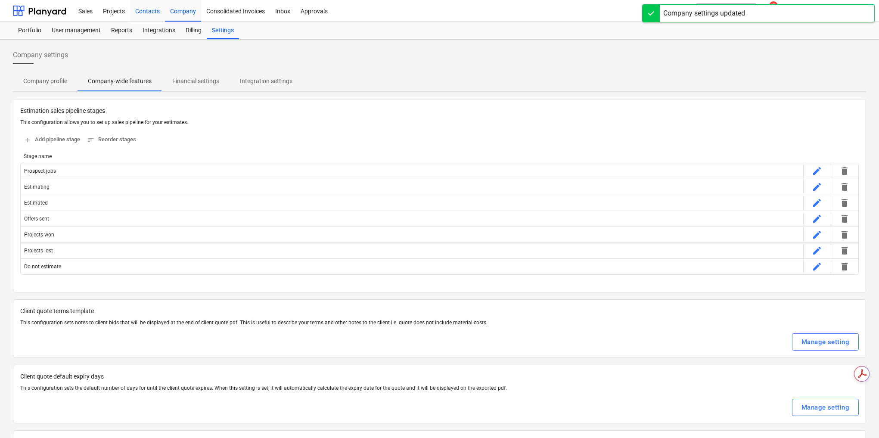
click at [143, 11] on div "Contacts" at bounding box center [147, 11] width 35 height 22
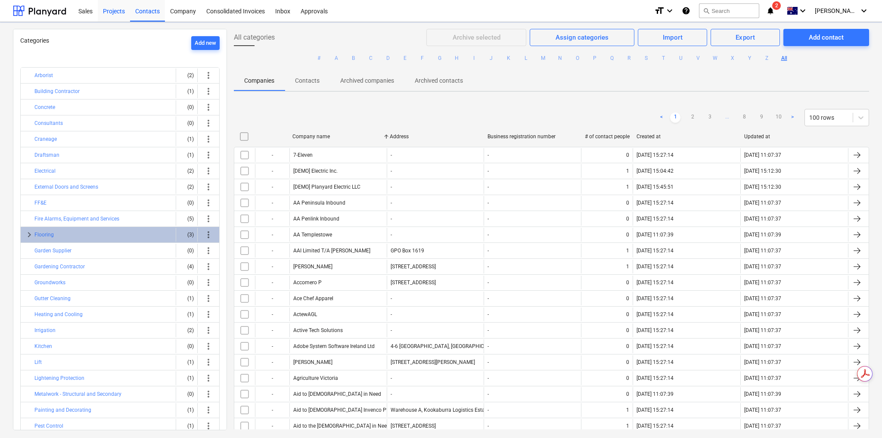
click at [112, 9] on div "Projects" at bounding box center [114, 11] width 32 height 22
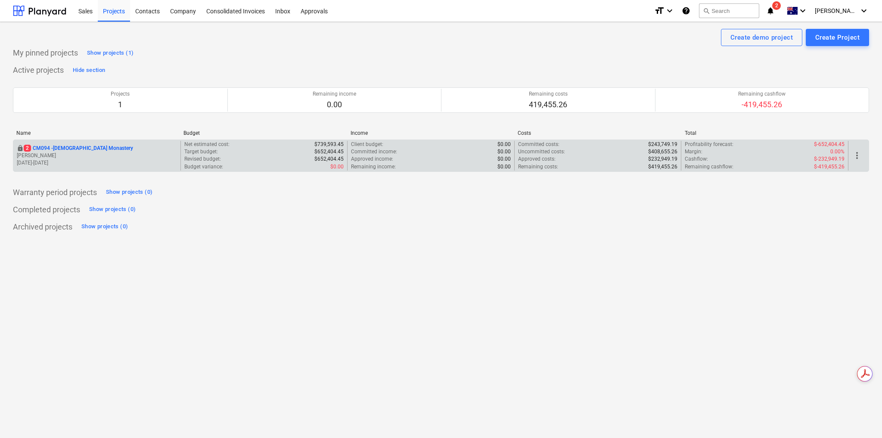
click at [58, 147] on p "2 CM094 - [GEOGRAPHIC_DATA]" at bounding box center [78, 148] width 109 height 7
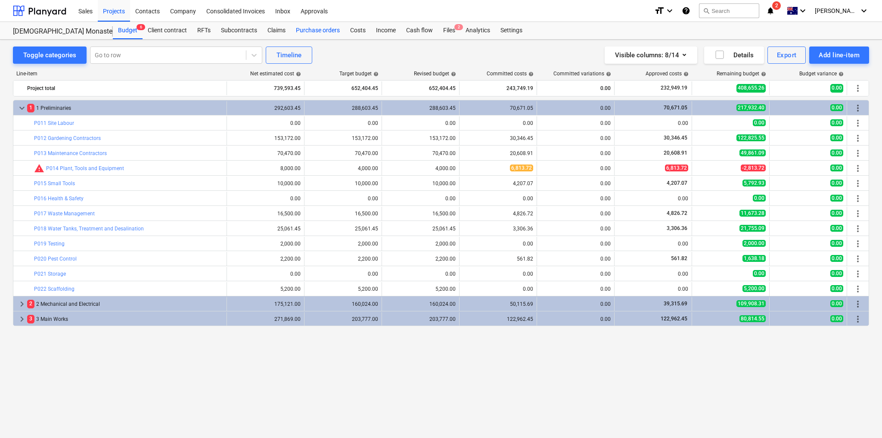
click at [320, 28] on div "Purchase orders" at bounding box center [318, 30] width 54 height 17
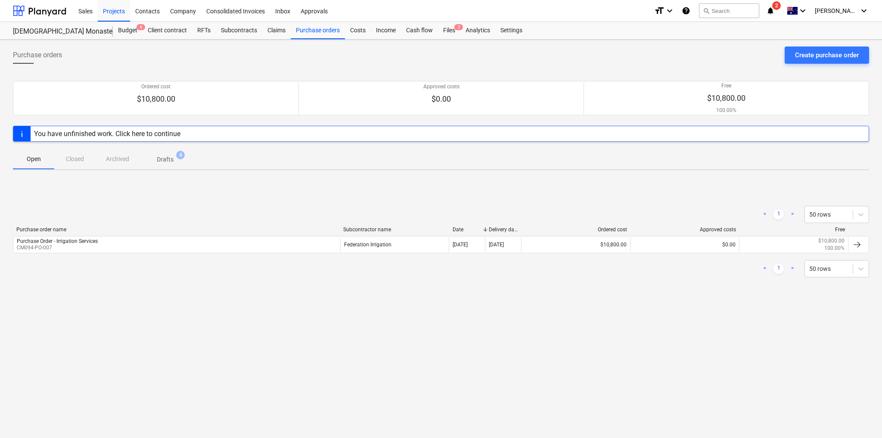
click at [495, 254] on div "Purchase order name Subcontractor name Date Delivery date Ordered cost Approved…" at bounding box center [441, 241] width 856 height 30
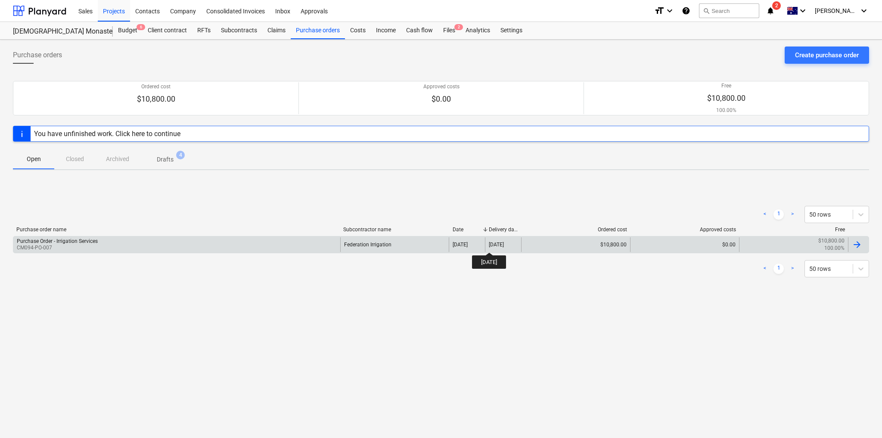
click at [496, 245] on div "[DATE]" at bounding box center [496, 245] width 15 height 6
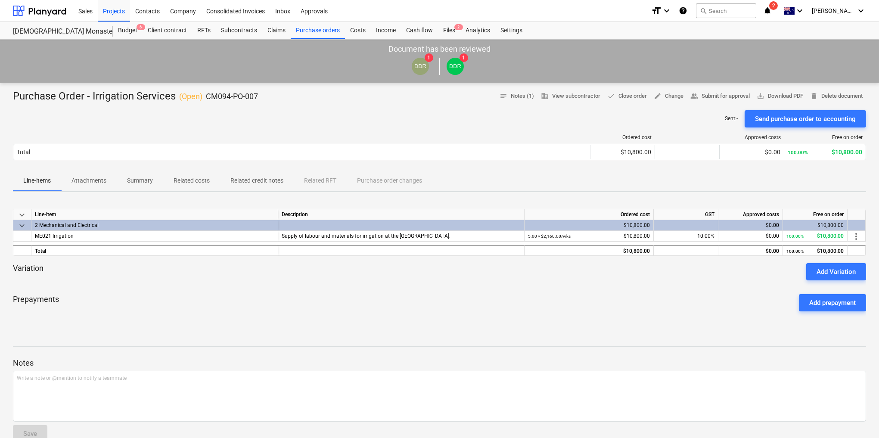
click at [727, 119] on p "Sent : -" at bounding box center [731, 118] width 13 height 7
click at [765, 95] on span "save_alt Download PDF" at bounding box center [780, 96] width 47 height 10
click at [184, 10] on div "Company" at bounding box center [183, 11] width 36 height 22
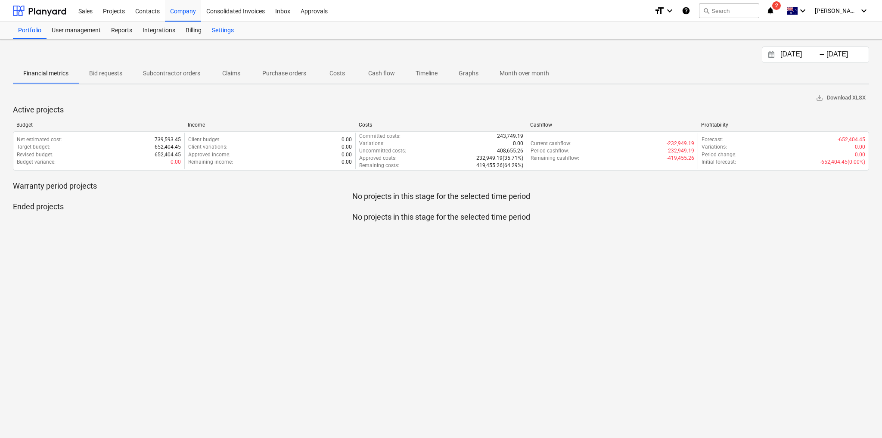
click at [224, 31] on div "Settings" at bounding box center [223, 30] width 32 height 17
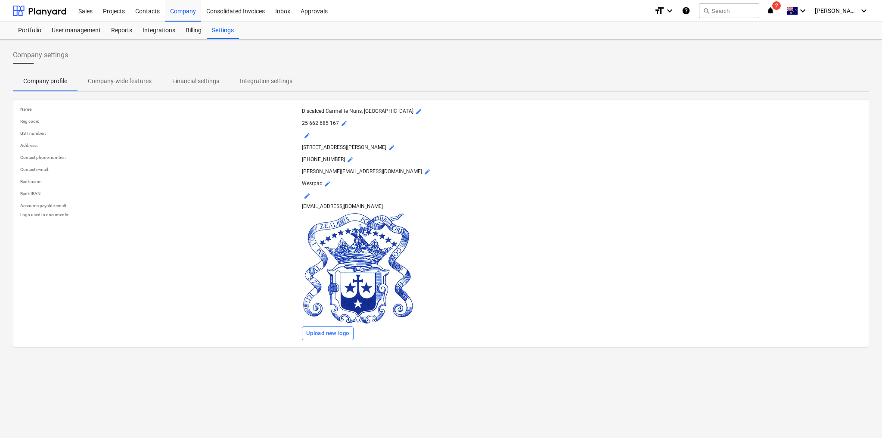
click at [124, 78] on p "Company-wide features" at bounding box center [120, 81] width 64 height 9
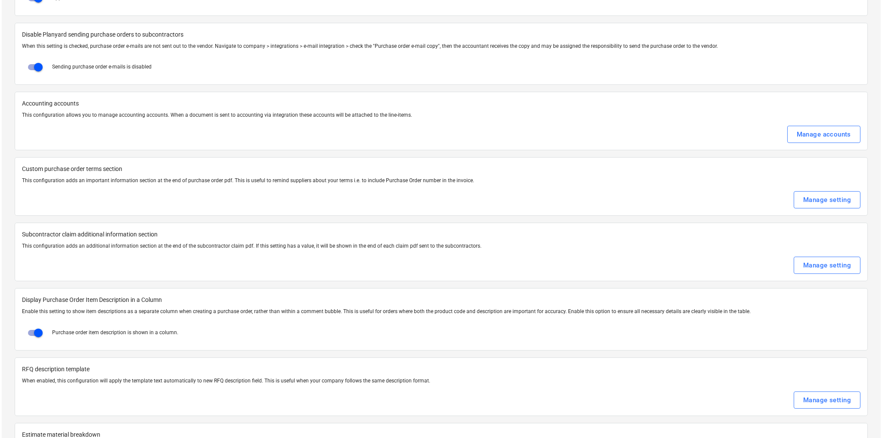
scroll to position [1087, 0]
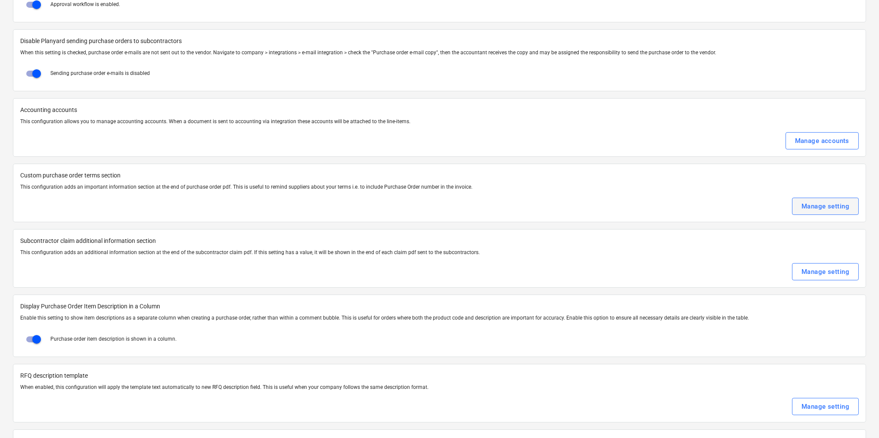
click at [827, 201] on div "Manage setting" at bounding box center [825, 206] width 48 height 11
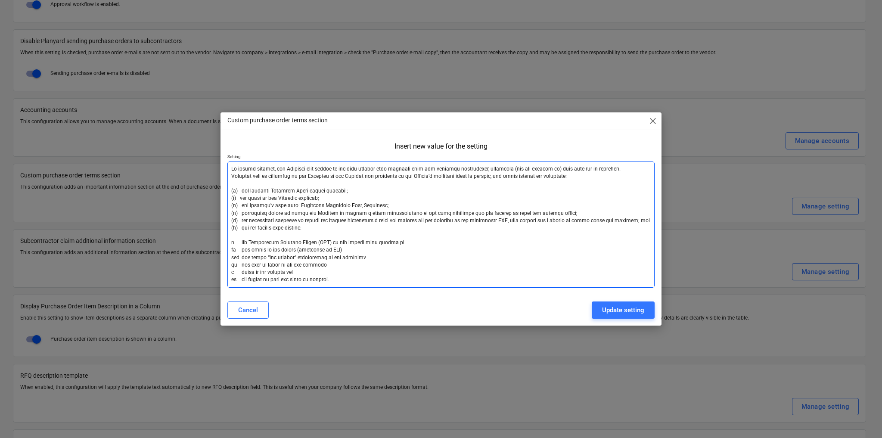
click at [363, 190] on textarea at bounding box center [440, 224] width 427 height 126
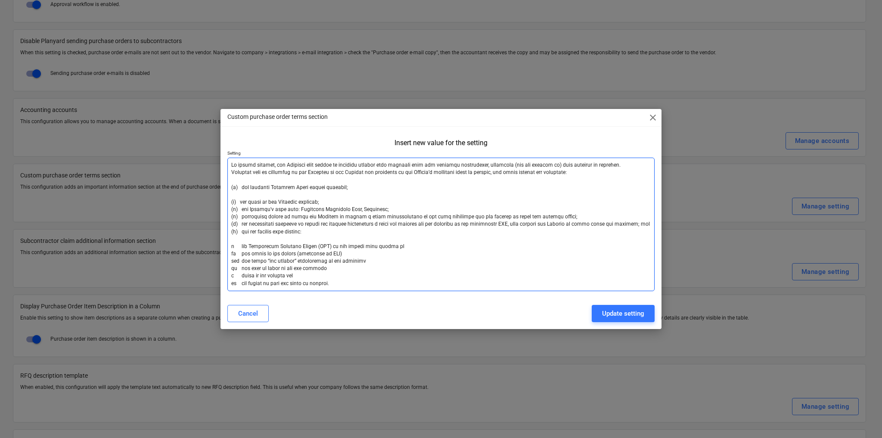
click at [337, 200] on textarea at bounding box center [440, 224] width 427 height 133
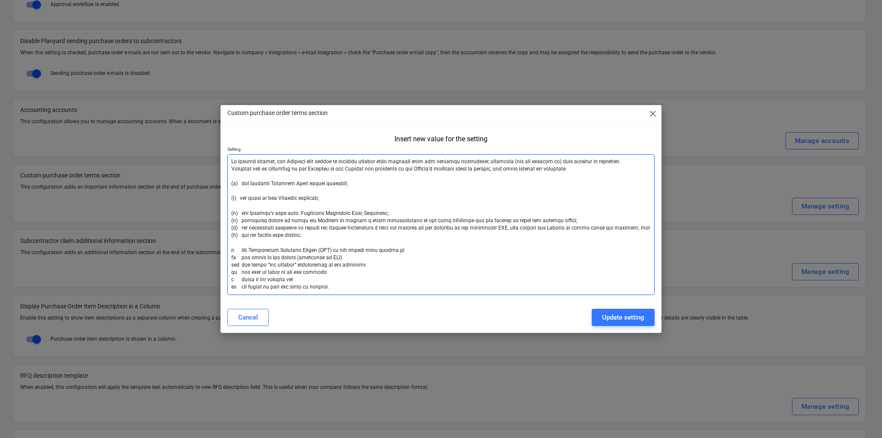
click at [395, 216] on textarea at bounding box center [440, 224] width 427 height 141
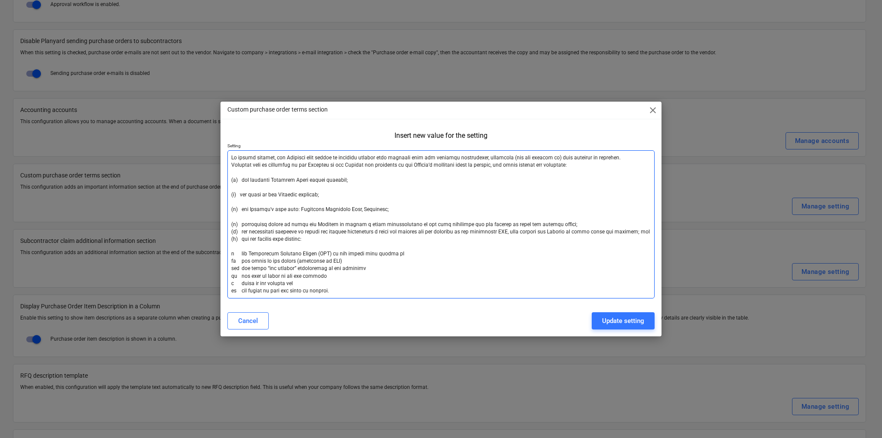
click at [568, 224] on textarea at bounding box center [440, 224] width 427 height 148
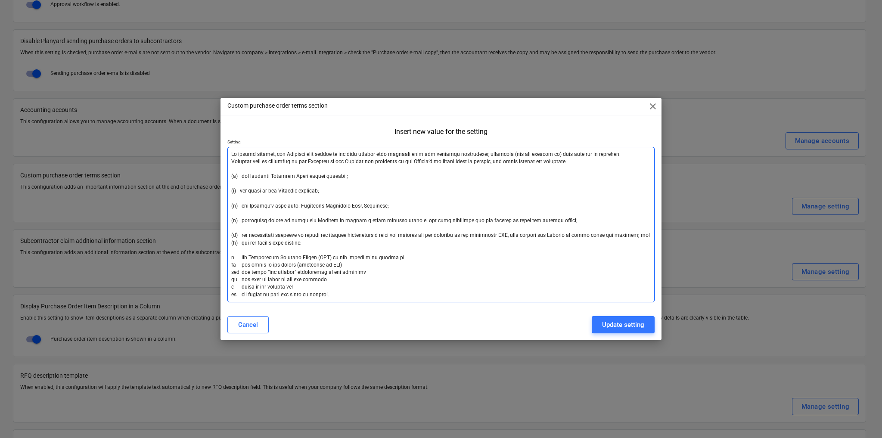
click at [351, 238] on textarea at bounding box center [440, 224] width 427 height 155
click at [637, 236] on textarea at bounding box center [440, 224] width 427 height 155
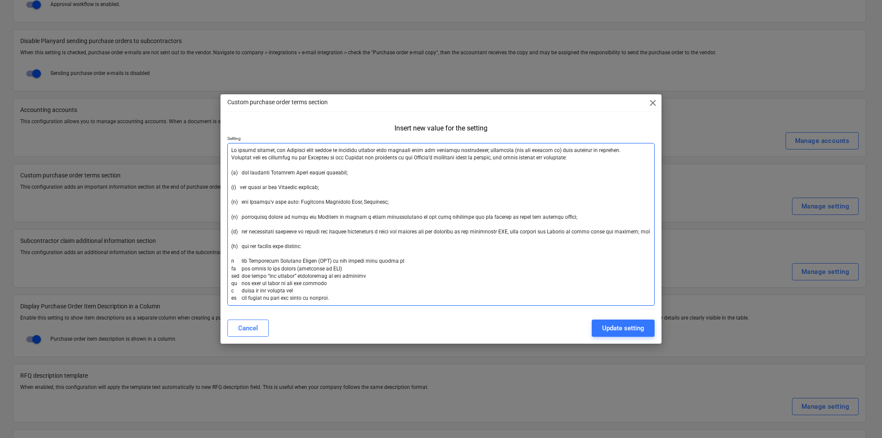
click at [512, 268] on textarea at bounding box center [440, 224] width 427 height 163
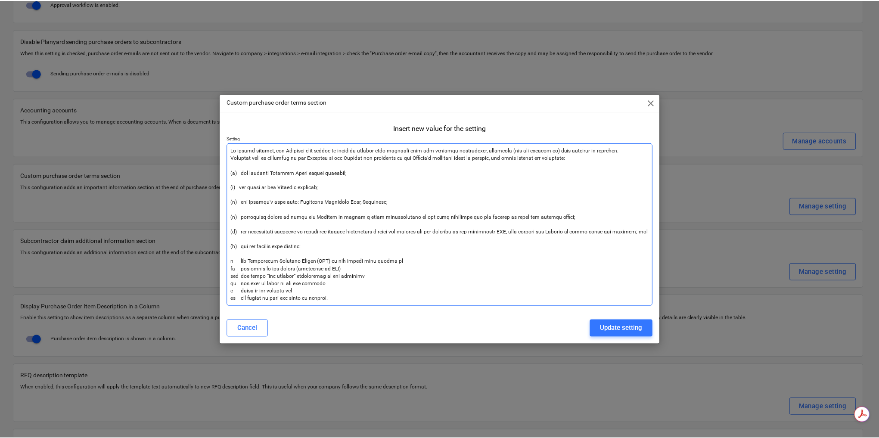
scroll to position [0, 0]
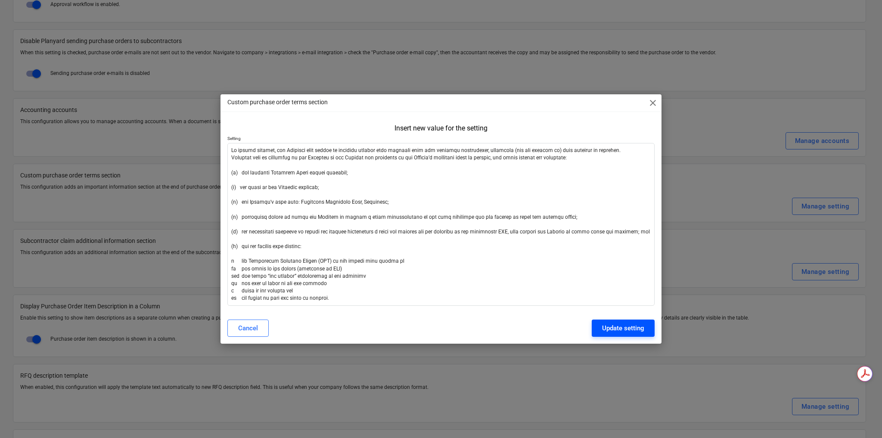
click at [606, 330] on div "Update setting" at bounding box center [623, 328] width 42 height 11
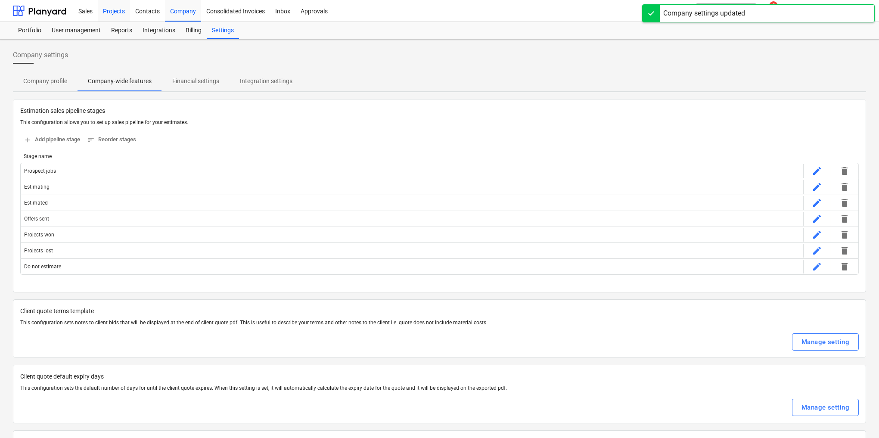
click at [116, 11] on div "Projects" at bounding box center [114, 11] width 32 height 22
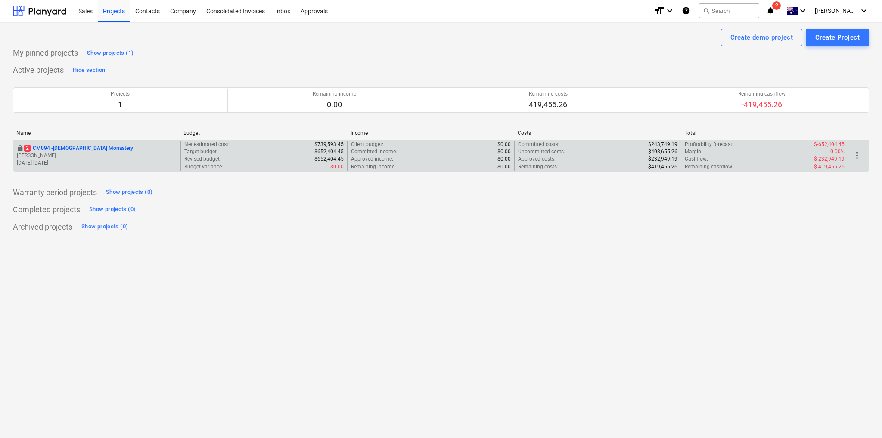
click at [64, 148] on p "2 CM094 - [GEOGRAPHIC_DATA]" at bounding box center [78, 148] width 109 height 7
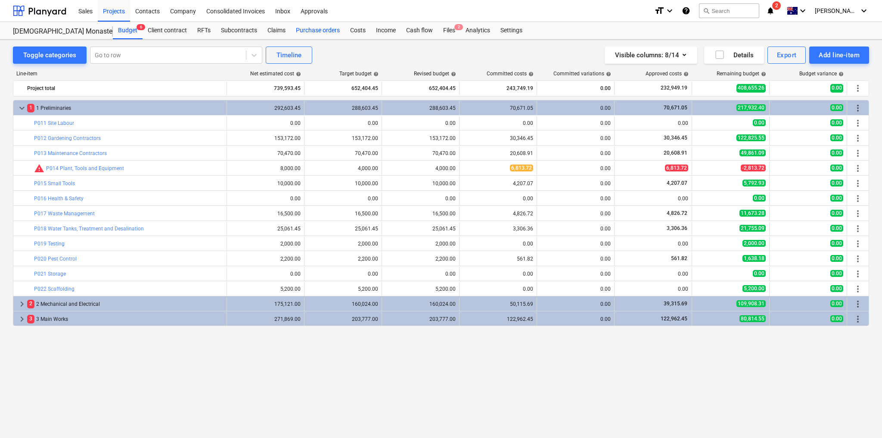
click at [308, 31] on div "Purchase orders" at bounding box center [318, 30] width 54 height 17
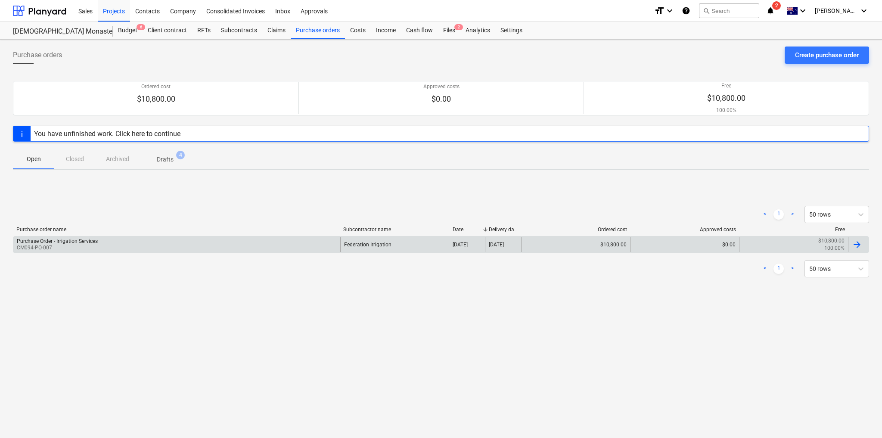
click at [371, 250] on div "Federation Irrigation" at bounding box center [394, 244] width 109 height 15
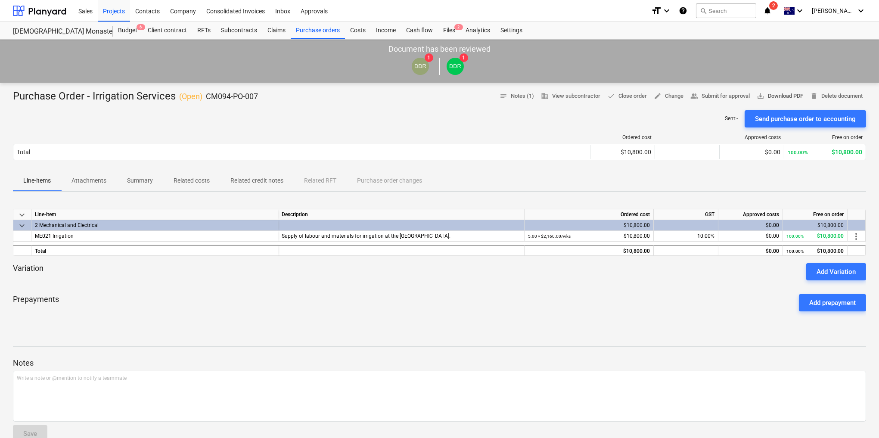
click at [782, 96] on span "save_alt Download PDF" at bounding box center [780, 96] width 47 height 10
click at [160, 12] on div "Contacts" at bounding box center [147, 11] width 35 height 22
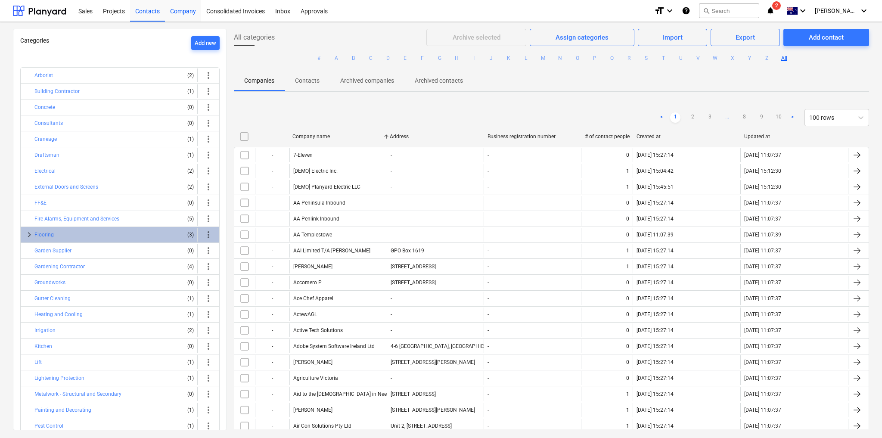
click at [185, 16] on div "Company" at bounding box center [183, 11] width 36 height 22
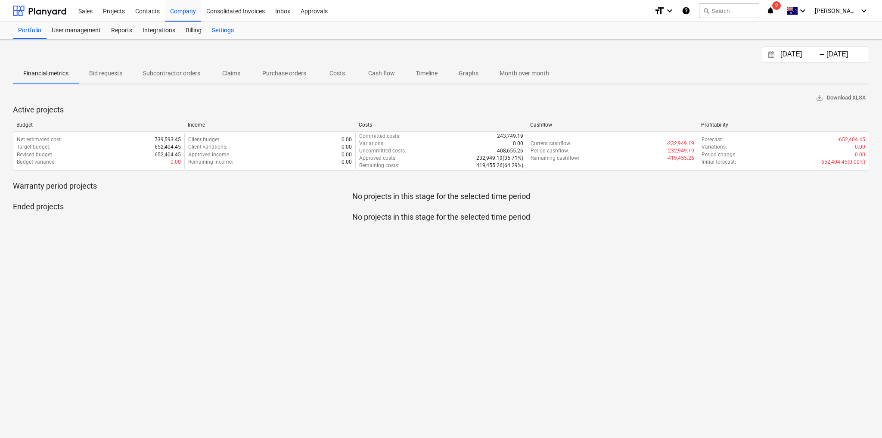
click at [228, 33] on div "Settings" at bounding box center [223, 30] width 32 height 17
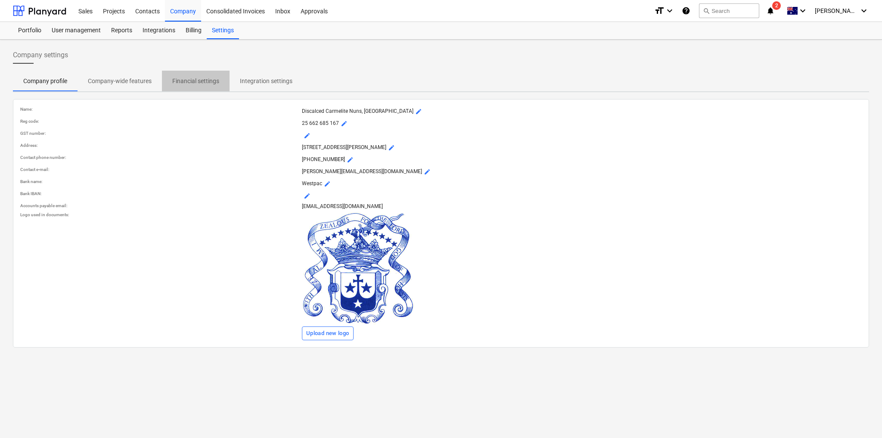
click at [207, 85] on p "Financial settings" at bounding box center [195, 81] width 47 height 9
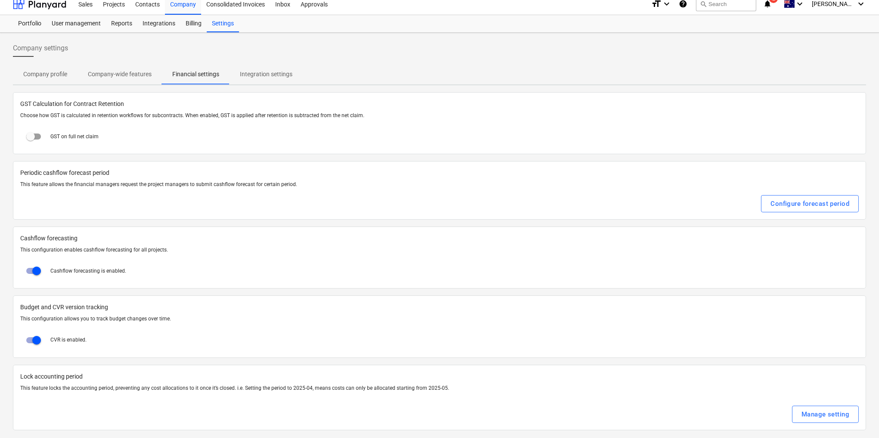
scroll to position [10, 0]
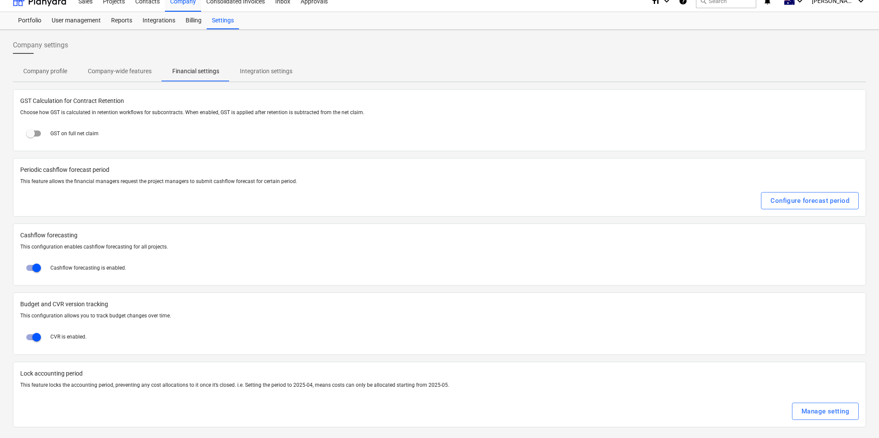
click at [274, 68] on p "Integration settings" at bounding box center [266, 71] width 53 height 9
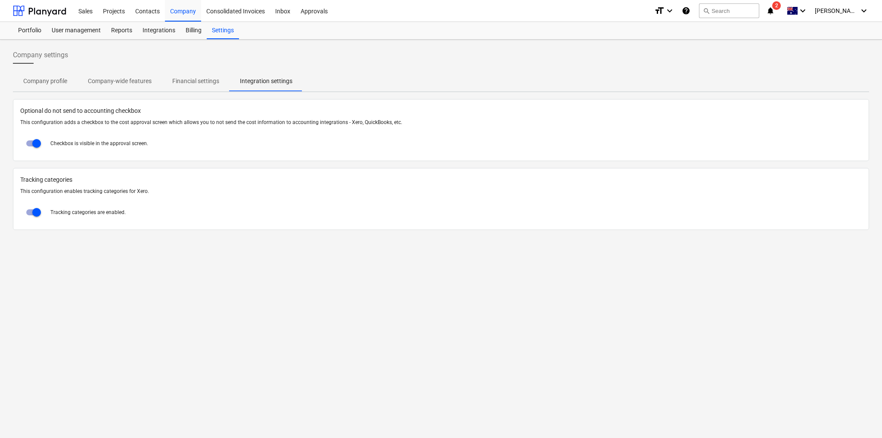
click at [121, 81] on p "Company-wide features" at bounding box center [120, 81] width 64 height 9
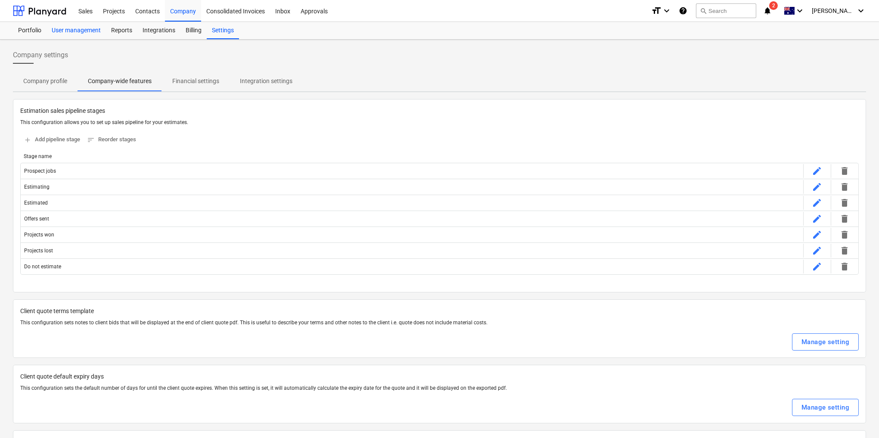
click at [80, 30] on div "User management" at bounding box center [76, 30] width 59 height 17
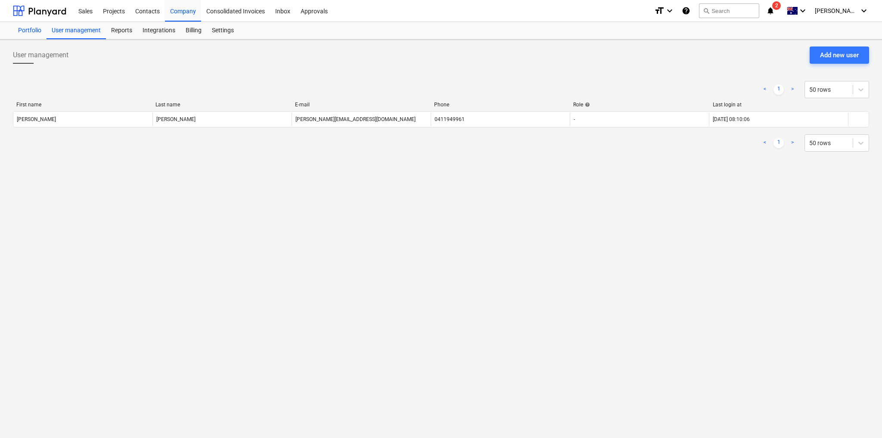
click at [34, 28] on div "Portfolio" at bounding box center [30, 30] width 34 height 17
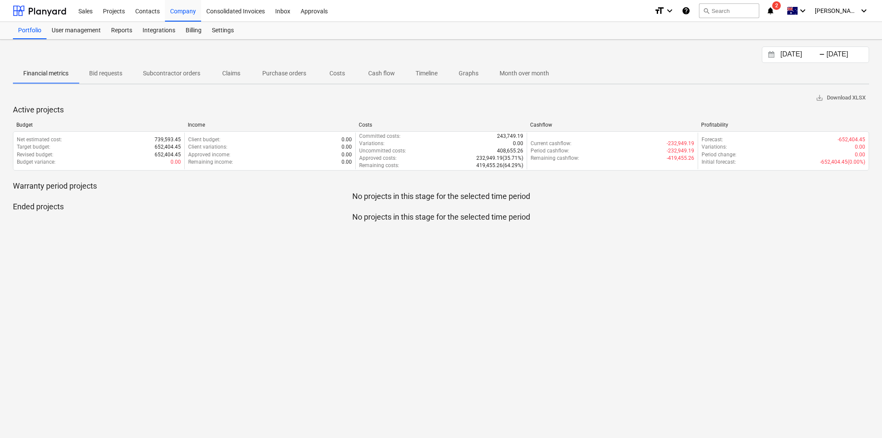
click at [283, 69] on p "Purchase orders" at bounding box center [284, 73] width 44 height 9
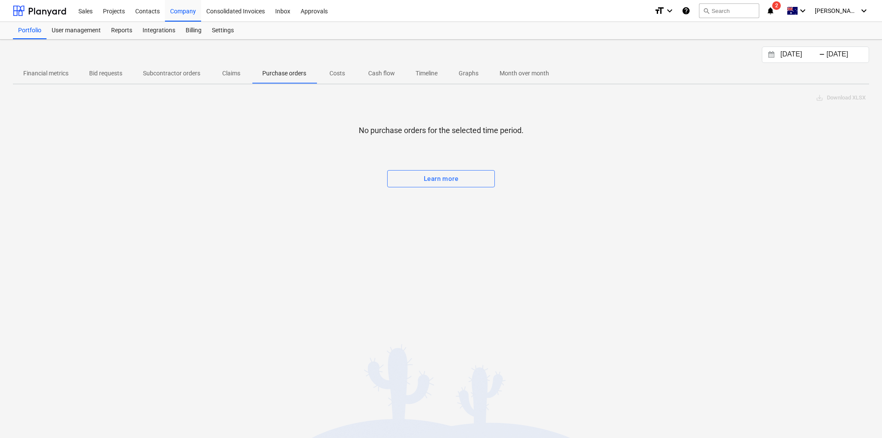
click at [349, 68] on span "Costs" at bounding box center [336, 73] width 41 height 14
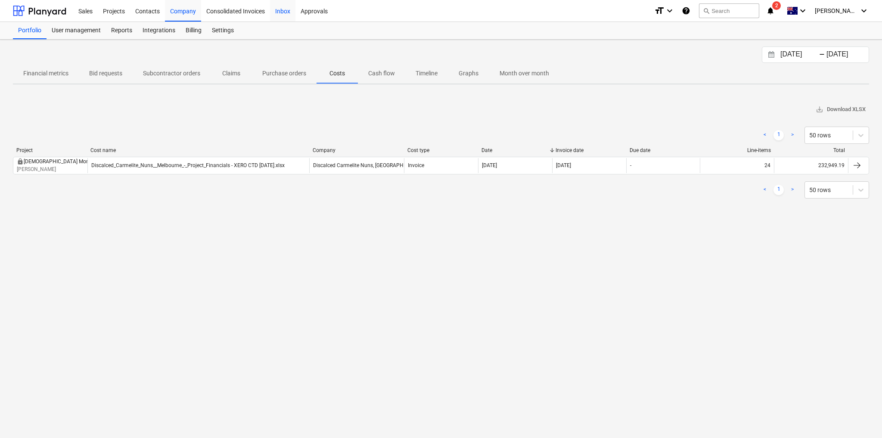
click at [294, 13] on div "Inbox" at bounding box center [282, 11] width 25 height 22
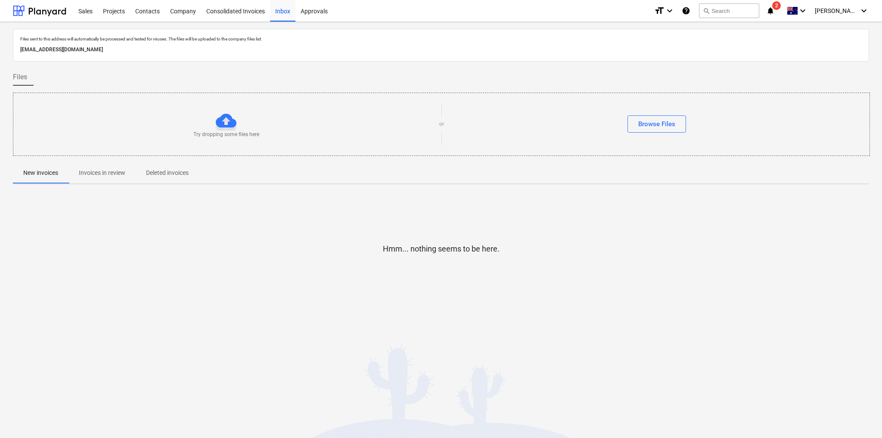
click at [118, 50] on p "[EMAIL_ADDRESS][DOMAIN_NAME]" at bounding box center [440, 49] width 841 height 9
copy p "[EMAIL_ADDRESS][DOMAIN_NAME]"
